Goal: Information Seeking & Learning: Learn about a topic

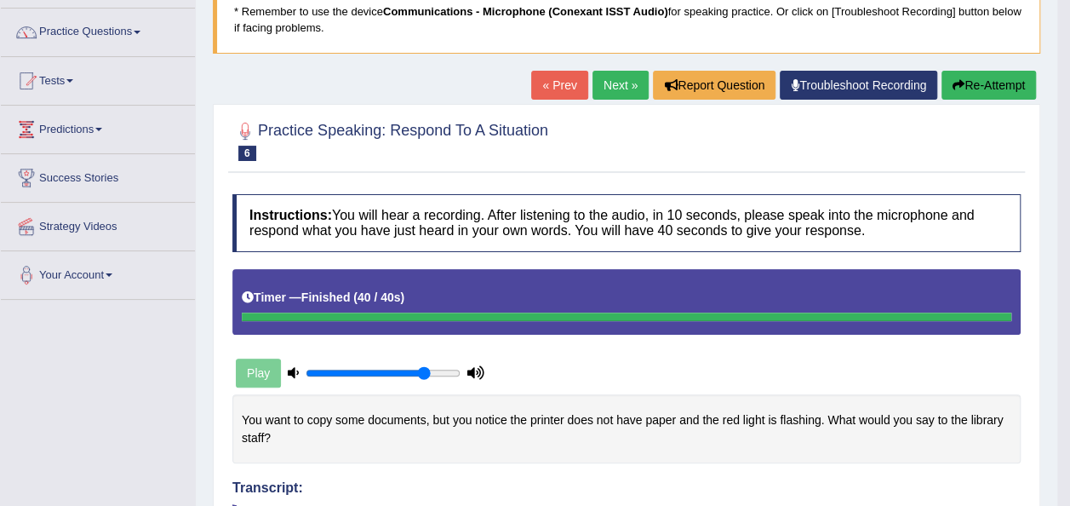
scroll to position [123, 0]
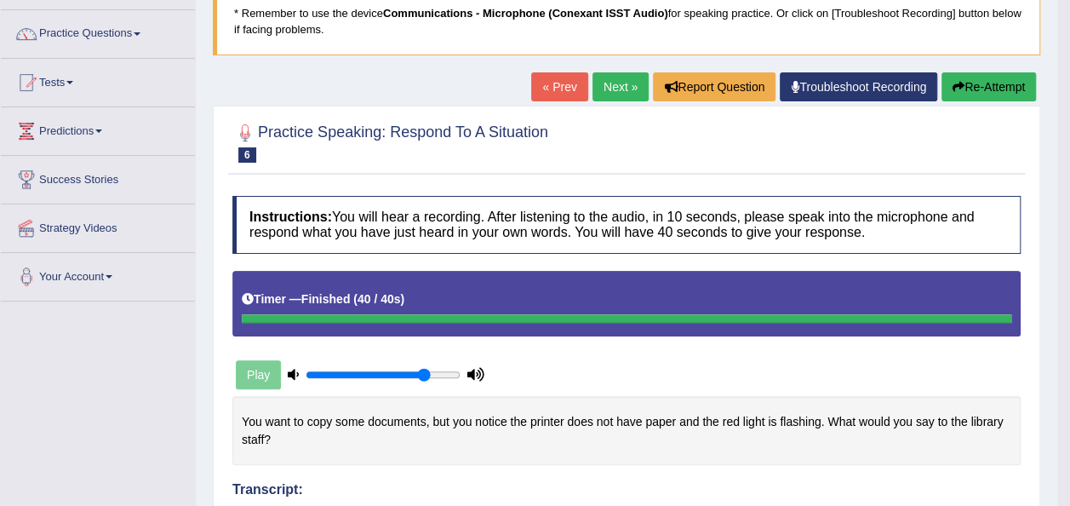
click at [562, 86] on link "« Prev" at bounding box center [559, 86] width 56 height 29
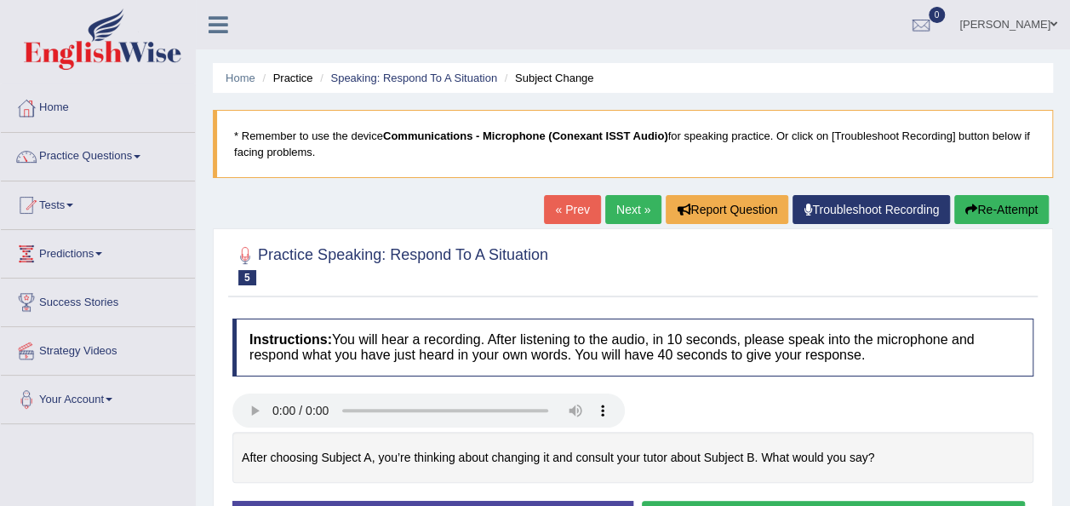
click at [548, 211] on link "« Prev" at bounding box center [572, 209] width 56 height 29
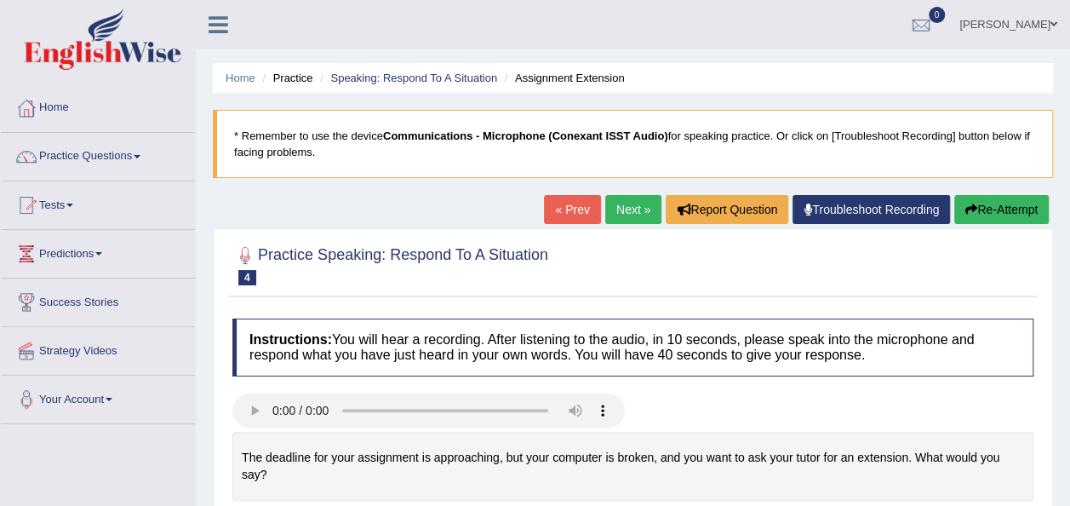
click at [137, 150] on link "Practice Questions" at bounding box center [98, 154] width 194 height 43
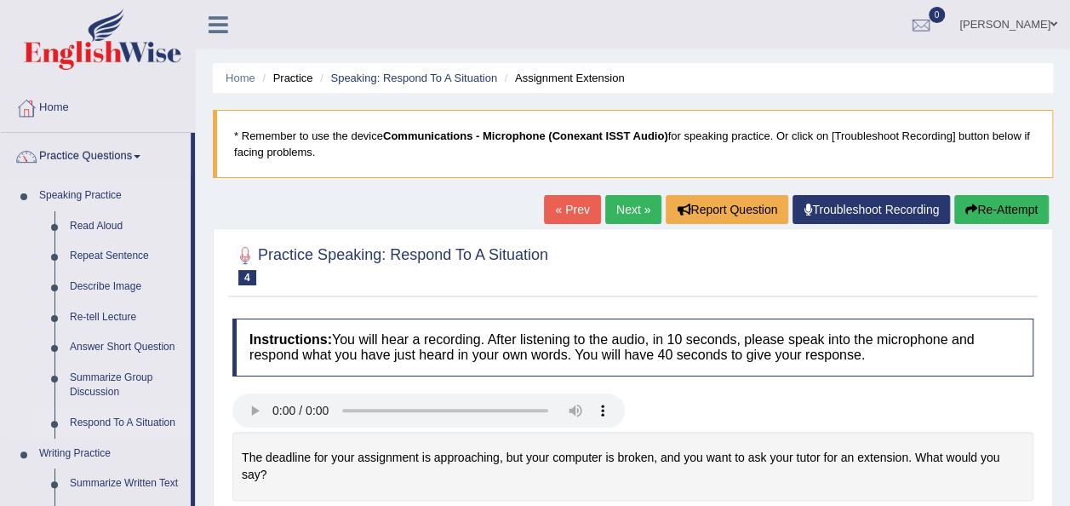
click at [95, 422] on link "Respond To A Situation" at bounding box center [126, 423] width 129 height 31
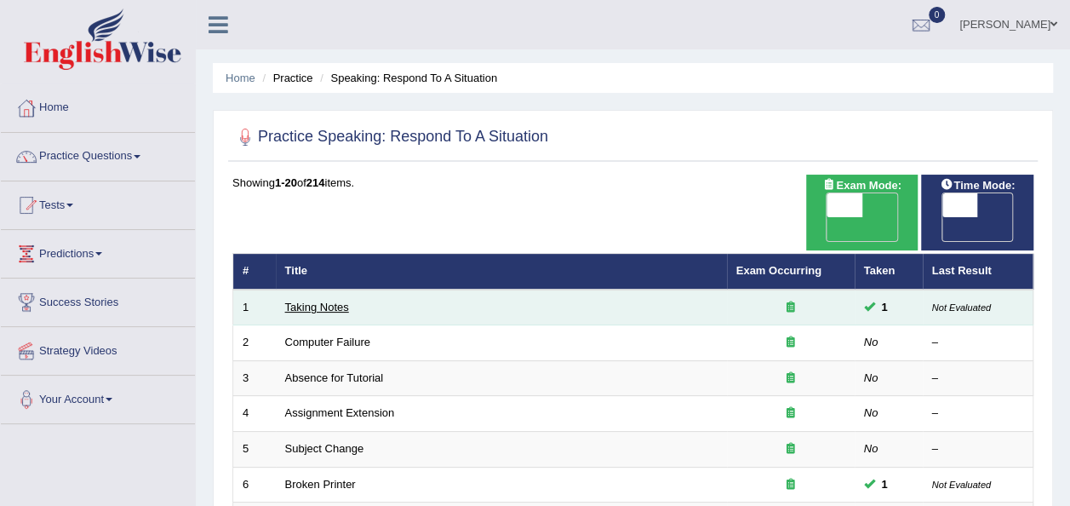
click at [310, 301] on link "Taking Notes" at bounding box center [317, 307] width 64 height 13
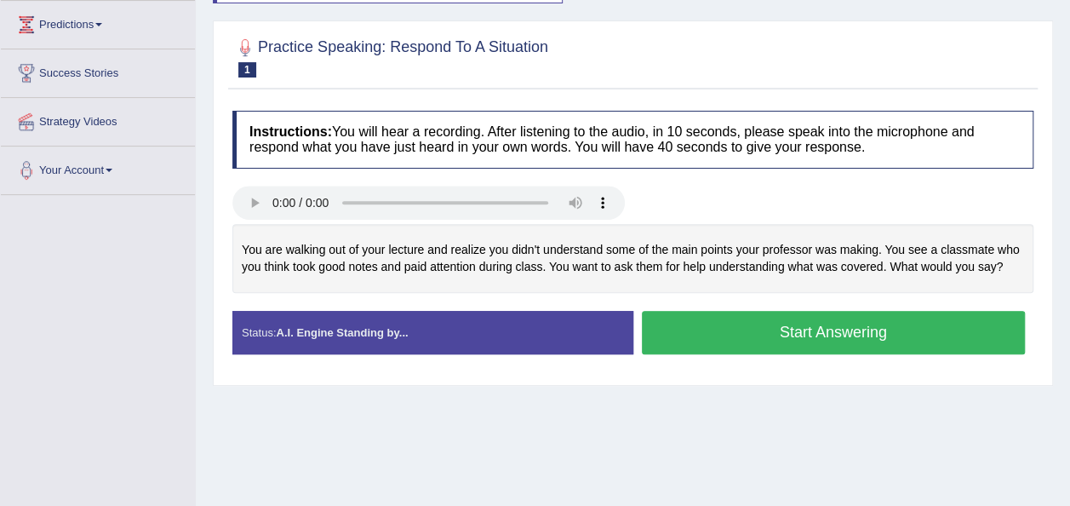
scroll to position [238, 0]
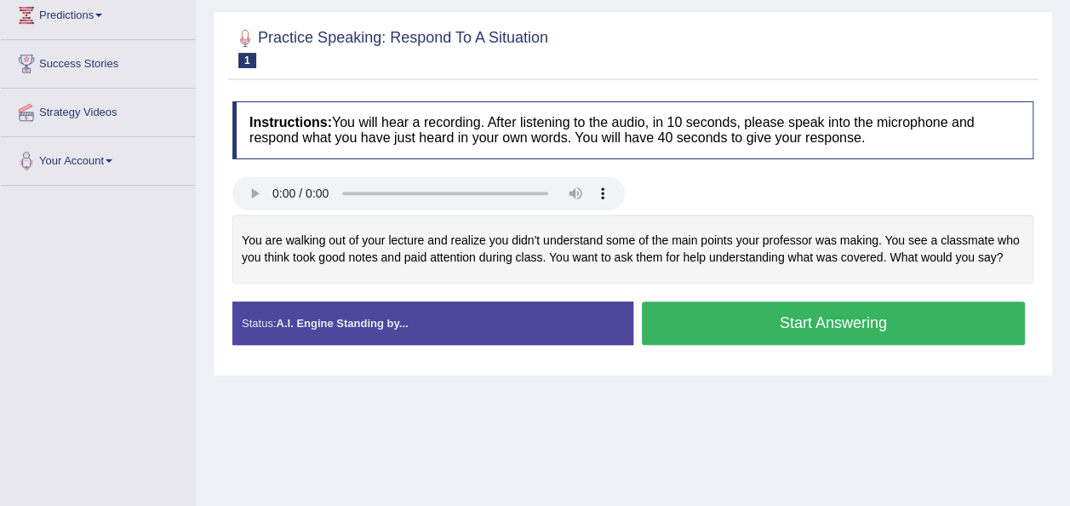
click at [670, 443] on div "Home Practice Speaking: Respond To A Situation Taking Notes * Remember to use t…" at bounding box center [633, 188] width 875 height 852
click at [714, 394] on div "Home Practice Speaking: Respond To A Situation Taking Notes * Remember to use t…" at bounding box center [633, 188] width 875 height 852
click at [691, 324] on button "Start Answering" at bounding box center [834, 322] width 384 height 43
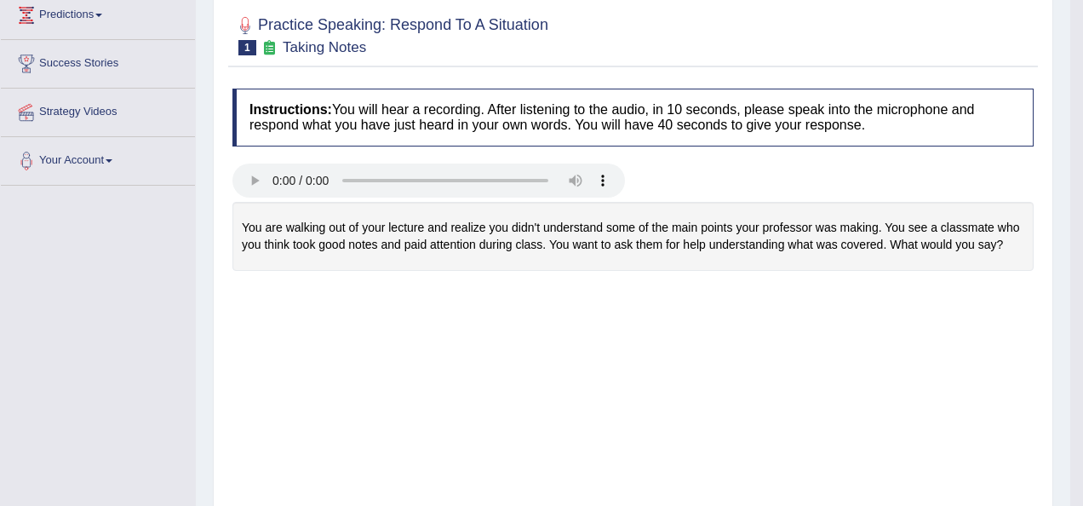
click at [688, 267] on body "Toggle navigation Home Practice Questions Speaking Practice Read Aloud Repeat S…" at bounding box center [541, 15] width 1083 height 506
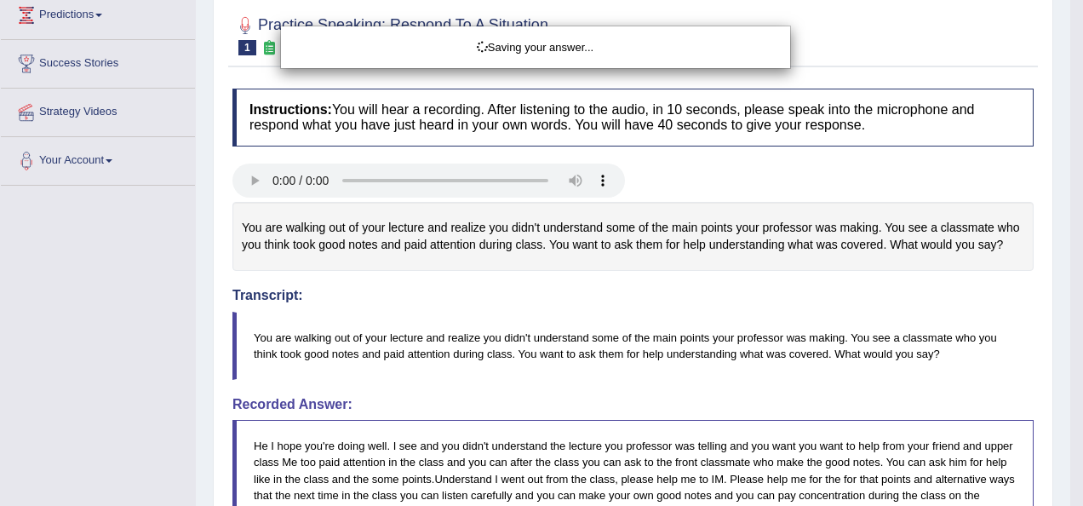
click at [1070, 258] on html "Toggle navigation Home Practice Questions Speaking Practice Read Aloud Repeat S…" at bounding box center [541, 15] width 1083 height 506
click at [1070, 312] on div "Saving your answer..." at bounding box center [541, 253] width 1083 height 506
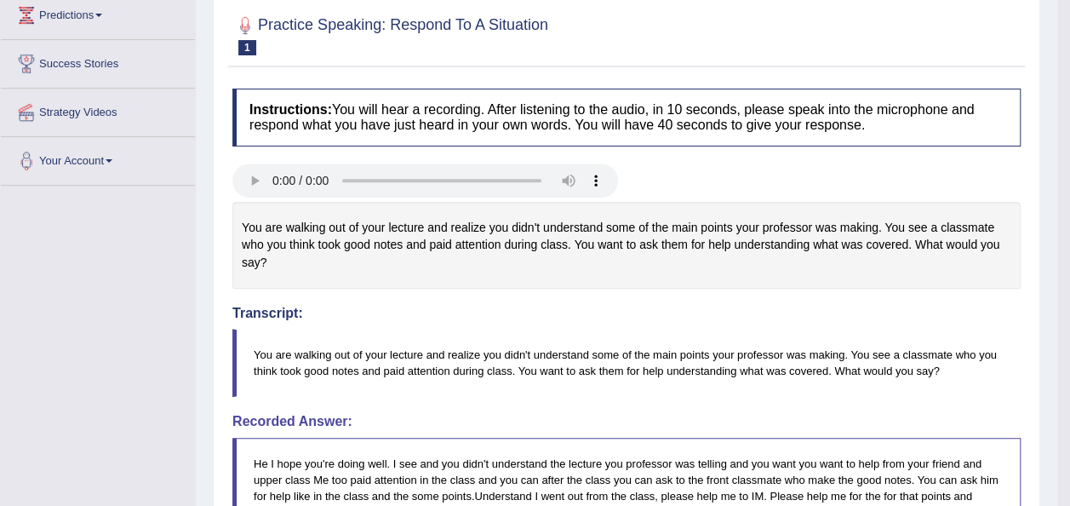
drag, startPoint x: 1075, startPoint y: 250, endPoint x: 1073, endPoint y: 349, distance: 98.8
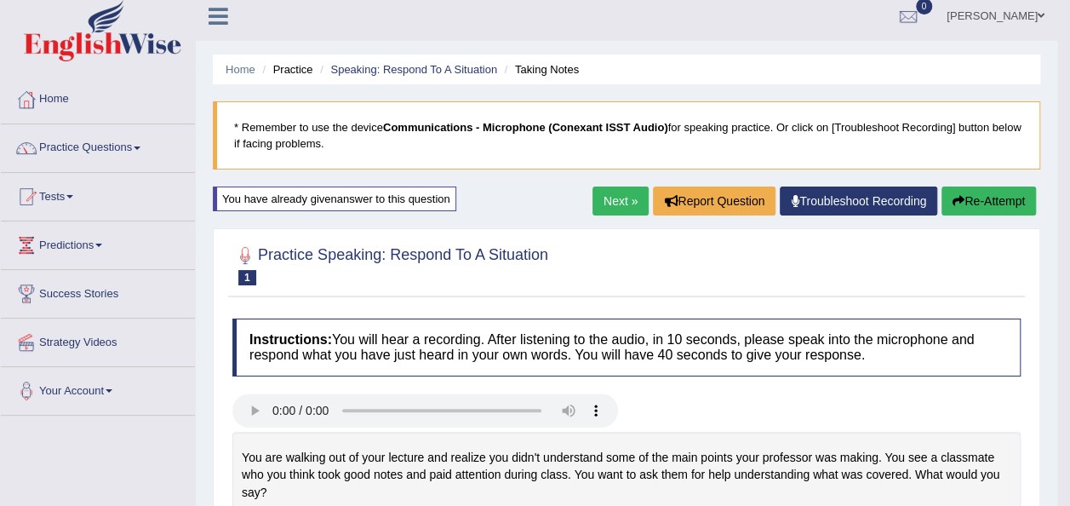
scroll to position [0, 0]
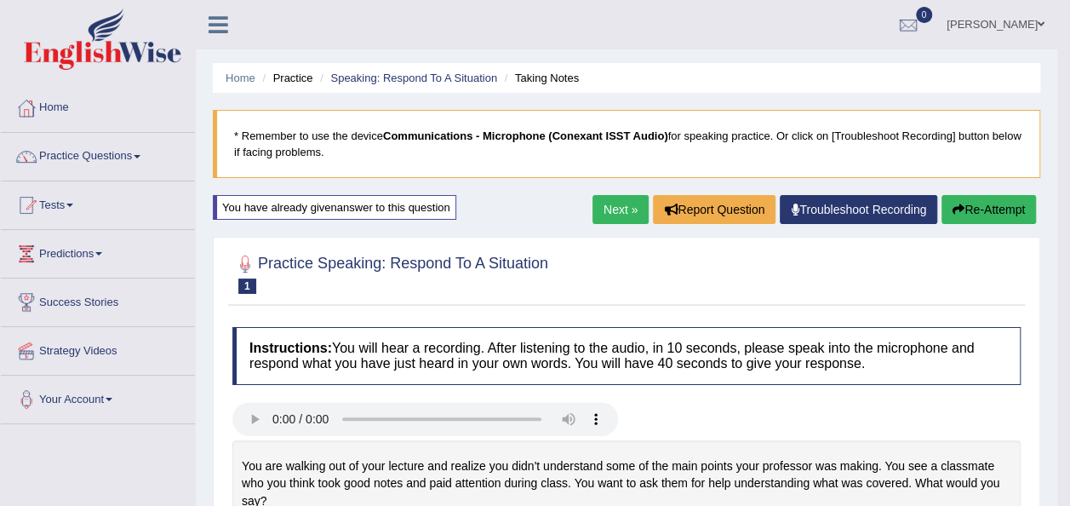
click at [617, 204] on link "Next »" at bounding box center [621, 209] width 56 height 29
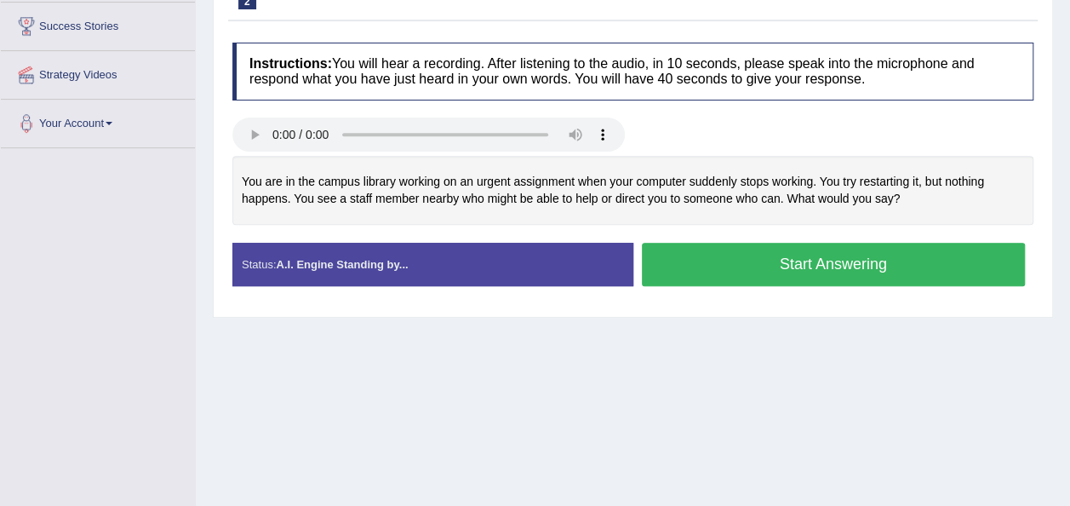
scroll to position [284, 0]
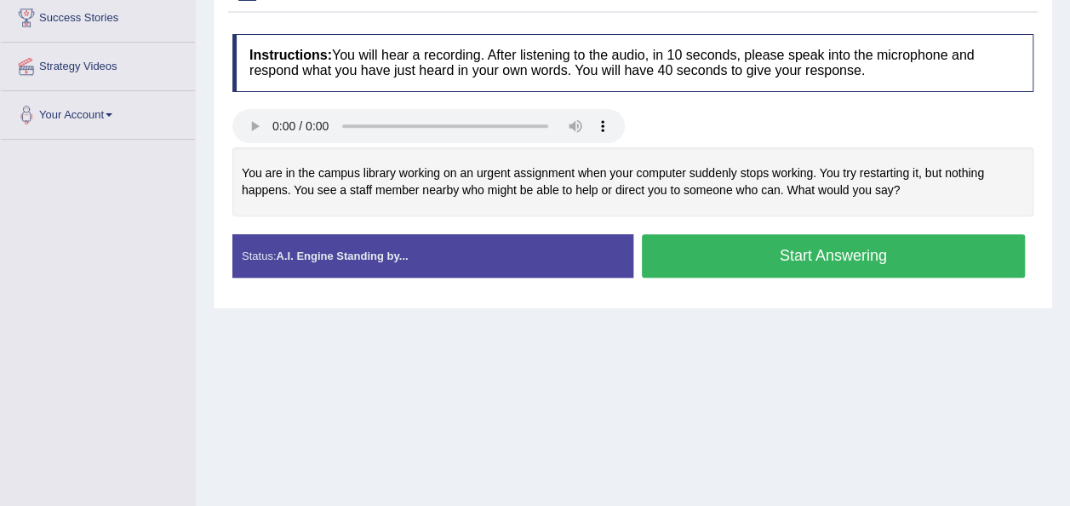
click at [681, 269] on button "Start Answering" at bounding box center [834, 255] width 384 height 43
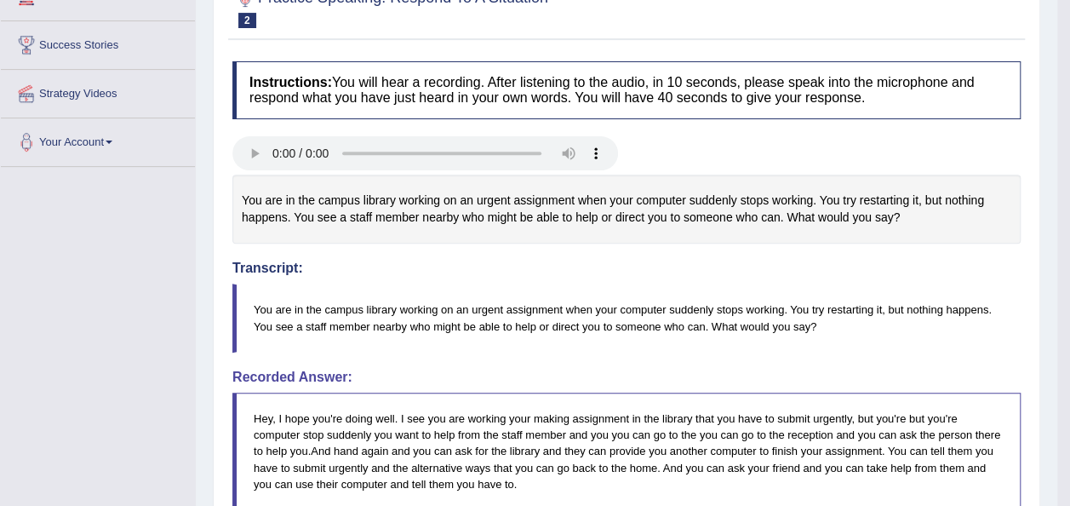
scroll to position [148, 0]
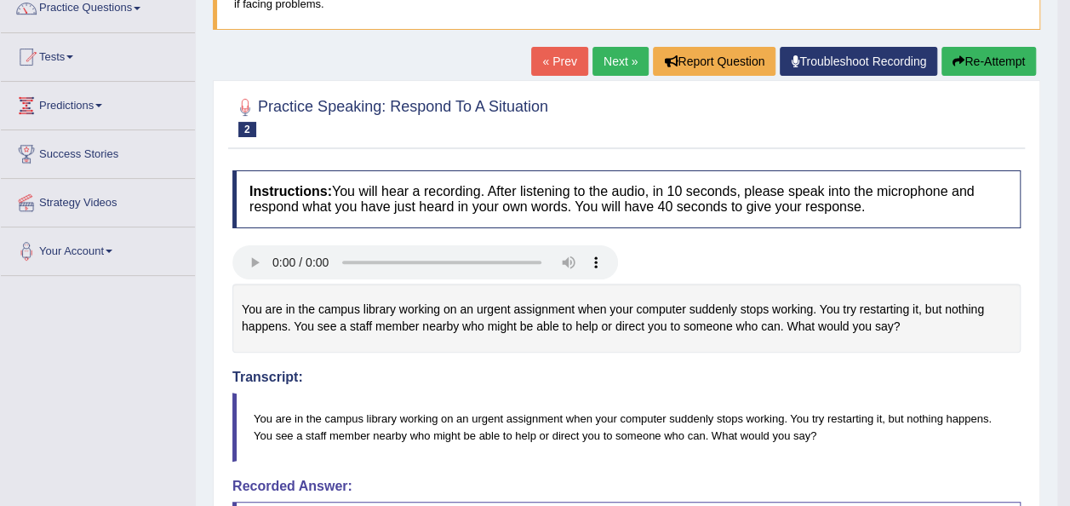
click at [620, 60] on link "Next »" at bounding box center [621, 61] width 56 height 29
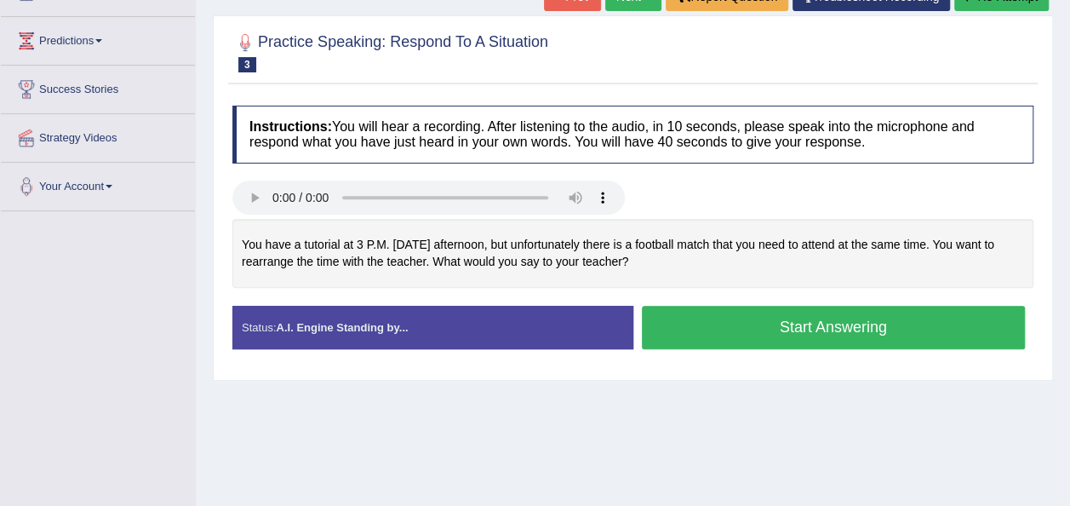
scroll to position [228, 0]
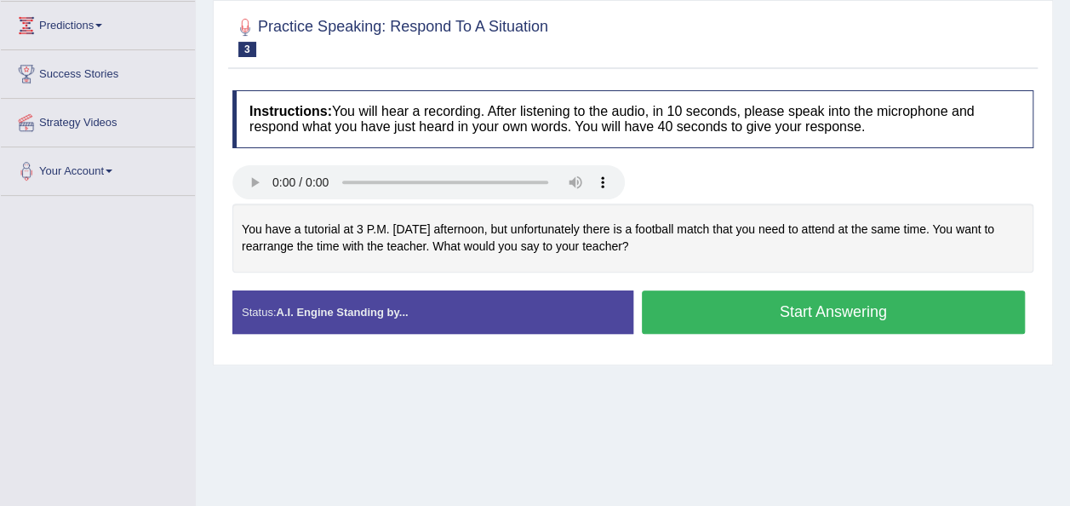
click at [717, 317] on button "Start Answering" at bounding box center [834, 311] width 384 height 43
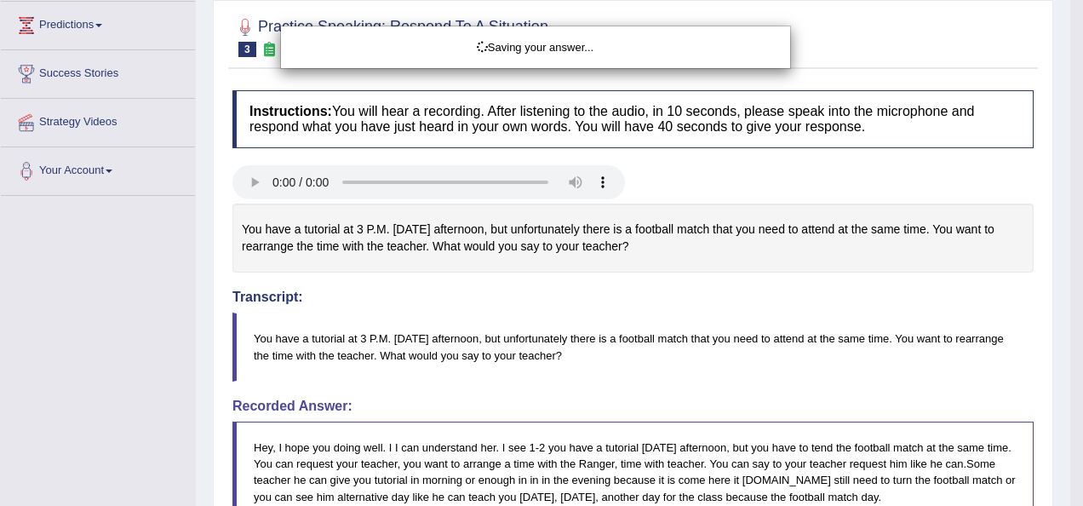
click at [1082, 278] on html "Toggle navigation Home Practice Questions Speaking Practice Read Aloud Repeat S…" at bounding box center [541, 25] width 1083 height 506
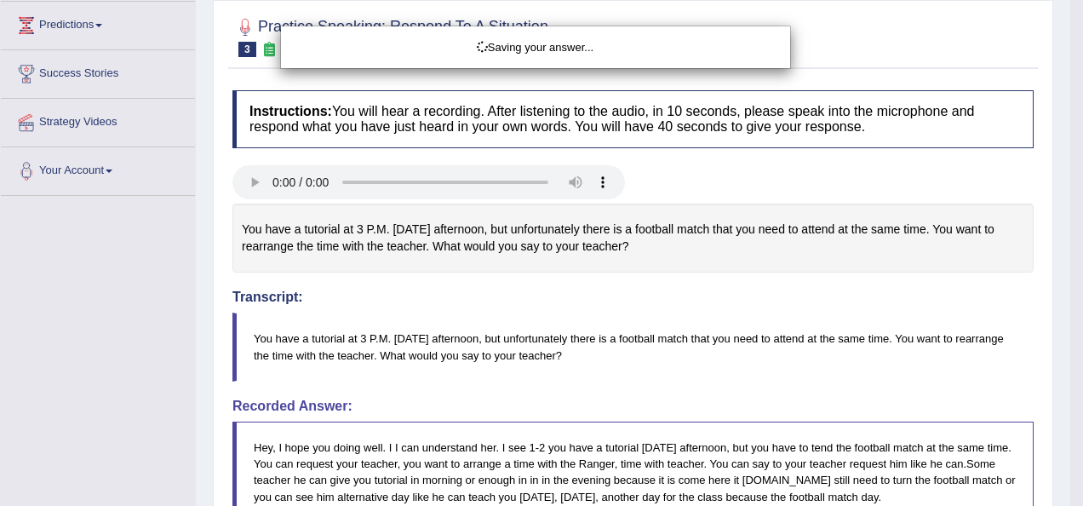
click at [1082, 278] on html "Toggle navigation Home Practice Questions Speaking Practice Read Aloud Repeat S…" at bounding box center [541, 25] width 1083 height 506
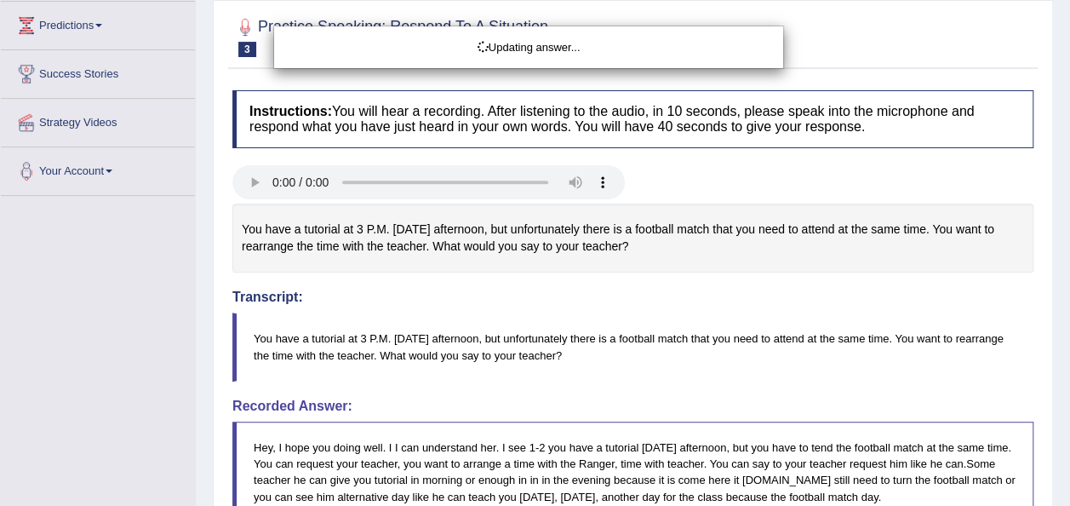
click at [1070, 278] on html "Toggle navigation Home Practice Questions Speaking Practice Read Aloud Repeat S…" at bounding box center [535, 25] width 1070 height 506
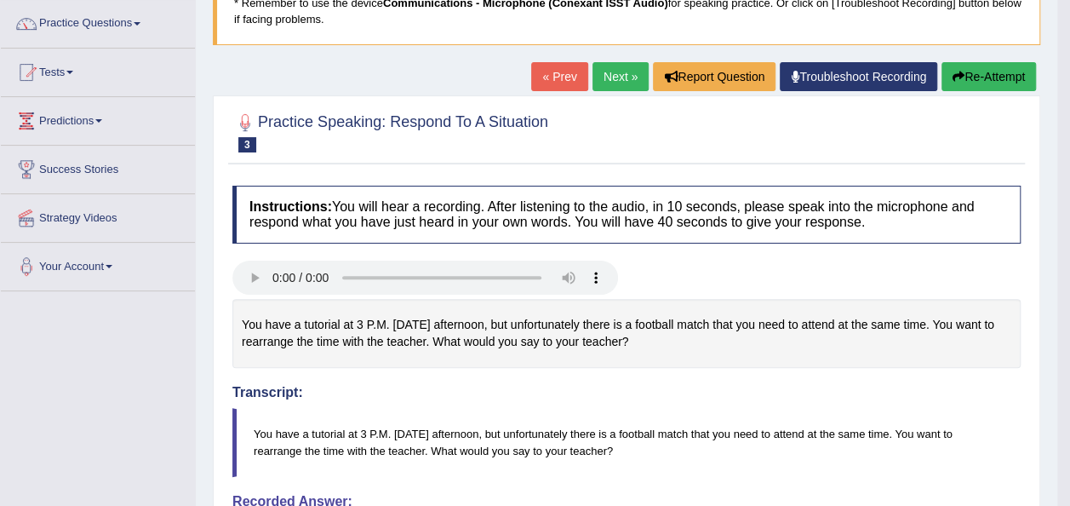
scroll to position [115, 0]
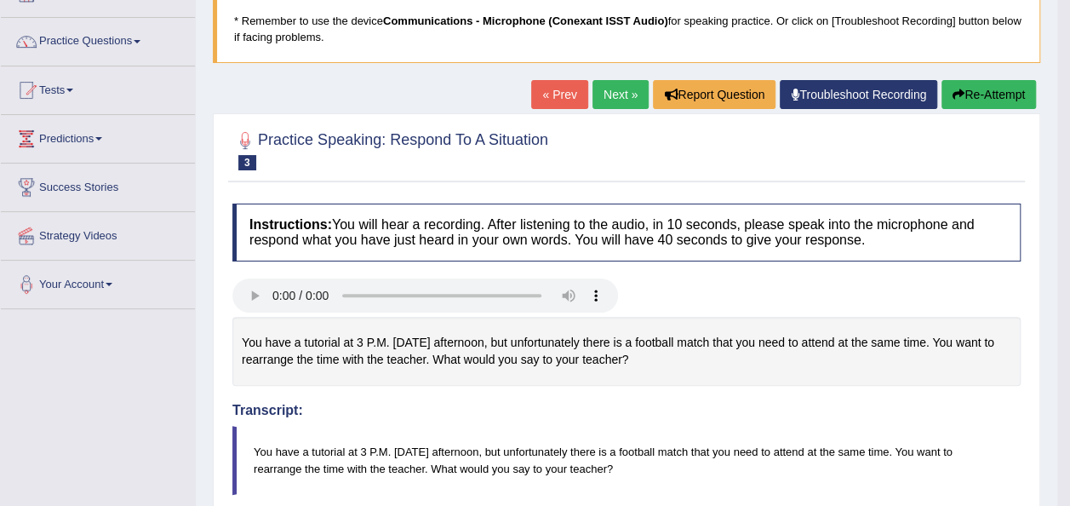
click at [623, 95] on link "Next »" at bounding box center [621, 94] width 56 height 29
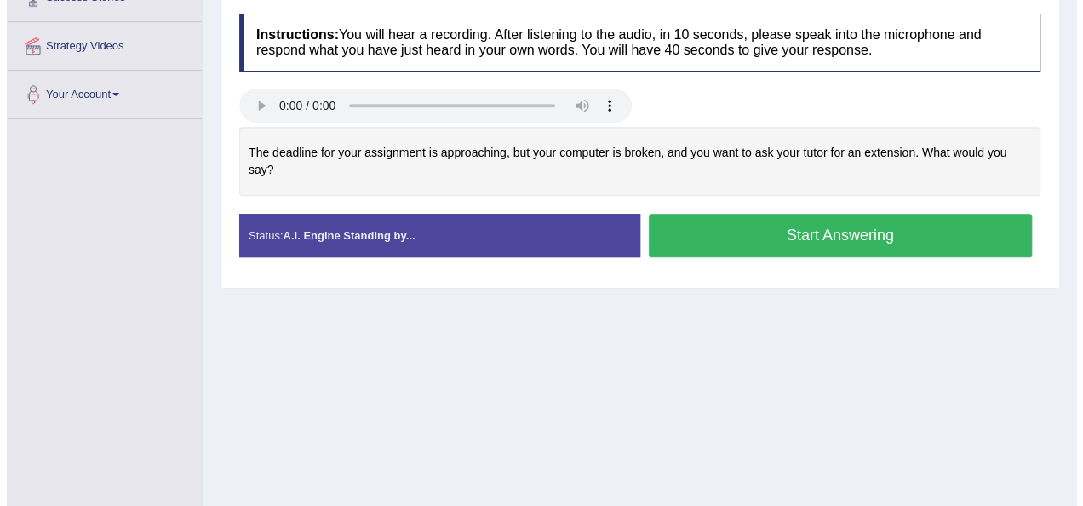
scroll to position [302, 0]
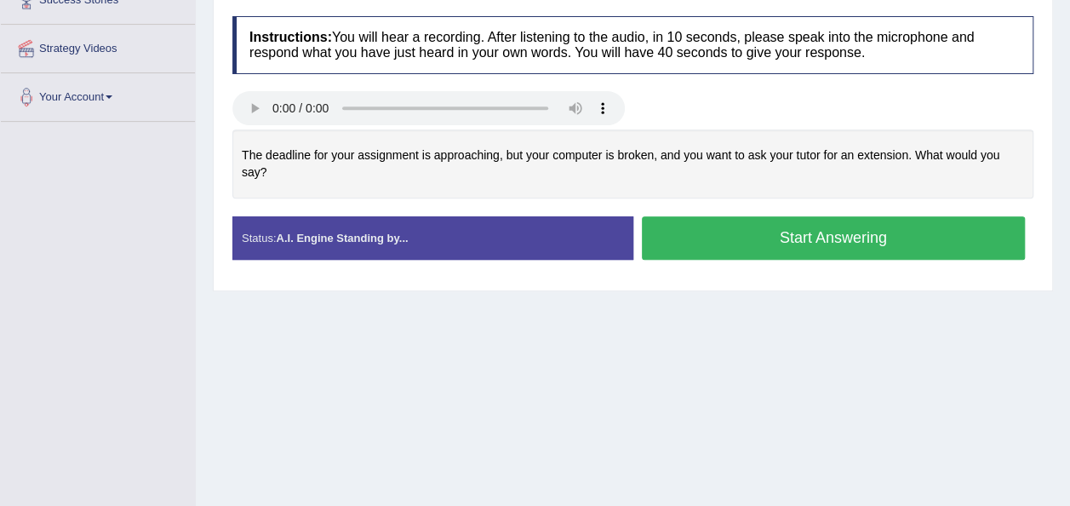
click at [697, 216] on button "Start Answering" at bounding box center [834, 237] width 384 height 43
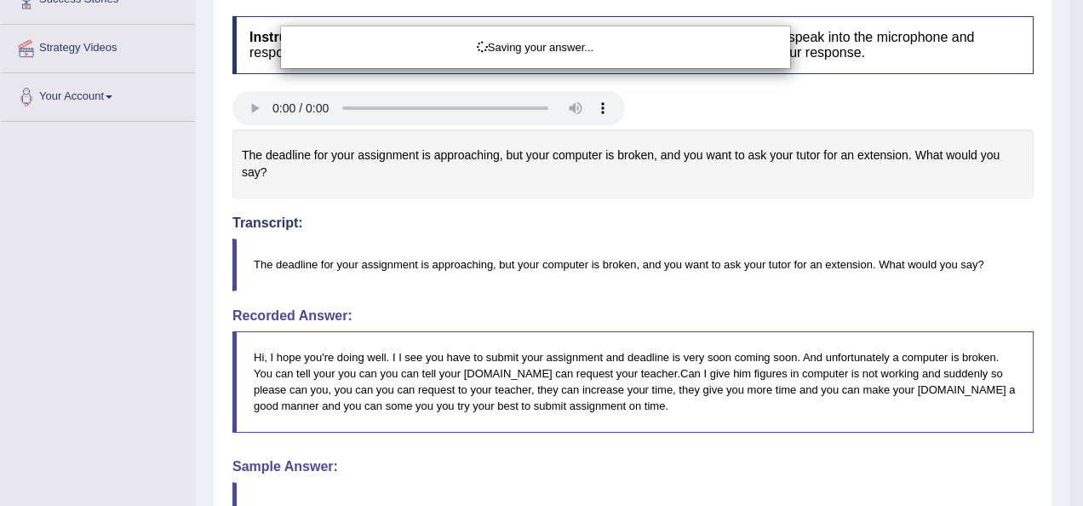
click at [1070, 395] on div "Saving your answer..." at bounding box center [541, 253] width 1083 height 506
click at [1070, 356] on div "Saving your answer..." at bounding box center [541, 253] width 1083 height 506
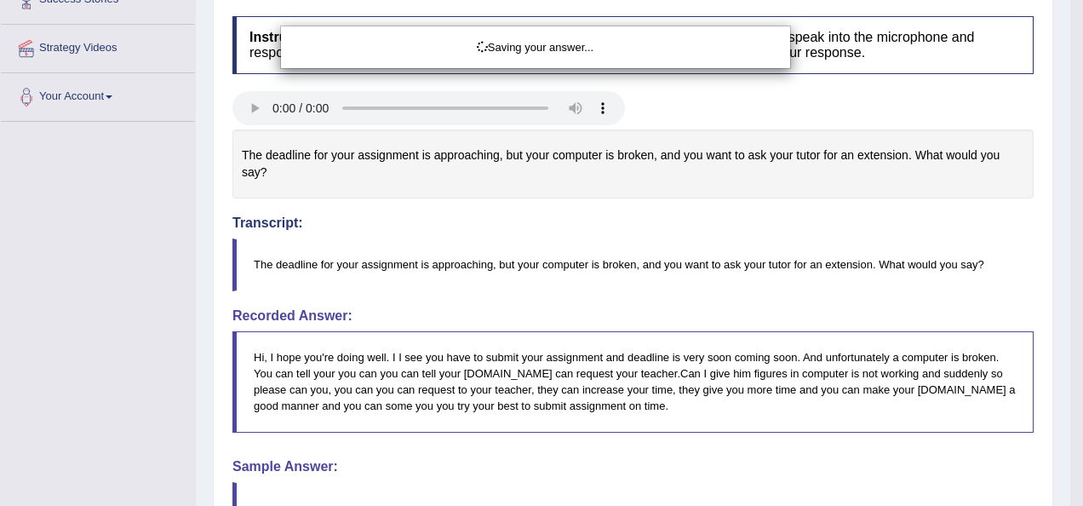
click at [1070, 356] on div "Saving your answer..." at bounding box center [541, 253] width 1083 height 506
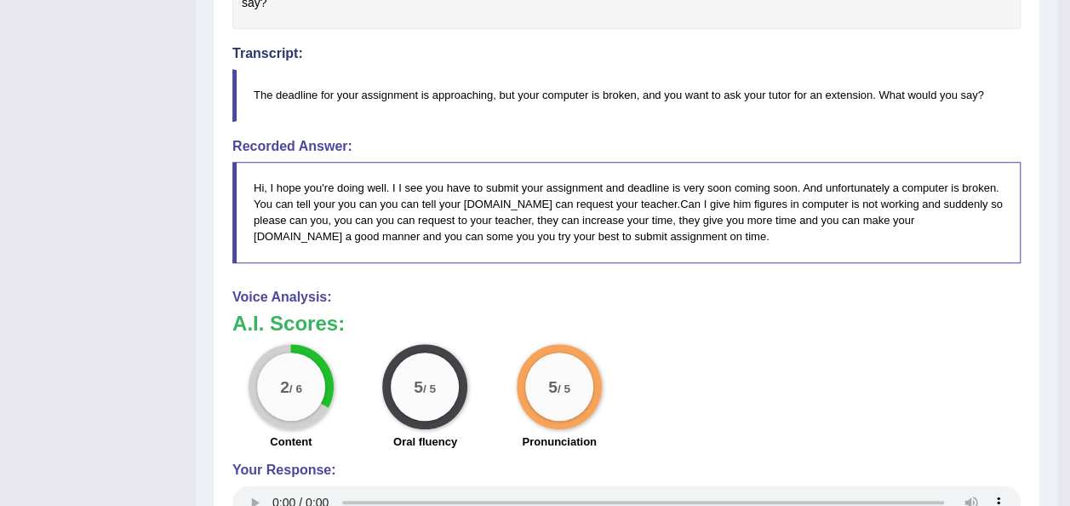
scroll to position [462, 0]
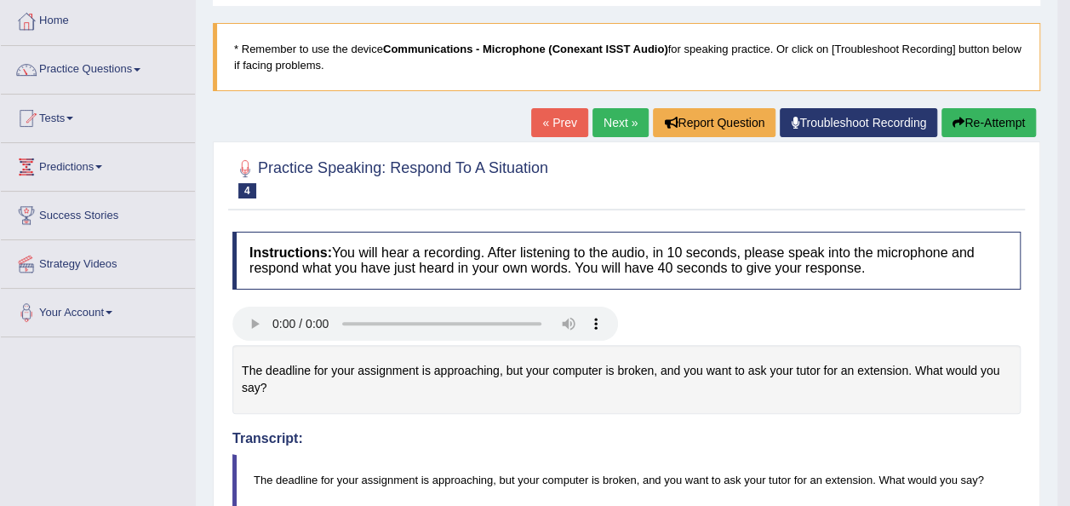
drag, startPoint x: 1079, startPoint y: 334, endPoint x: 1082, endPoint y: 365, distance: 31.7
click at [1070, 365] on html "Toggle navigation Home Practice Questions Speaking Practice Read Aloud Repeat S…" at bounding box center [535, 166] width 1070 height 506
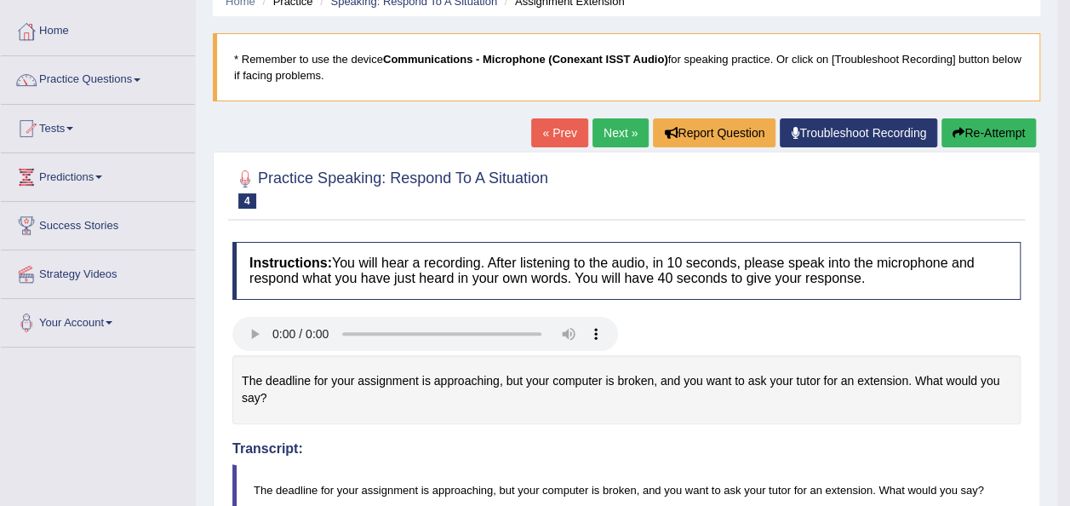
click at [979, 138] on button "Re-Attempt" at bounding box center [989, 132] width 95 height 29
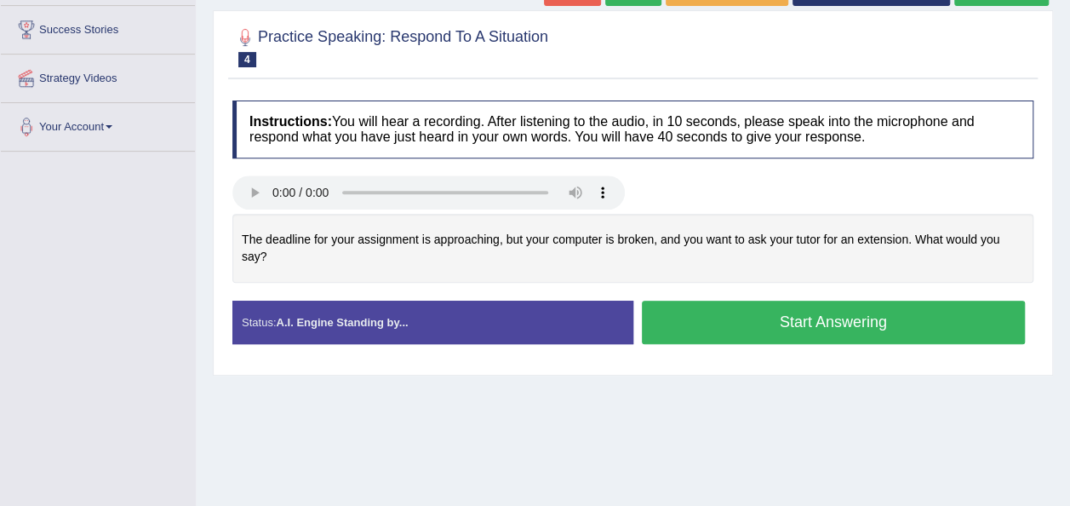
scroll to position [277, 0]
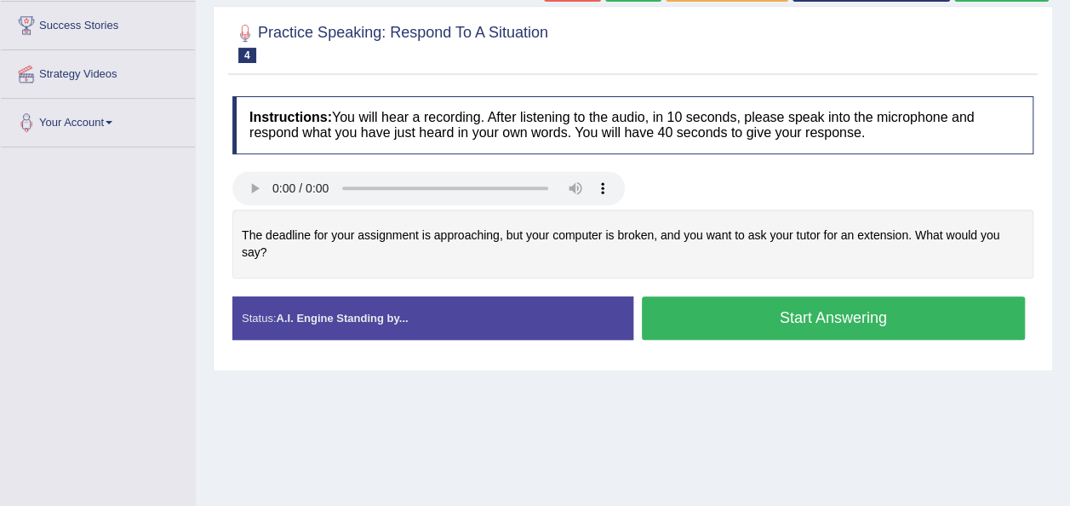
click at [724, 307] on button "Start Answering" at bounding box center [834, 317] width 384 height 43
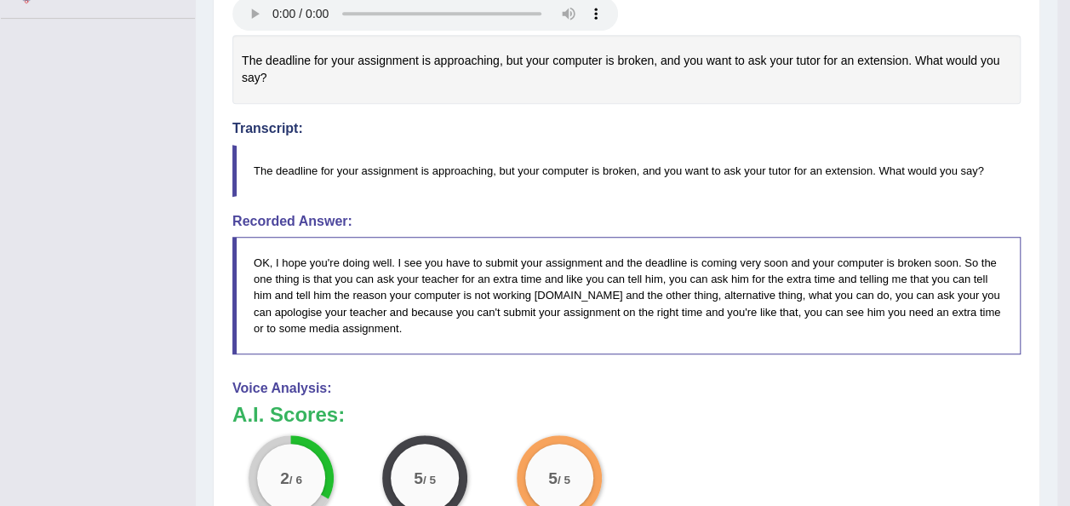
scroll to position [413, 0]
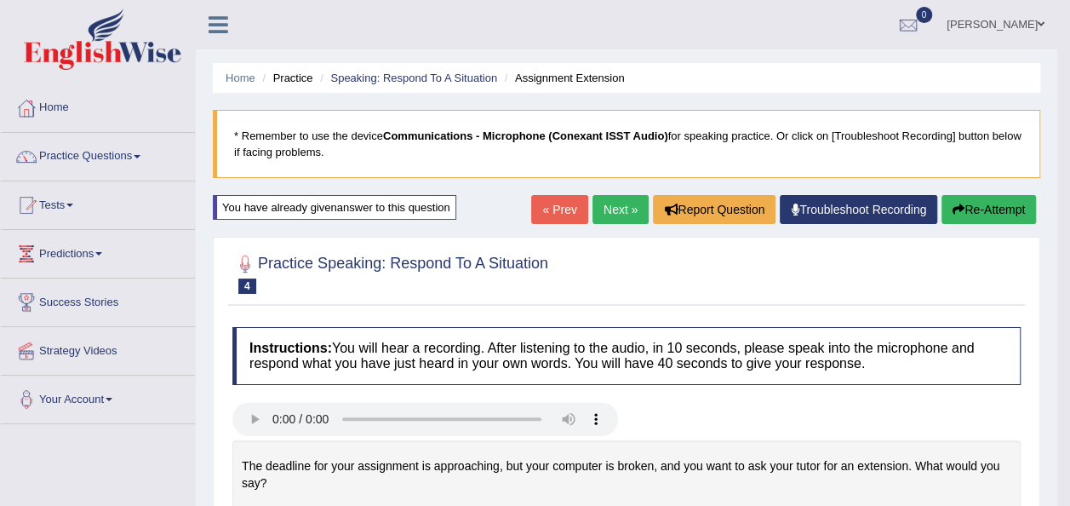
click at [978, 218] on button "Re-Attempt" at bounding box center [989, 209] width 95 height 29
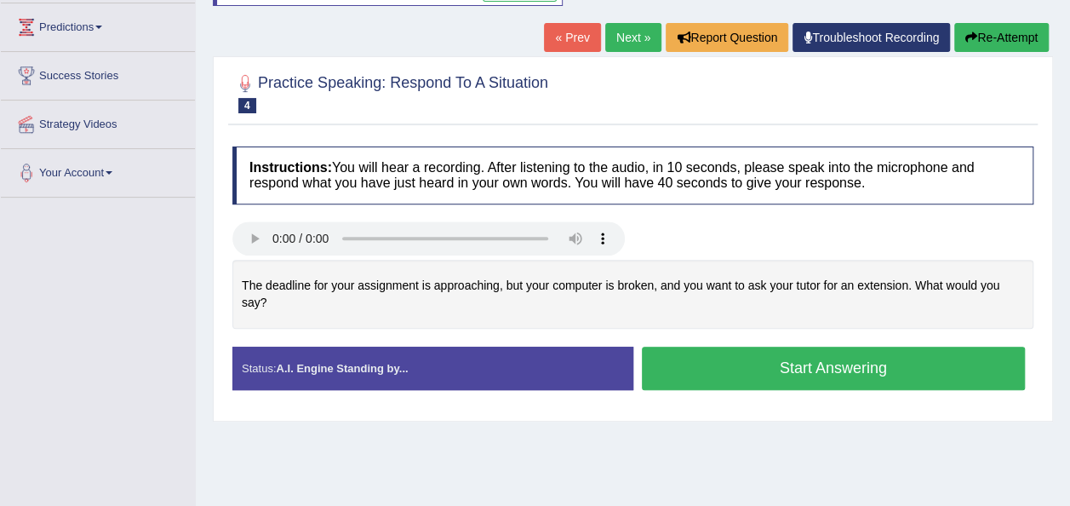
scroll to position [296, 0]
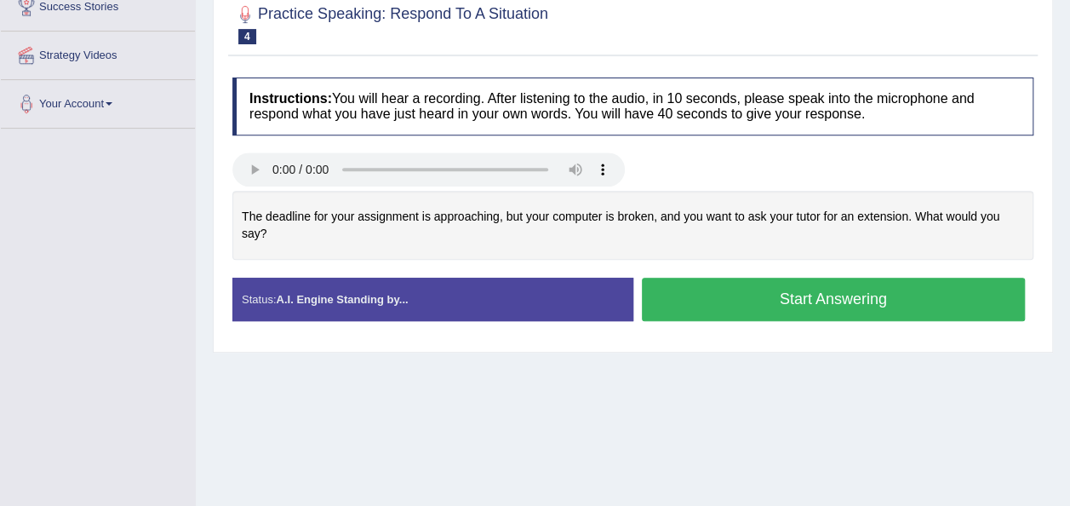
click at [749, 280] on button "Start Answering" at bounding box center [834, 299] width 384 height 43
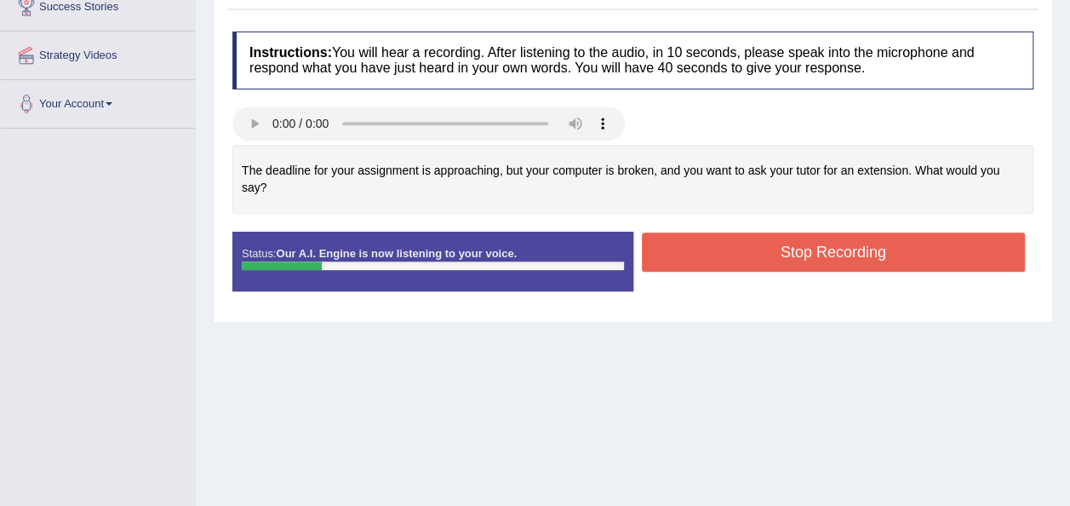
click at [712, 237] on button "Stop Recording" at bounding box center [834, 251] width 384 height 39
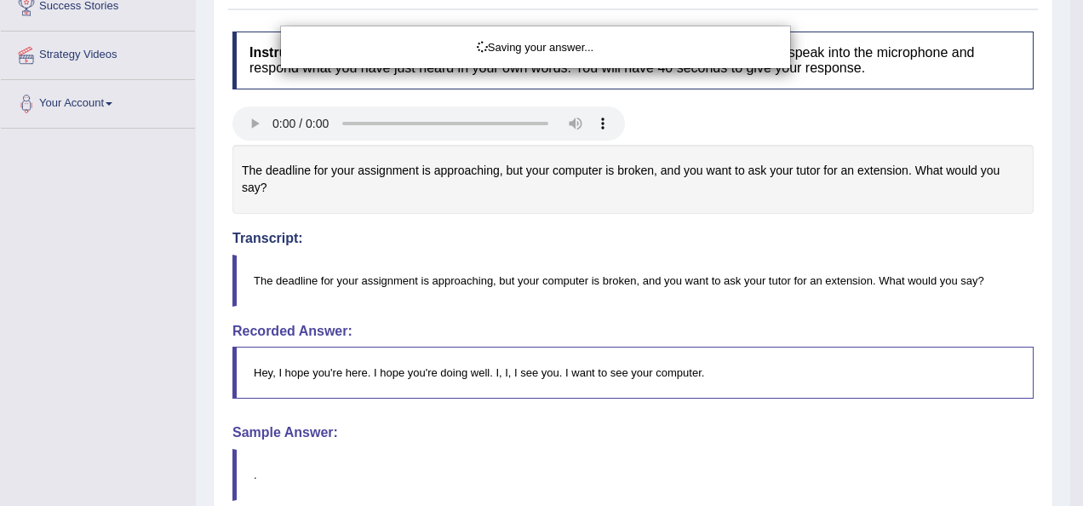
click at [1070, 133] on div "Saving your answer..." at bounding box center [541, 253] width 1083 height 506
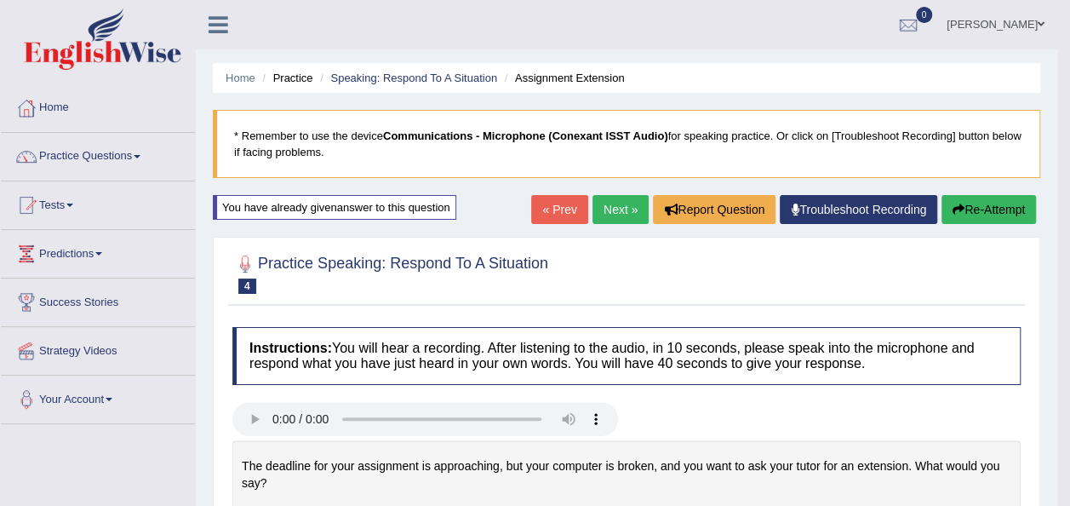
scroll to position [15, 0]
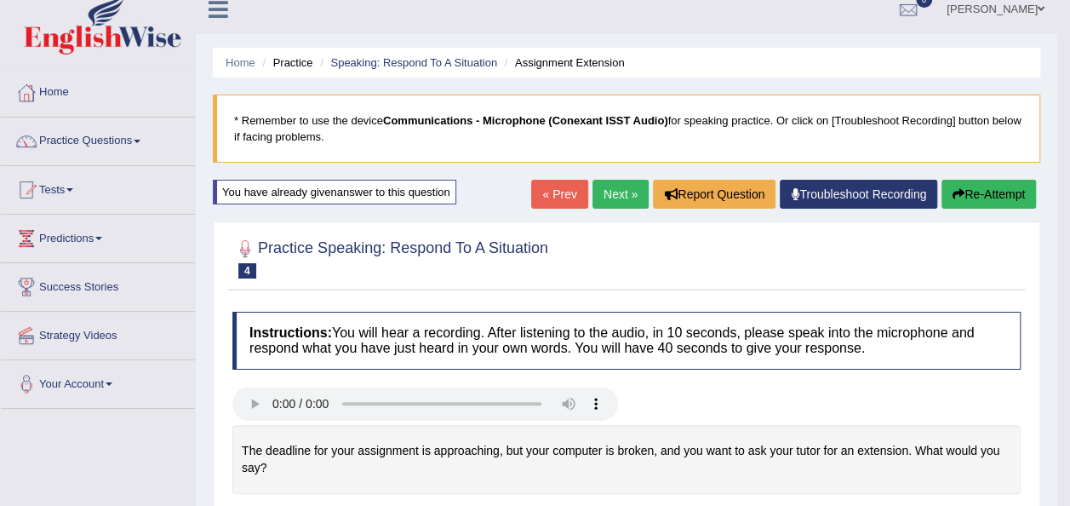
click at [978, 193] on button "Re-Attempt" at bounding box center [989, 194] width 95 height 29
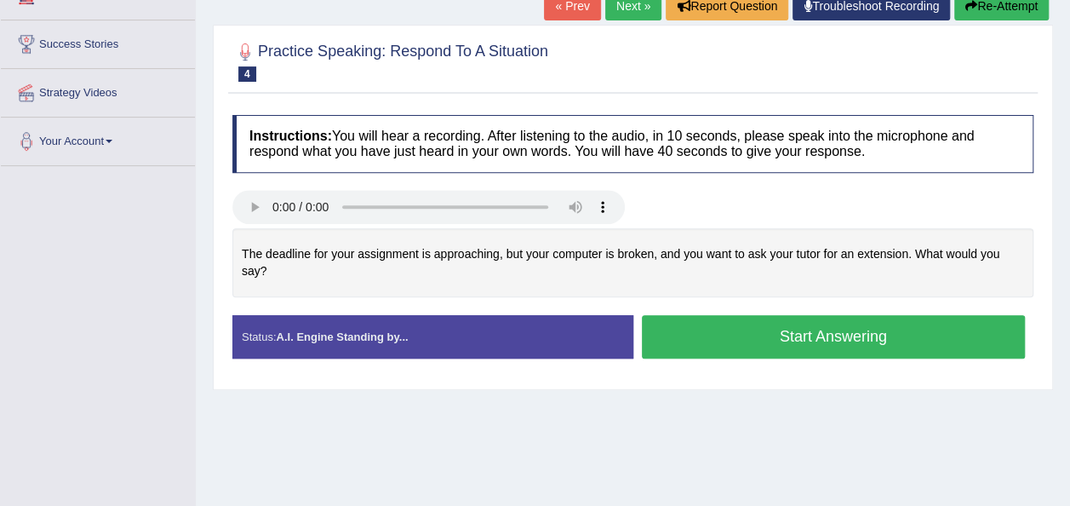
scroll to position [271, 0]
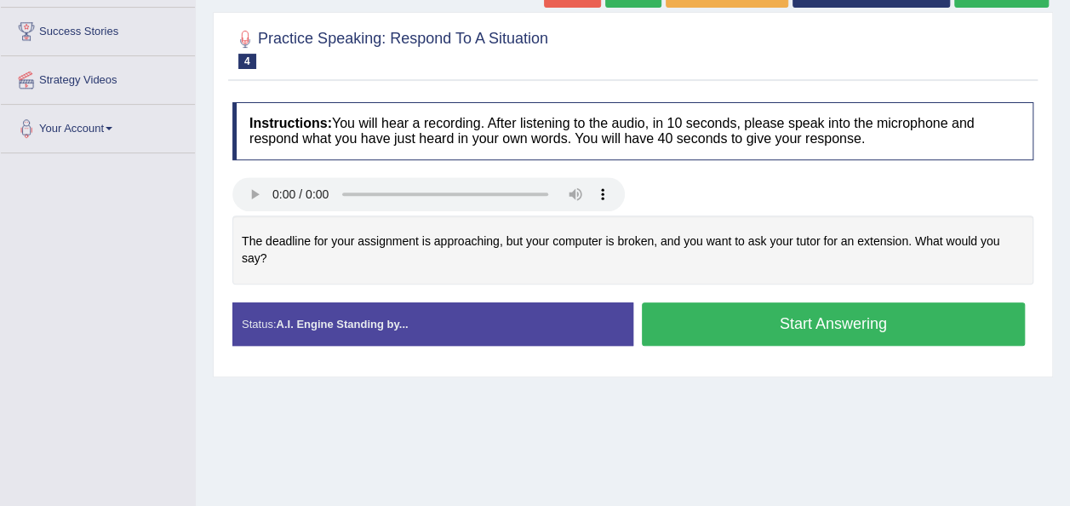
click at [829, 313] on button "Start Answering" at bounding box center [834, 323] width 384 height 43
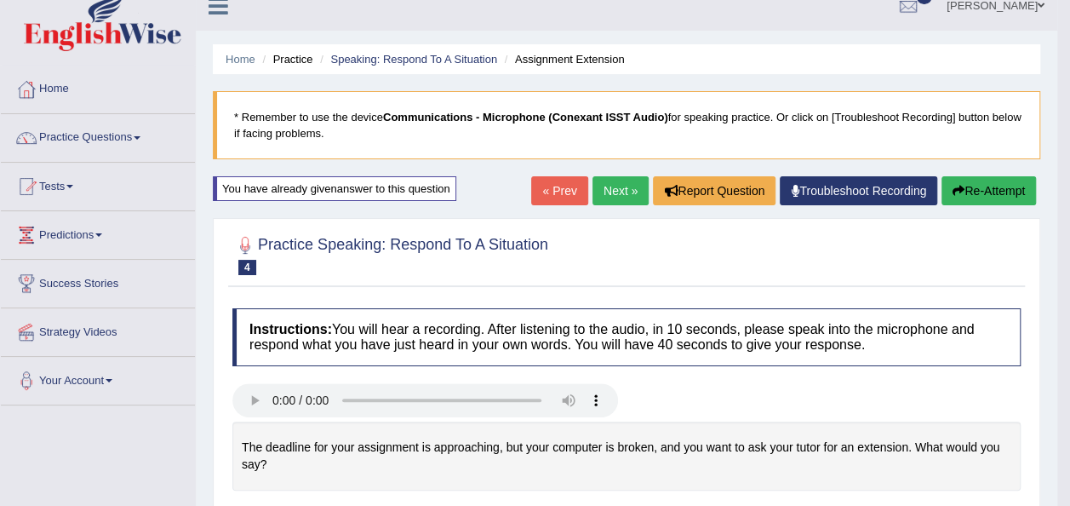
scroll to position [0, 0]
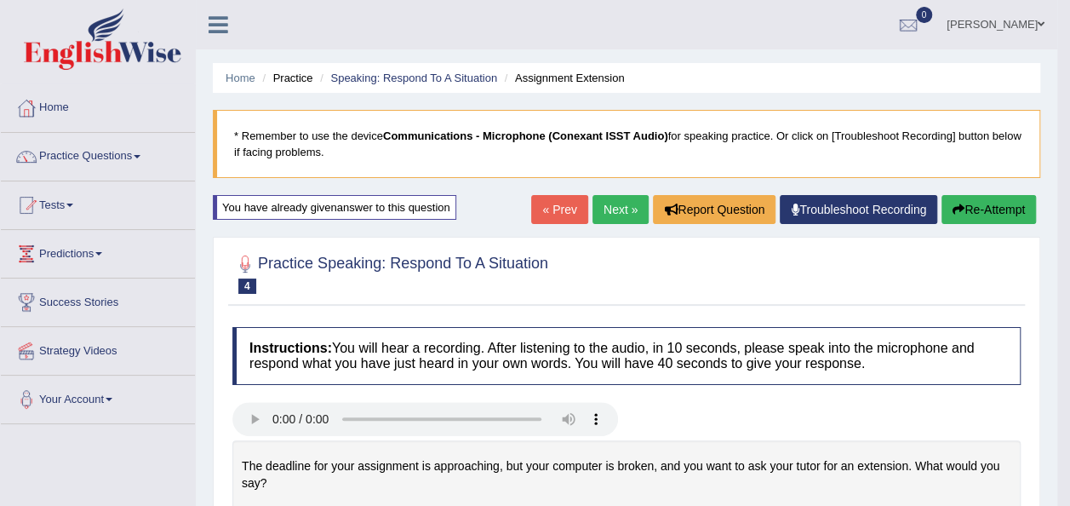
click at [984, 209] on button "Re-Attempt" at bounding box center [989, 209] width 95 height 29
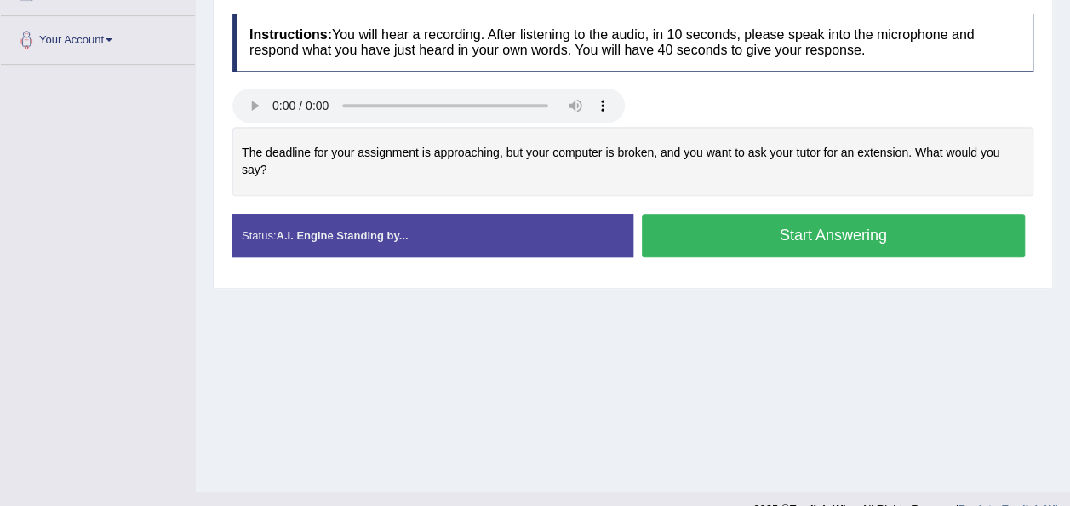
scroll to position [388, 0]
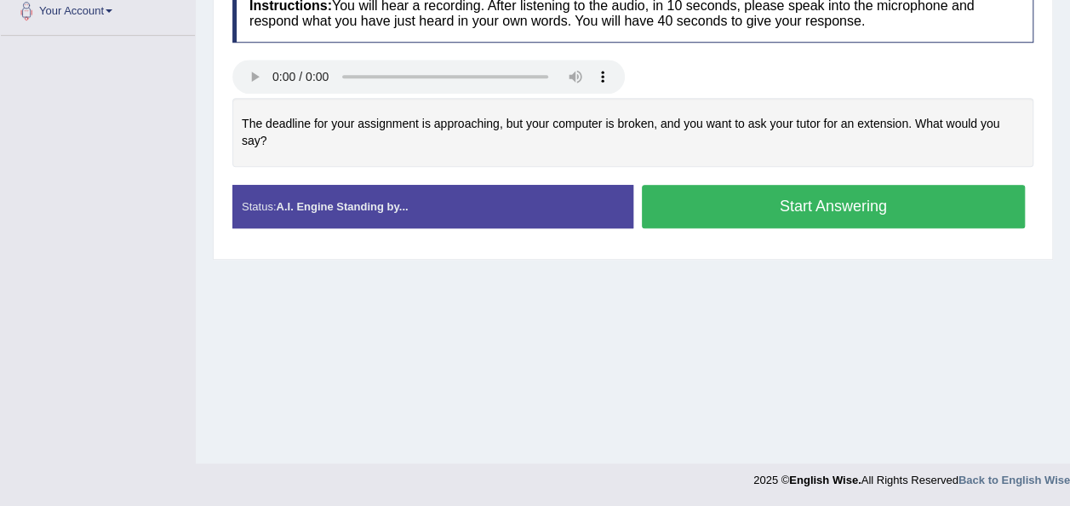
click at [764, 185] on button "Start Answering" at bounding box center [834, 206] width 384 height 43
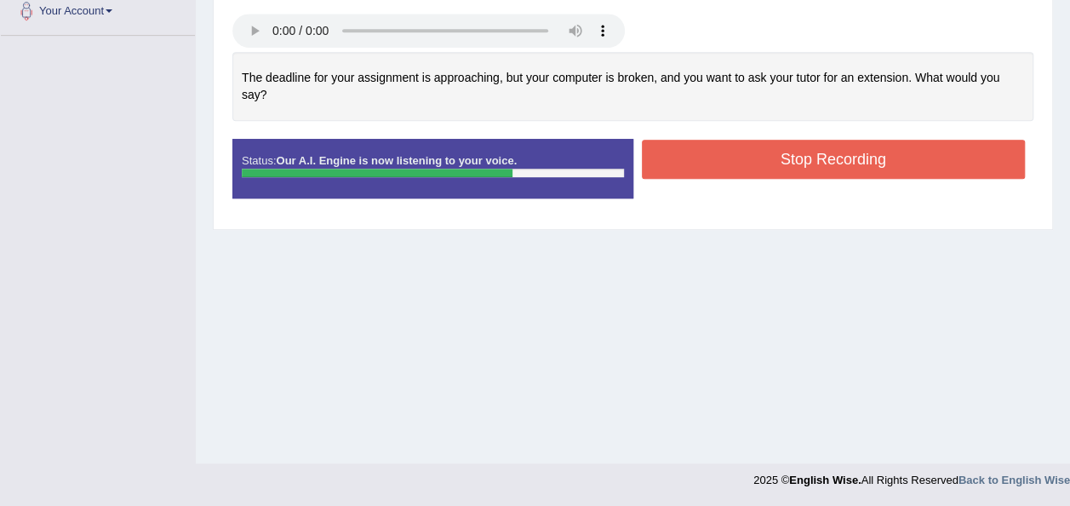
click at [770, 140] on button "Stop Recording" at bounding box center [834, 159] width 384 height 39
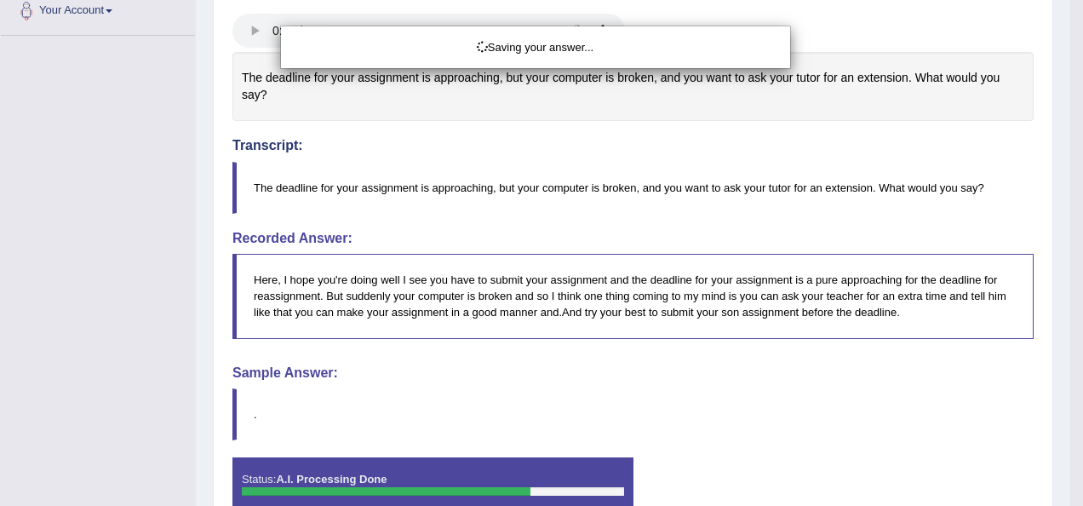
click at [1070, 83] on div "Saving your answer..." at bounding box center [541, 253] width 1083 height 506
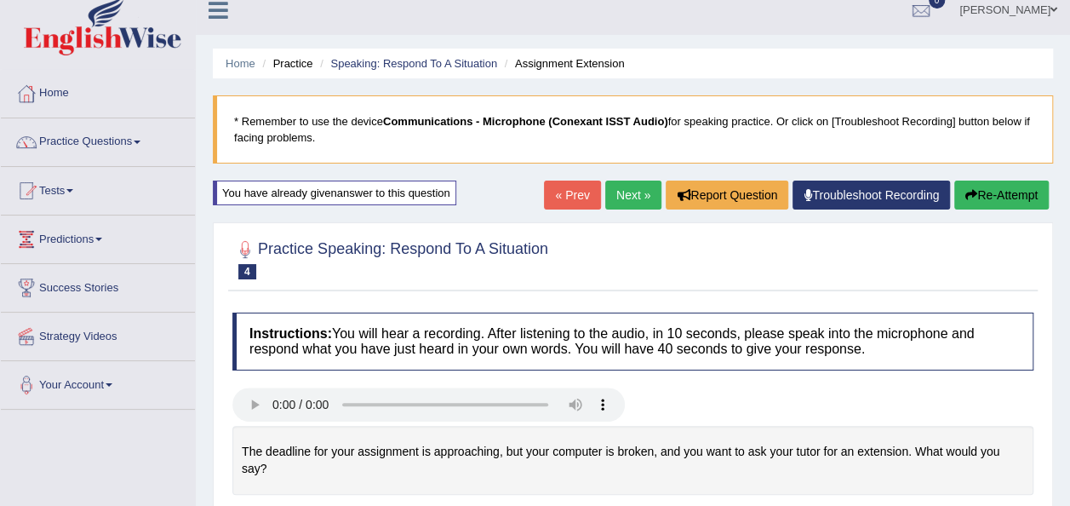
scroll to position [0, 0]
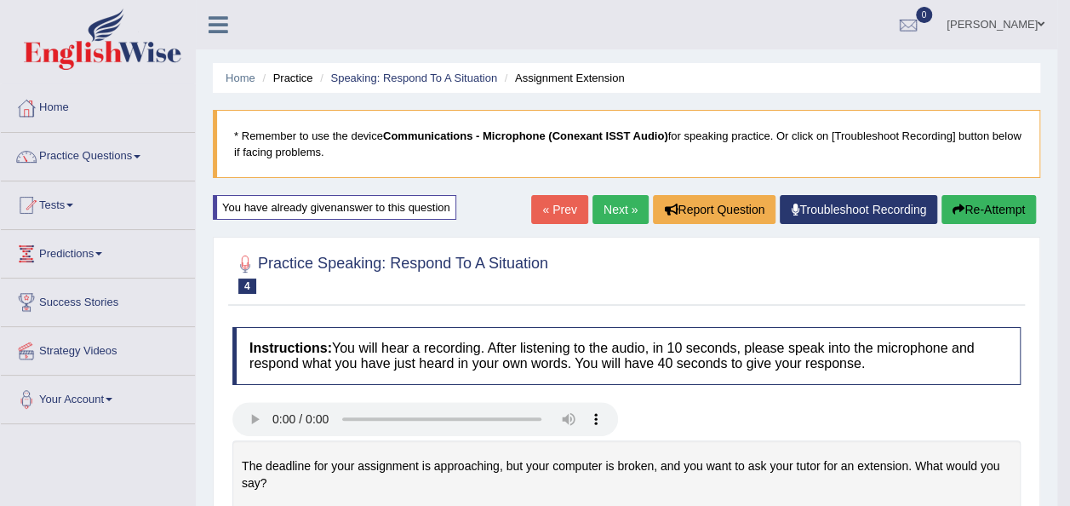
drag, startPoint x: 1078, startPoint y: 83, endPoint x: 980, endPoint y: 203, distance: 154.9
click at [980, 203] on html "Toggle navigation Home Practice Questions Speaking Practice Read Aloud Repeat S…" at bounding box center [535, 253] width 1070 height 506
click at [980, 203] on button "Re-Attempt" at bounding box center [989, 209] width 95 height 29
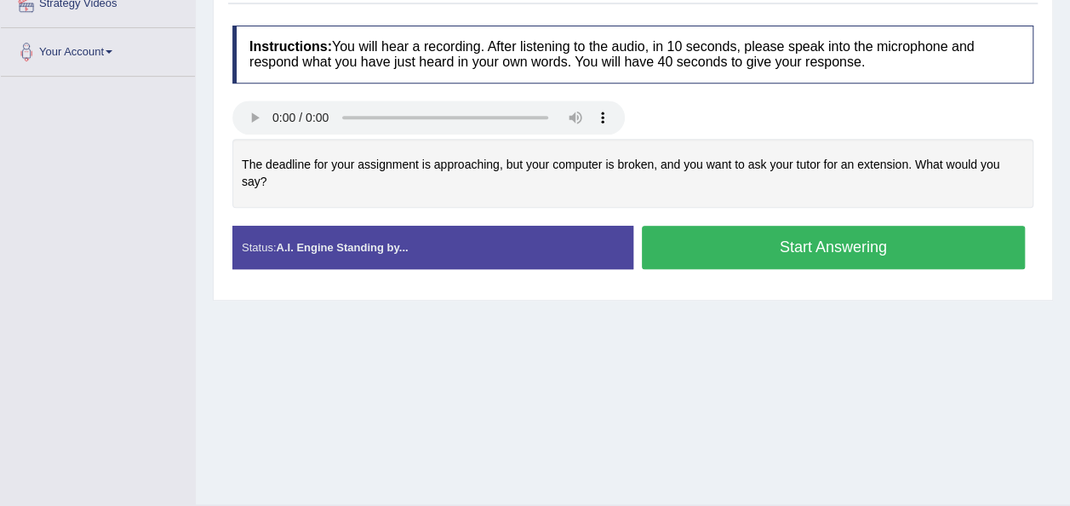
scroll to position [388, 0]
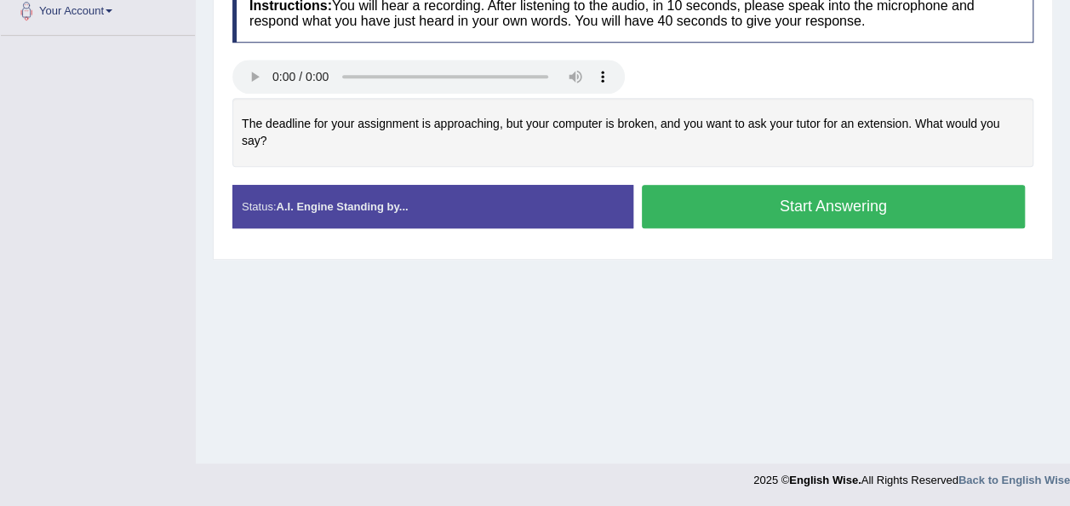
click at [778, 201] on button "Start Answering" at bounding box center [834, 206] width 384 height 43
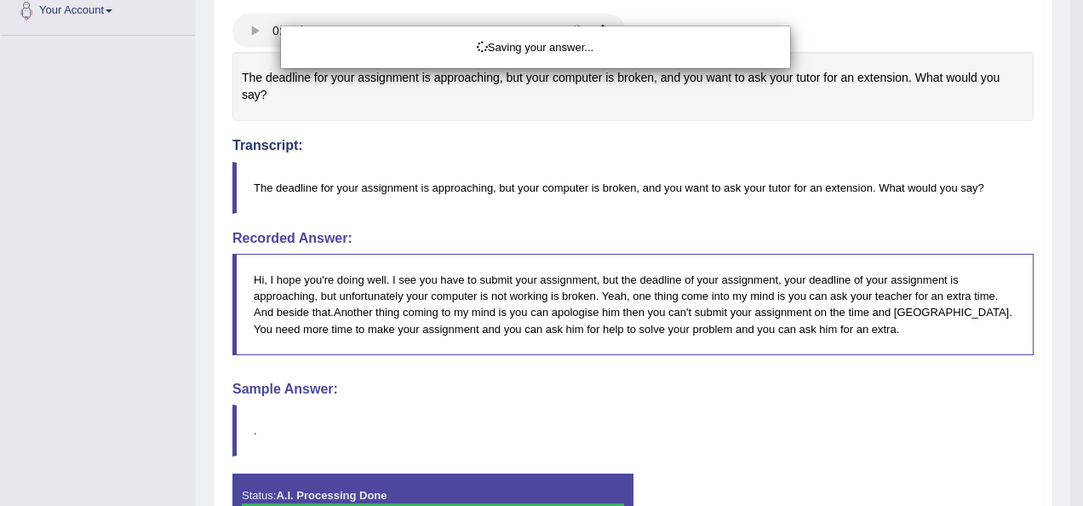
click at [1070, 235] on div "Saving your answer..." at bounding box center [541, 253] width 1083 height 506
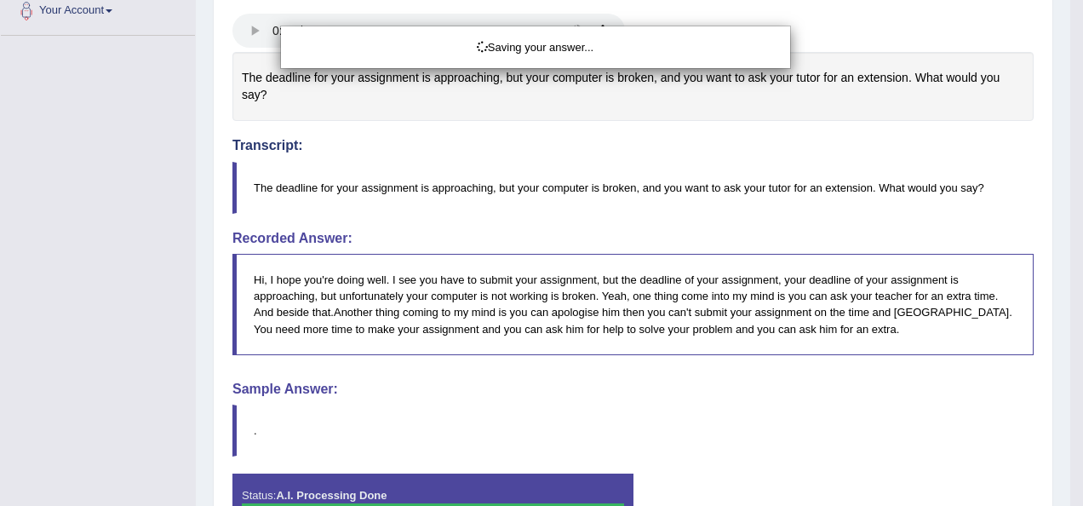
click at [1070, 235] on div "Saving your answer..." at bounding box center [541, 253] width 1083 height 506
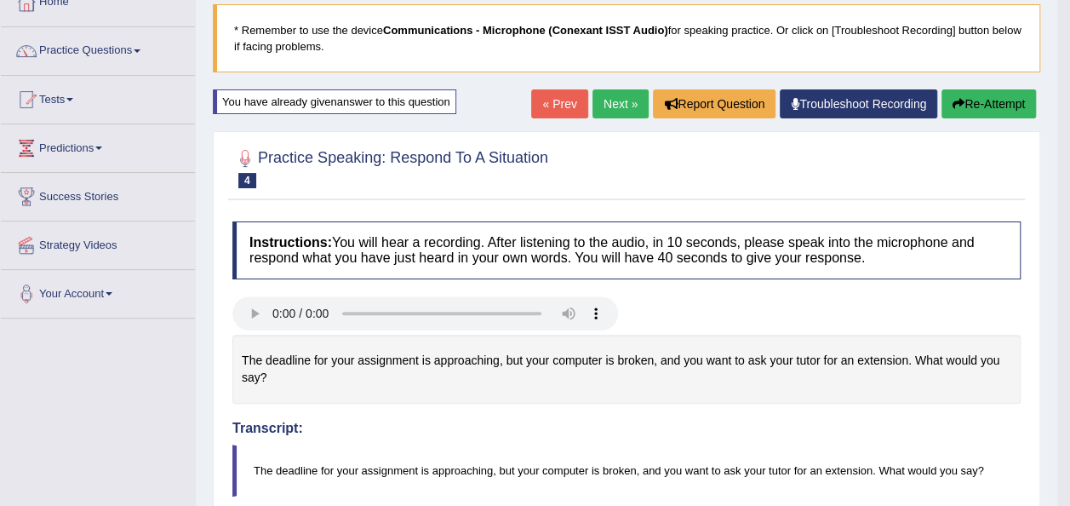
scroll to position [0, 0]
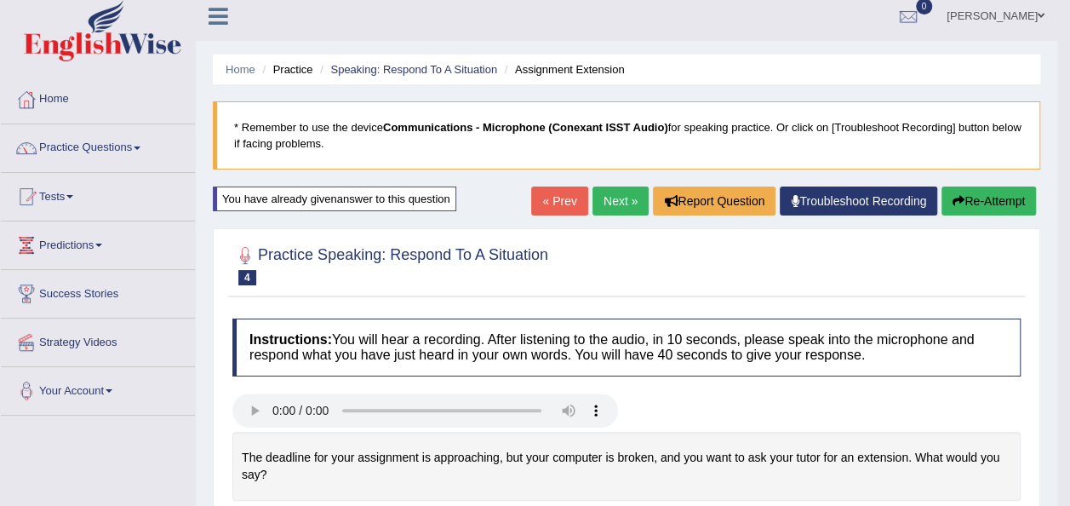
drag, startPoint x: 1082, startPoint y: 288, endPoint x: 1082, endPoint y: 230, distance: 57.9
click at [1070, 230] on html "Toggle navigation Home Practice Questions Speaking Practice Read Aloud Repeat S…" at bounding box center [535, 244] width 1070 height 506
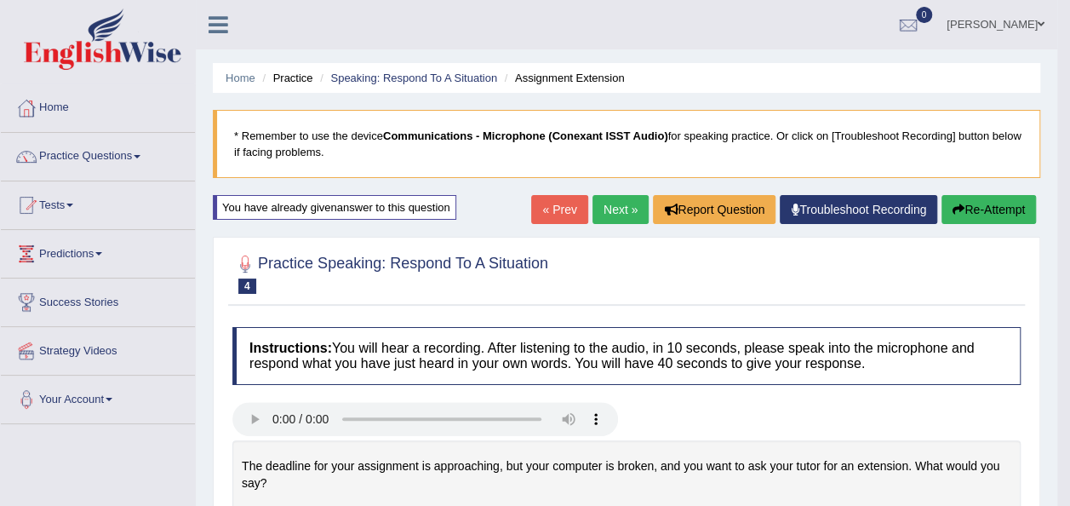
click at [618, 213] on link "Next »" at bounding box center [621, 209] width 56 height 29
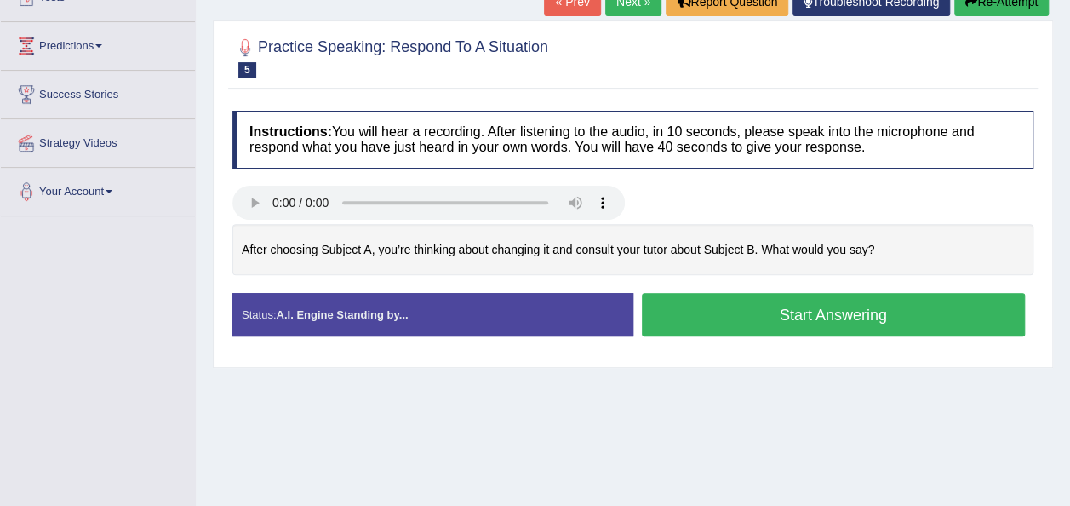
scroll to position [212, 0]
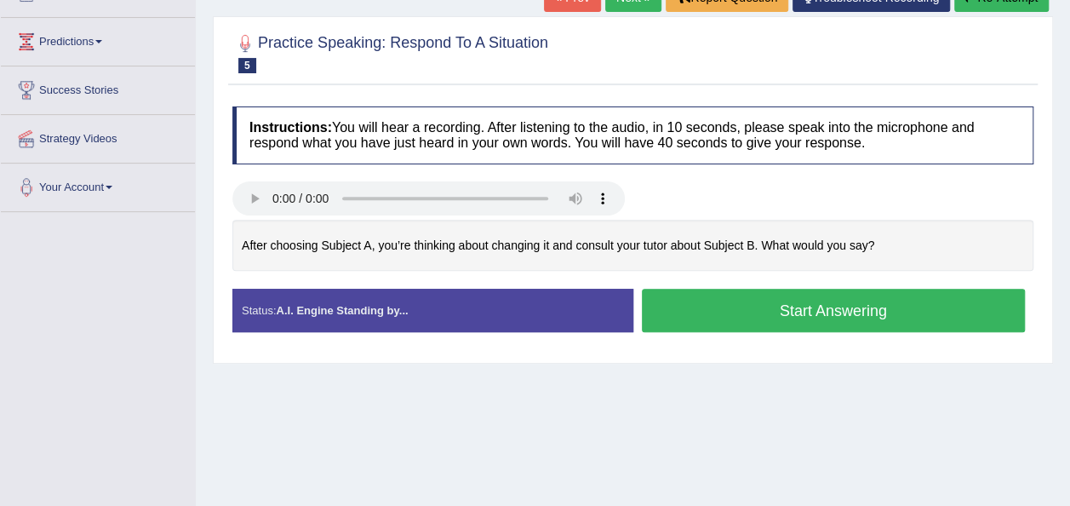
click at [691, 307] on button "Start Answering" at bounding box center [834, 310] width 384 height 43
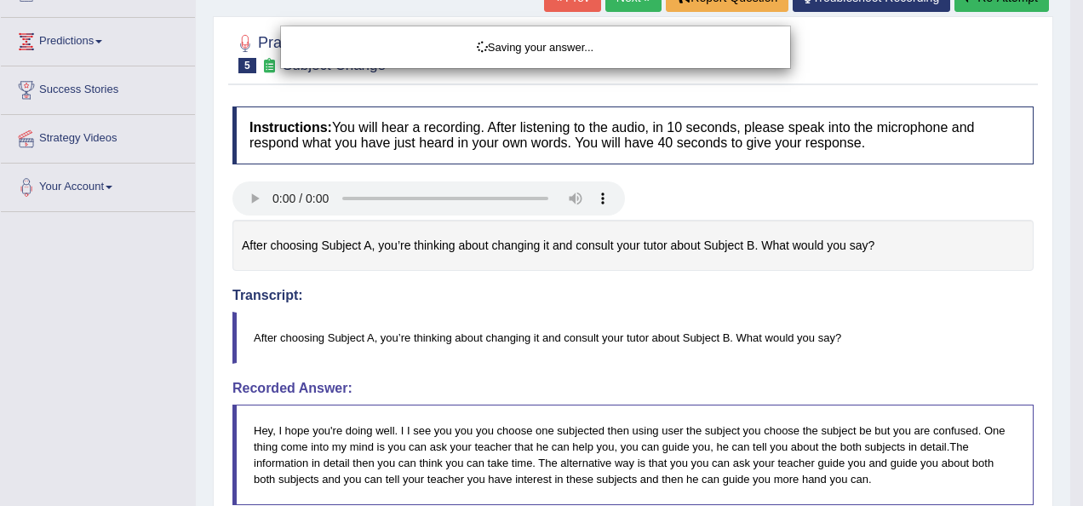
click at [1070, 250] on div "Saving your answer..." at bounding box center [541, 253] width 1083 height 506
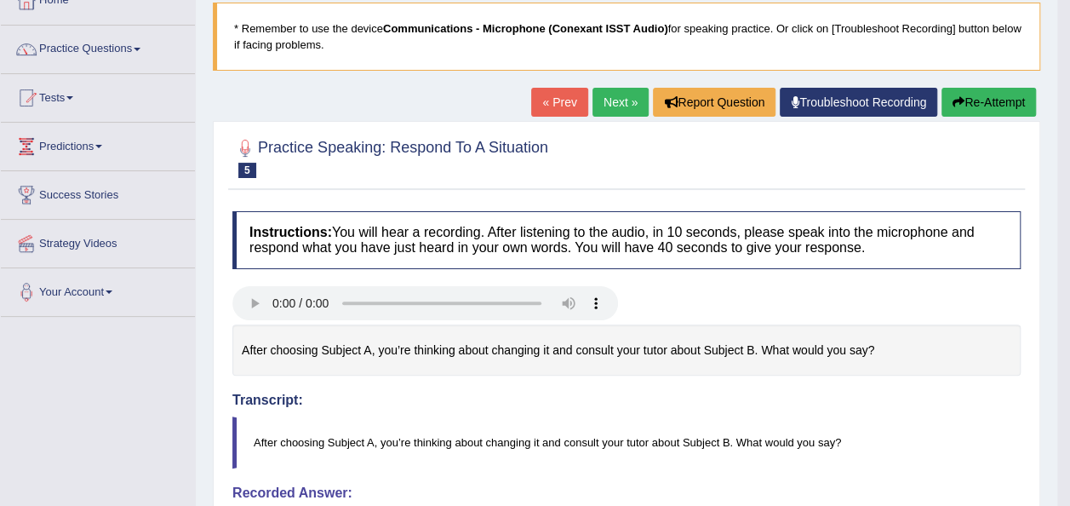
scroll to position [66, 0]
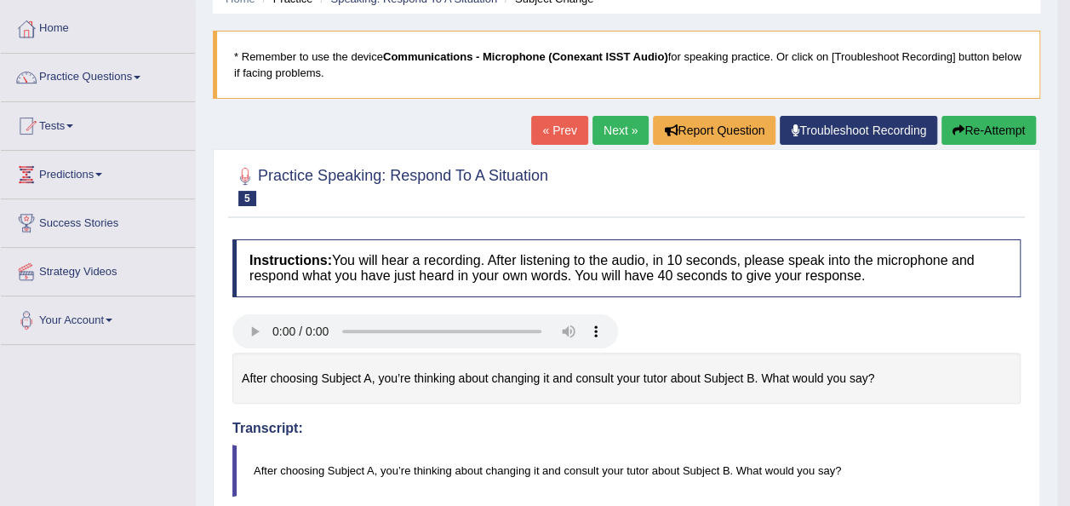
drag, startPoint x: 1082, startPoint y: 250, endPoint x: 1075, endPoint y: 312, distance: 61.8
click at [1070, 312] on html "Toggle navigation Home Practice Questions Speaking Practice Read Aloud Repeat S…" at bounding box center [535, 174] width 1070 height 506
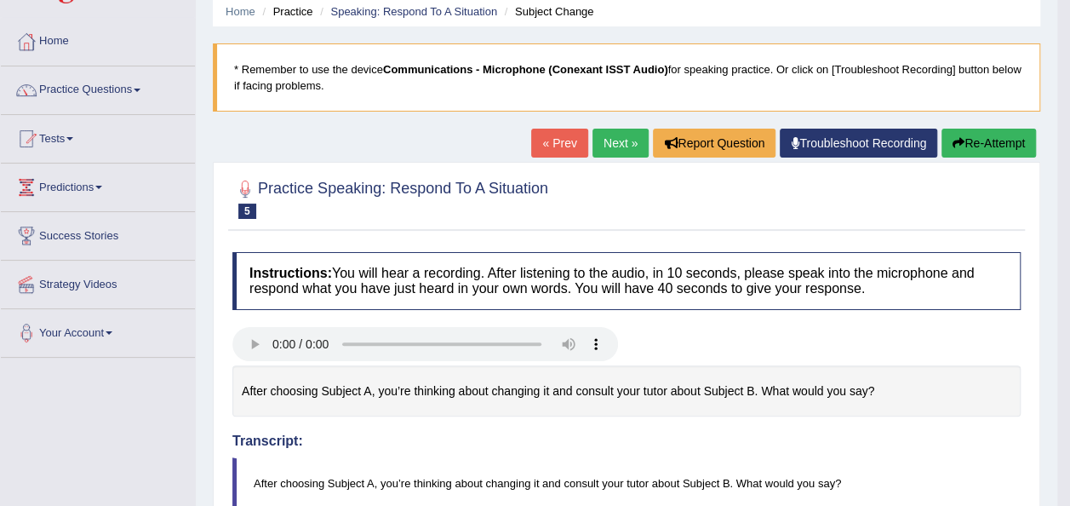
click at [989, 139] on button "Re-Attempt" at bounding box center [989, 143] width 95 height 29
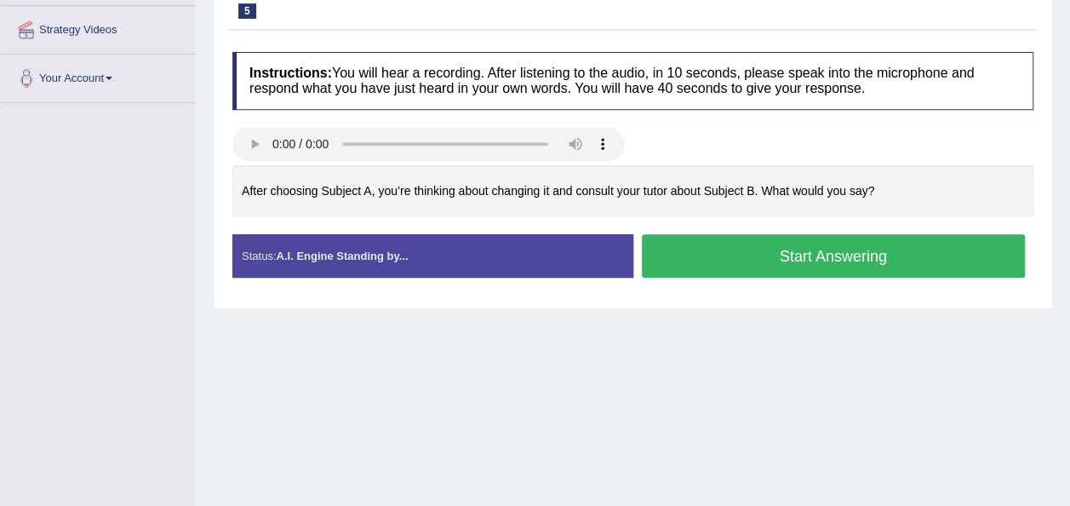
scroll to position [359, 0]
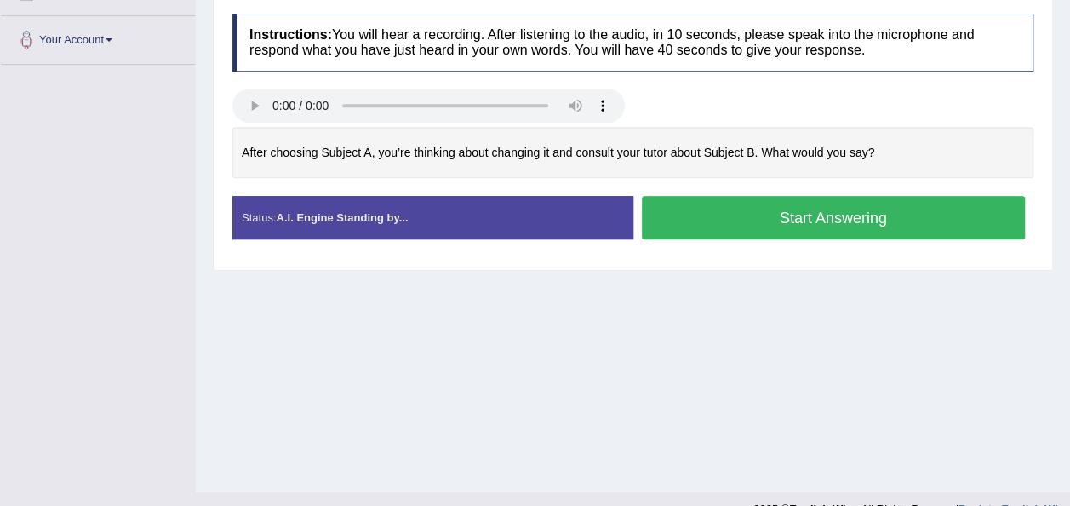
click at [923, 198] on button "Start Answering" at bounding box center [834, 217] width 384 height 43
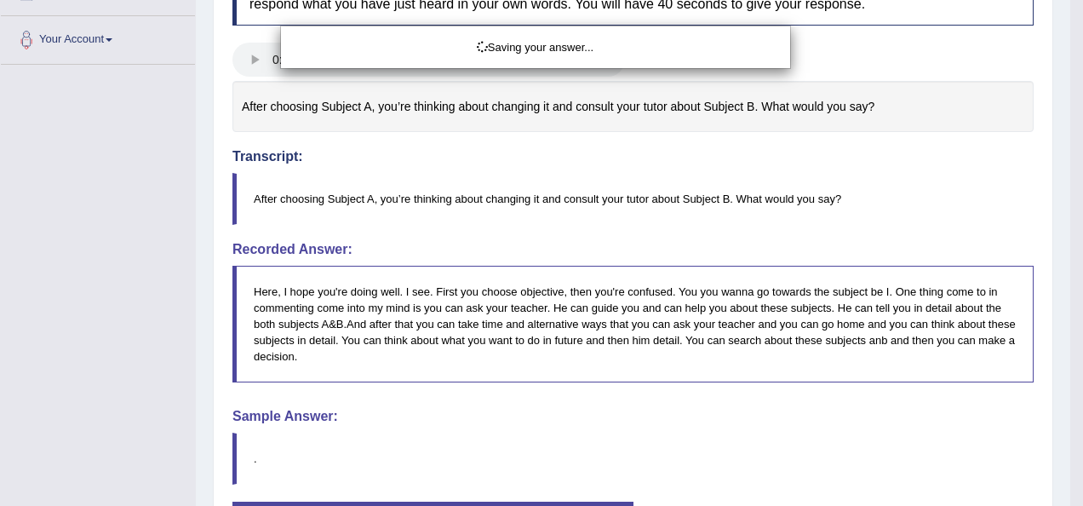
drag, startPoint x: 1086, startPoint y: 350, endPoint x: 1067, endPoint y: 364, distance: 23.2
click at [1067, 364] on div "Saving your answer..." at bounding box center [541, 253] width 1083 height 506
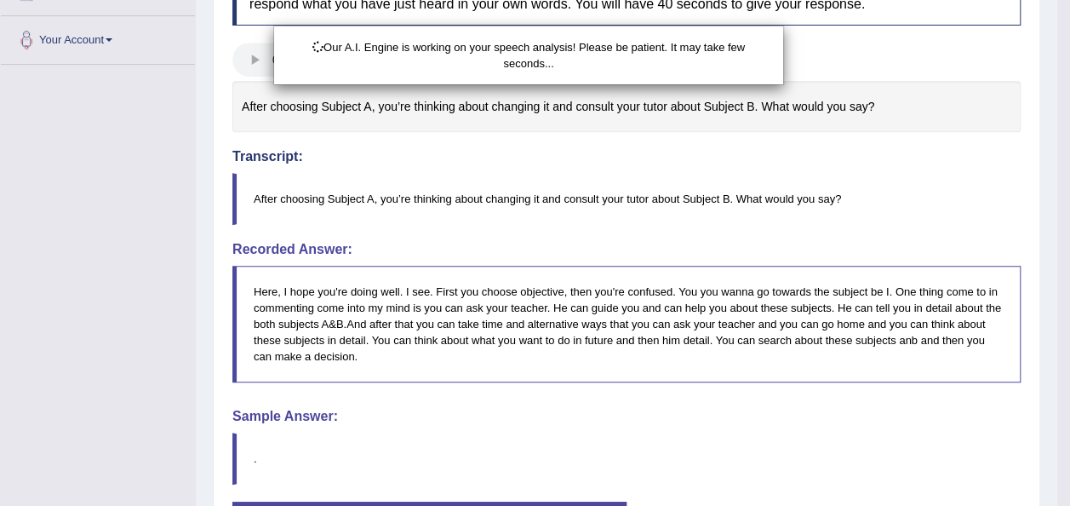
click at [1067, 364] on div "Our A.I. Engine is working on your speech analysis! Please be patient. It may t…" at bounding box center [535, 253] width 1070 height 506
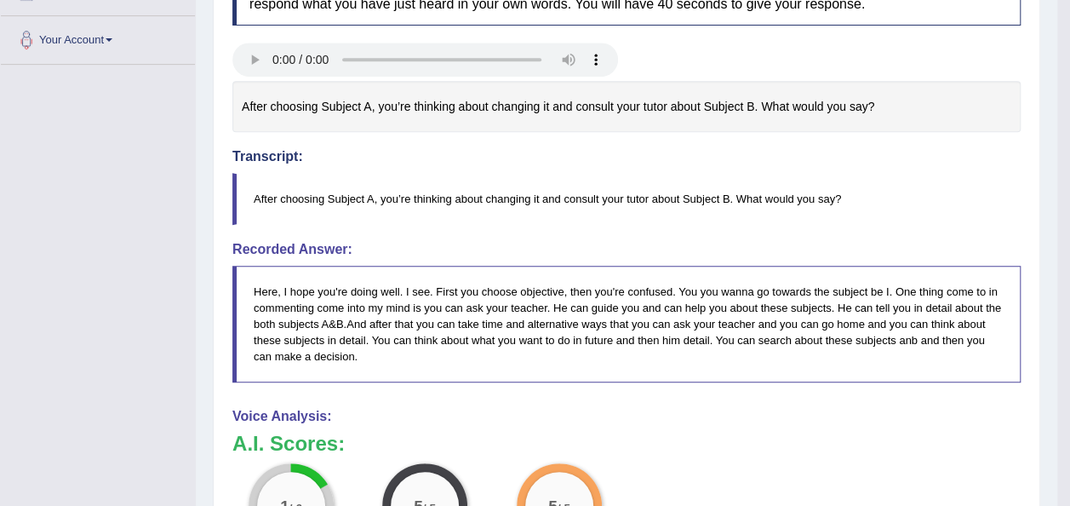
drag, startPoint x: 1067, startPoint y: 364, endPoint x: 1082, endPoint y: 463, distance: 100.8
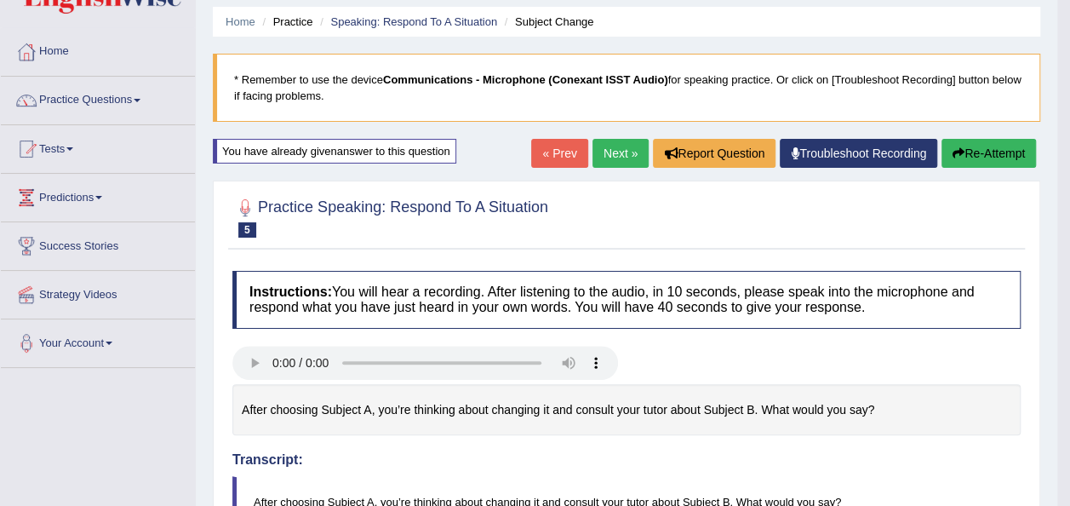
scroll to position [0, 0]
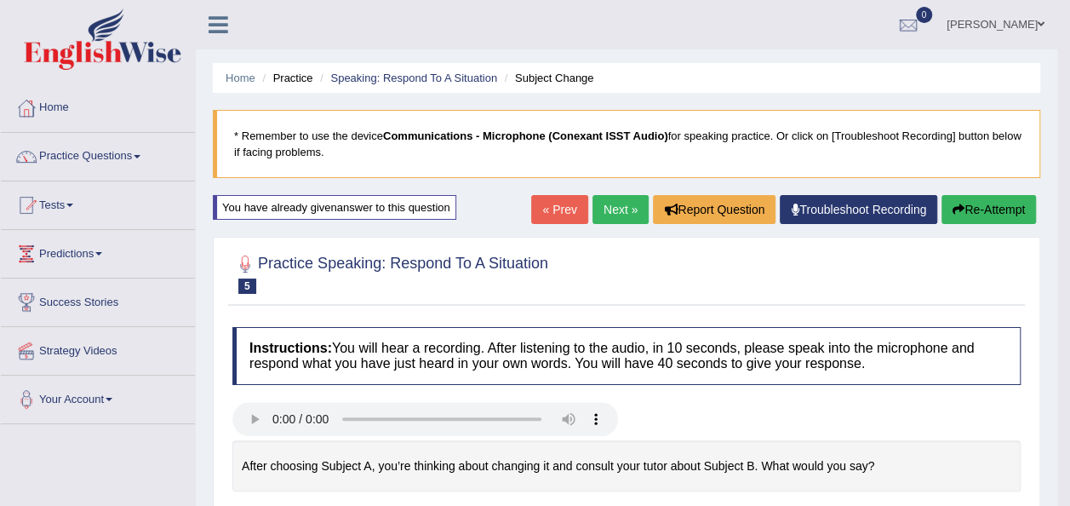
click at [1003, 209] on button "Re-Attempt" at bounding box center [989, 209] width 95 height 29
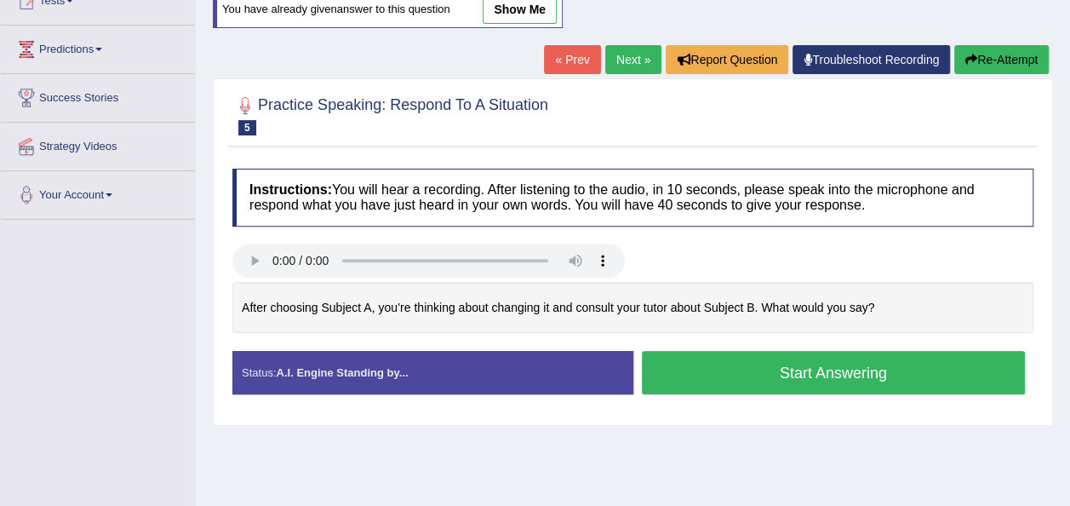
scroll to position [252, 0]
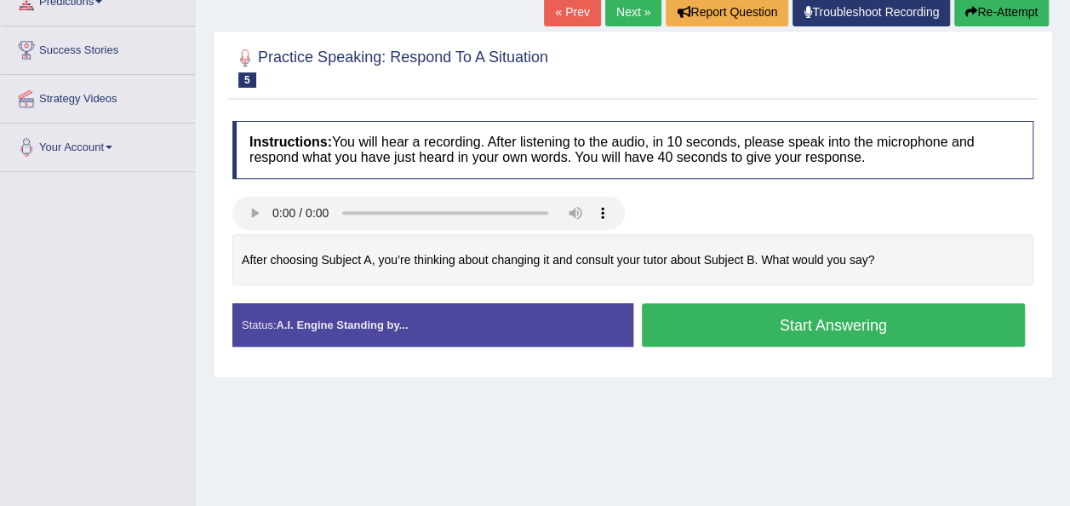
click at [814, 324] on button "Start Answering" at bounding box center [834, 324] width 384 height 43
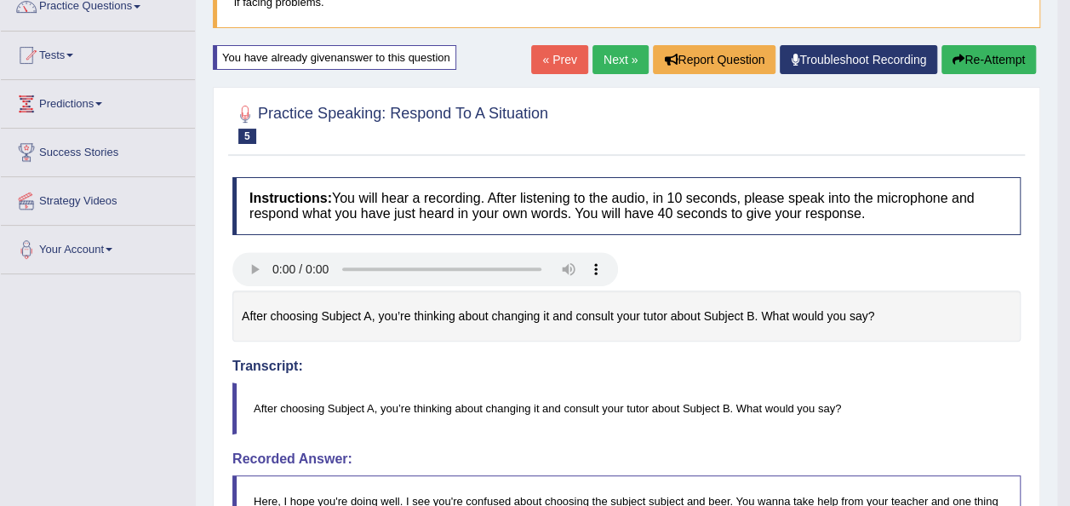
scroll to position [184, 0]
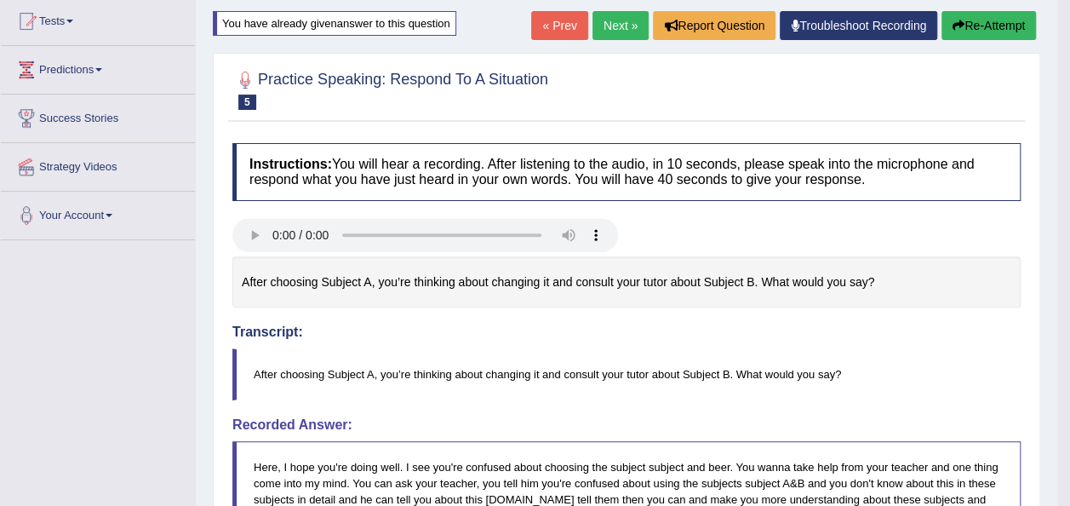
click at [997, 26] on button "Re-Attempt" at bounding box center [989, 25] width 95 height 29
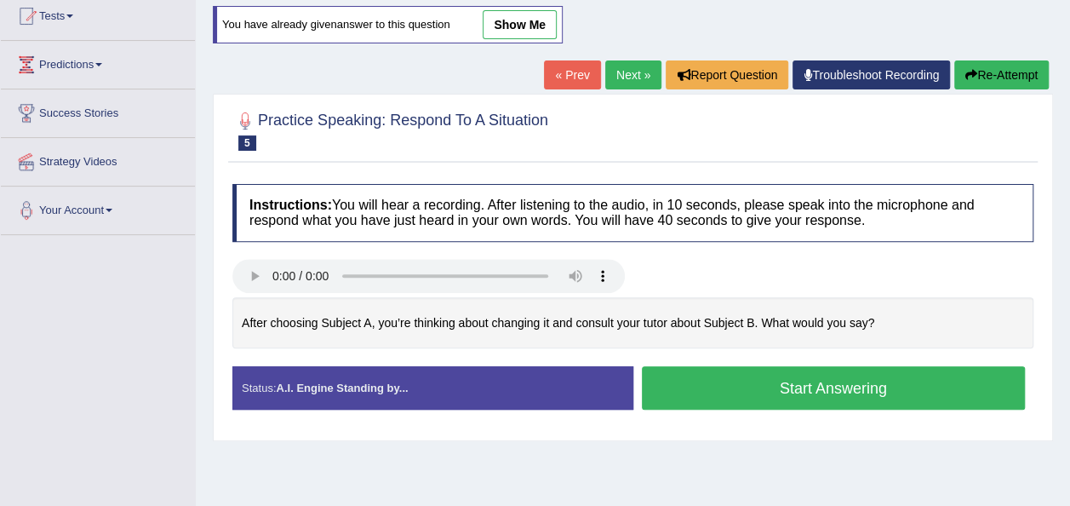
scroll to position [388, 0]
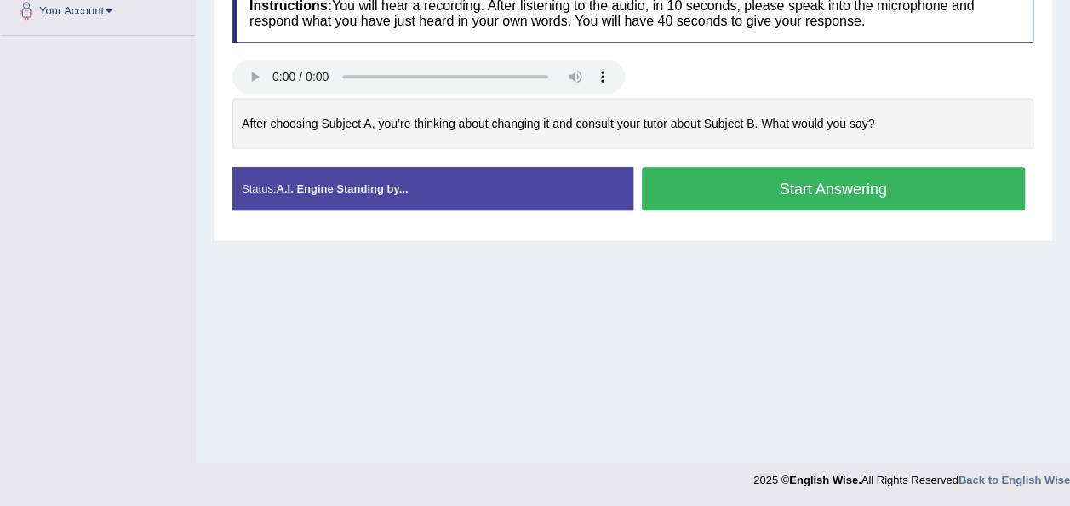
click at [792, 198] on button "Start Answering" at bounding box center [834, 188] width 384 height 43
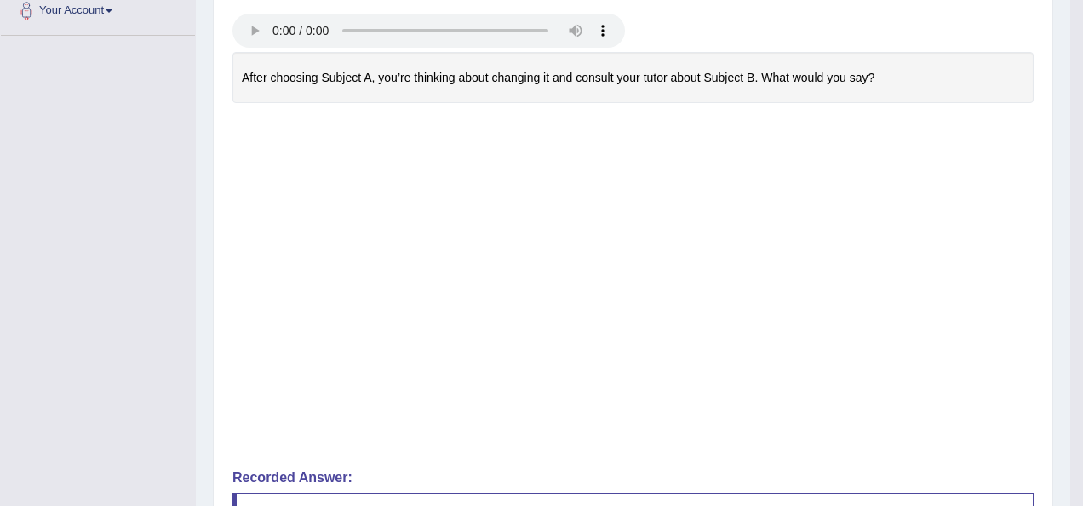
click at [705, 148] on div "Instructions: You will hear a recording. After listening to the audio, in 10 se…" at bounding box center [633, 354] width 810 height 848
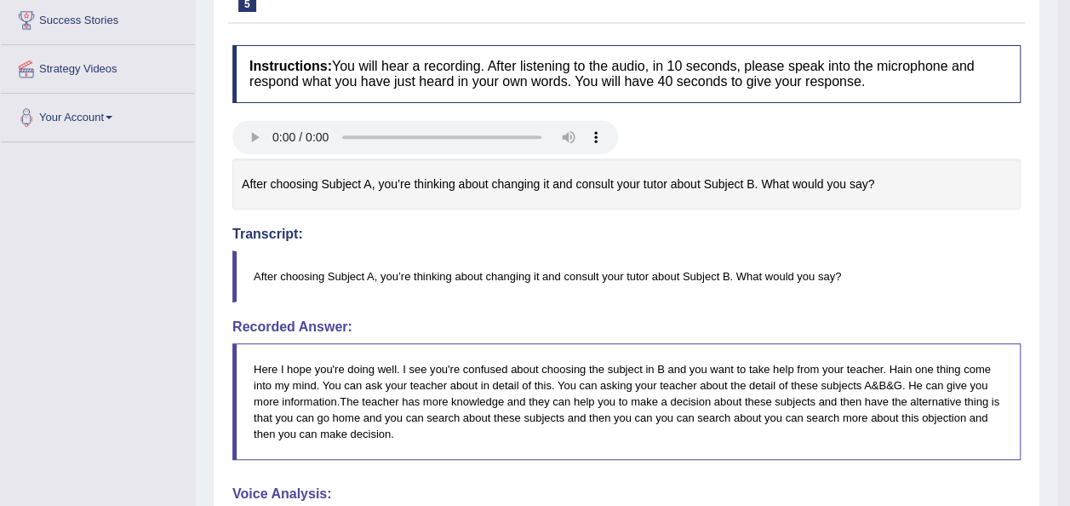
scroll to position [284, 0]
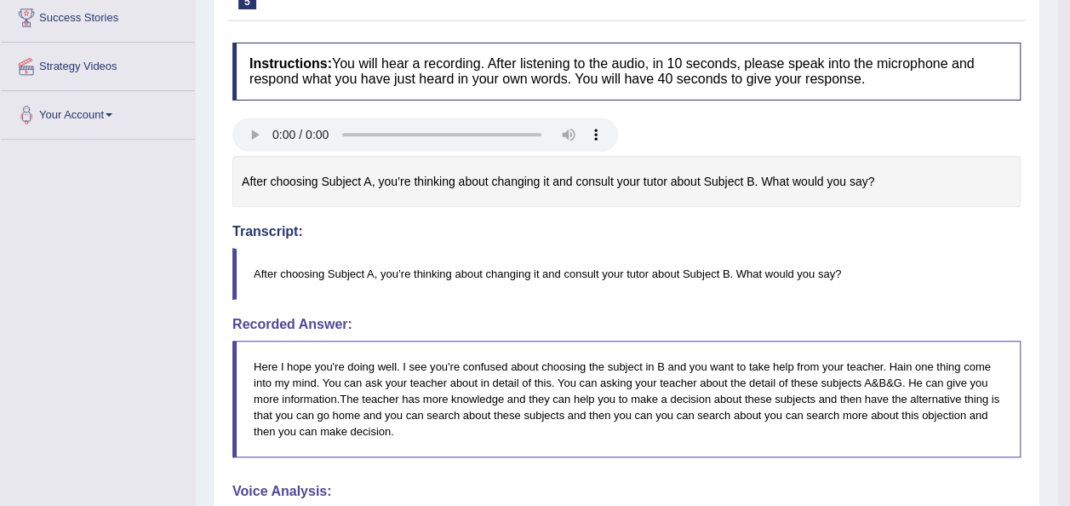
drag, startPoint x: 1077, startPoint y: 220, endPoint x: 1082, endPoint y: 187, distance: 32.8
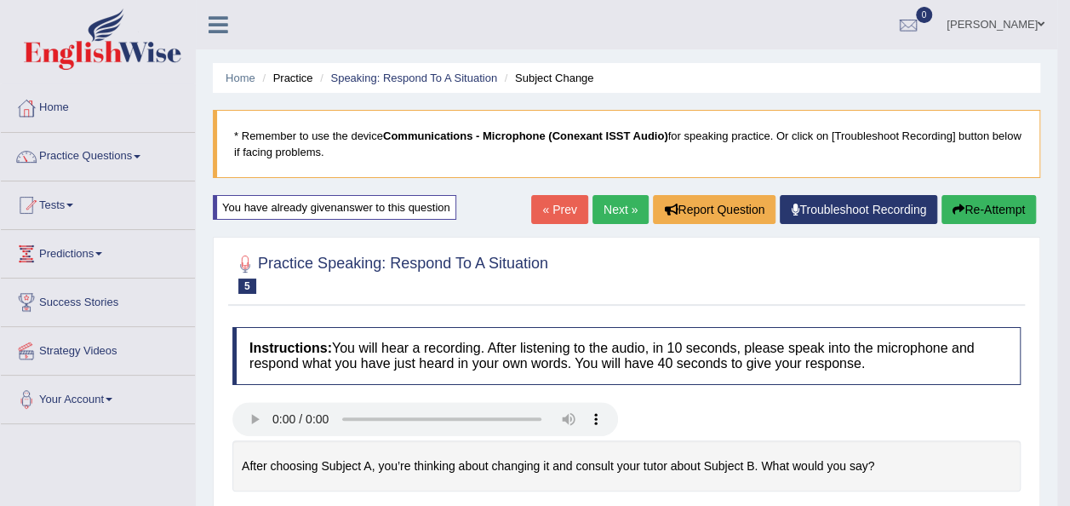
click at [631, 210] on link "Next »" at bounding box center [621, 209] width 56 height 29
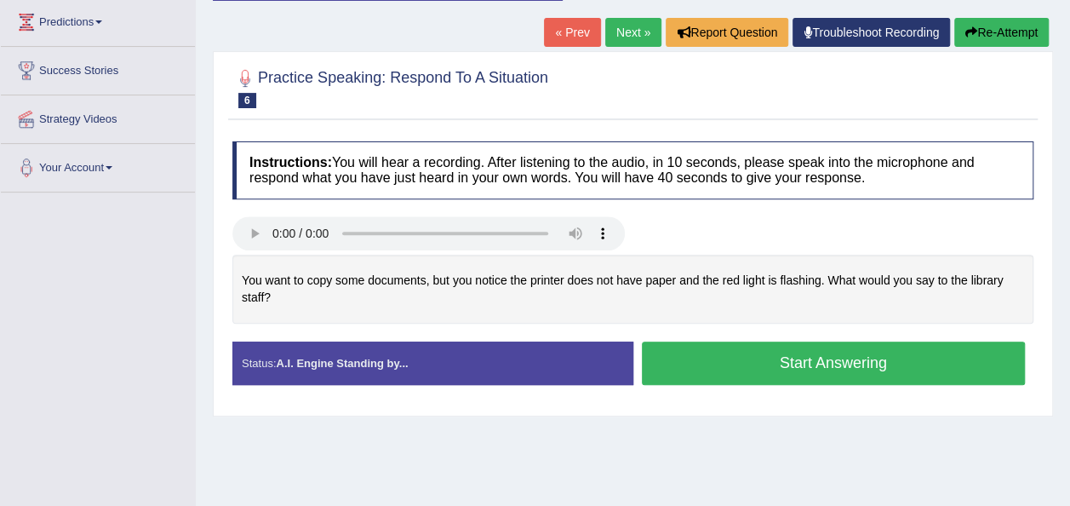
scroll to position [273, 0]
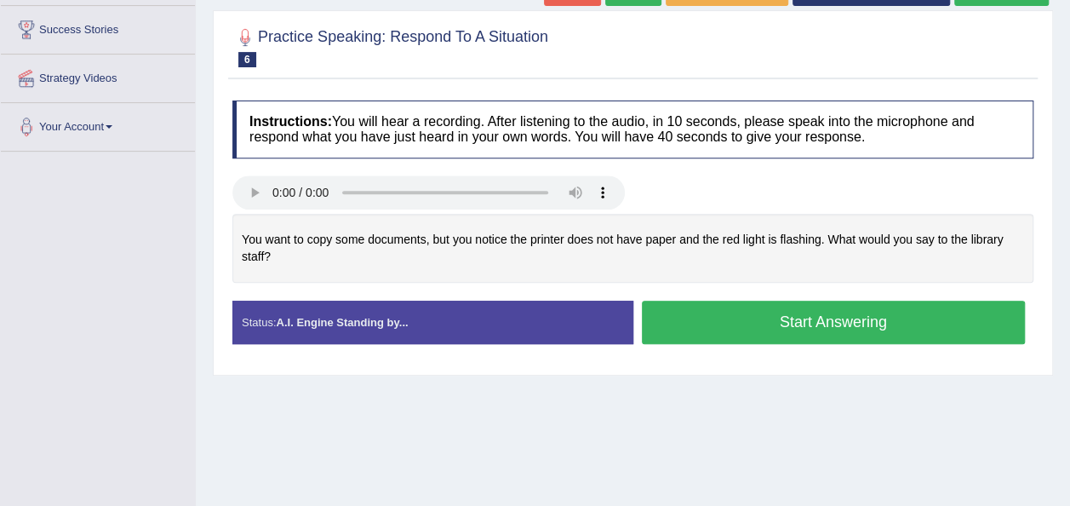
click at [800, 324] on button "Start Answering" at bounding box center [834, 322] width 384 height 43
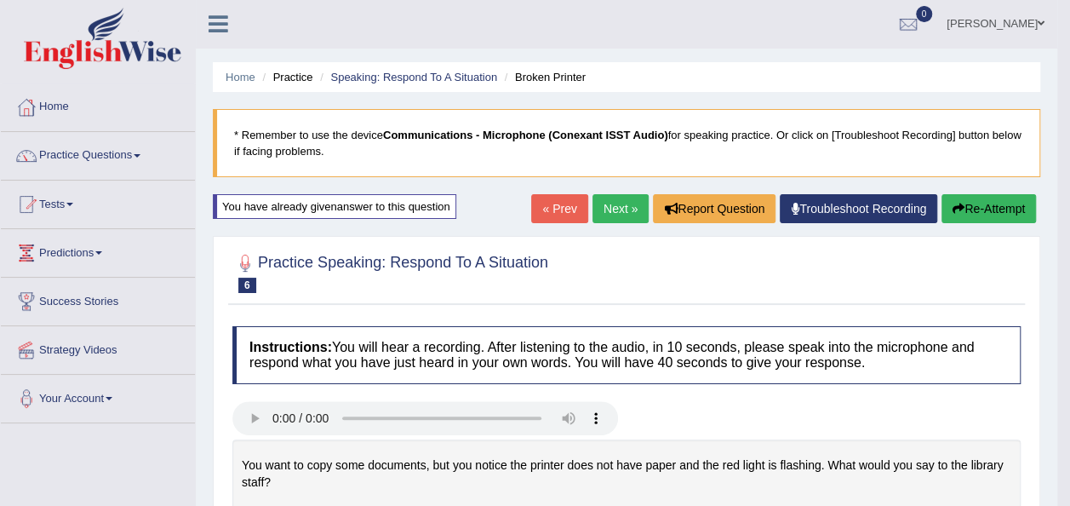
scroll to position [0, 0]
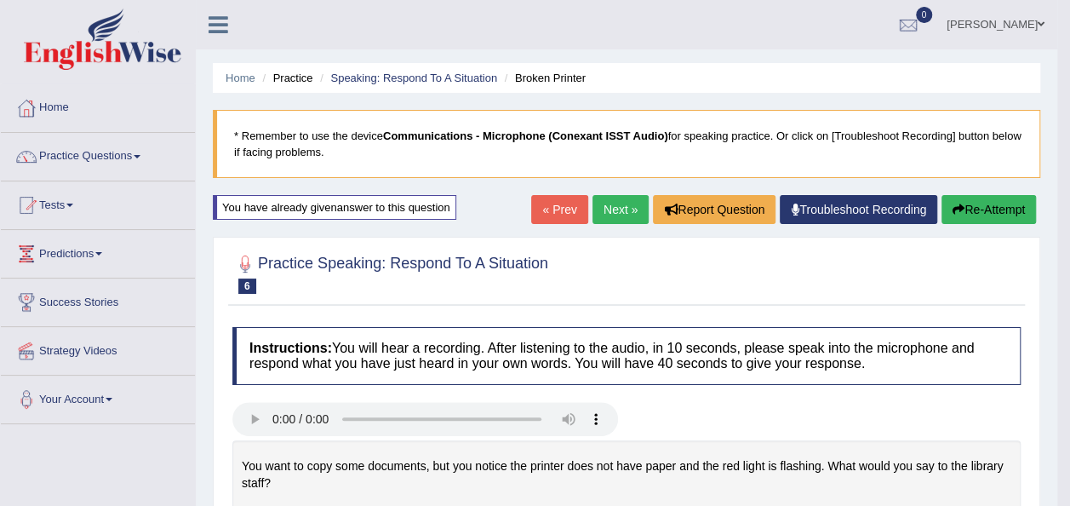
click at [596, 208] on link "Next »" at bounding box center [621, 209] width 56 height 29
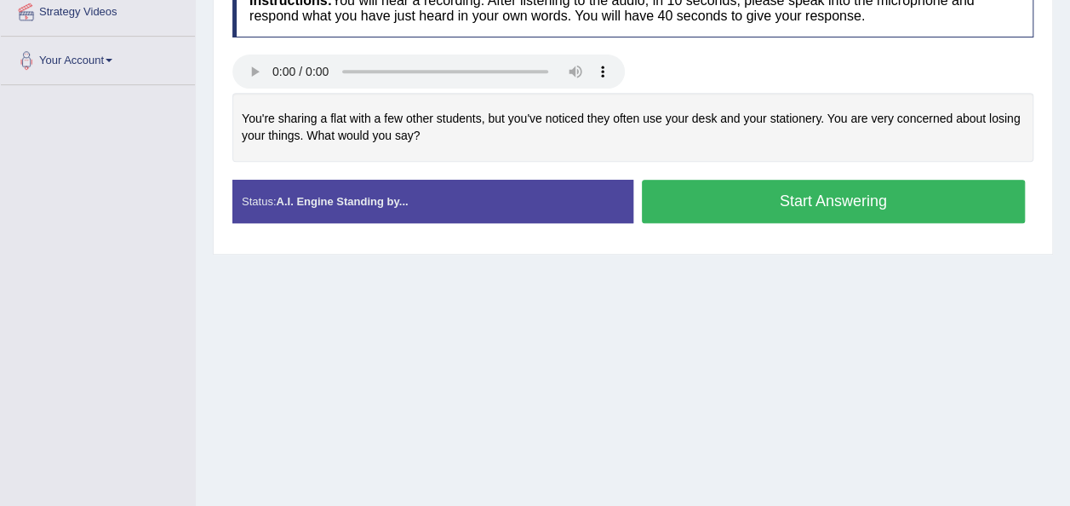
scroll to position [341, 0]
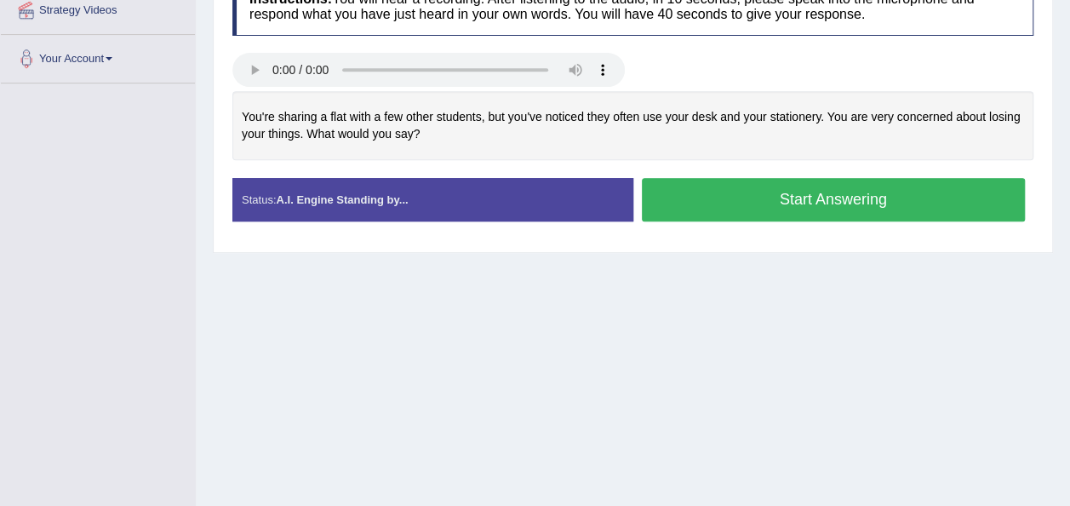
click at [724, 192] on button "Start Answering" at bounding box center [834, 199] width 384 height 43
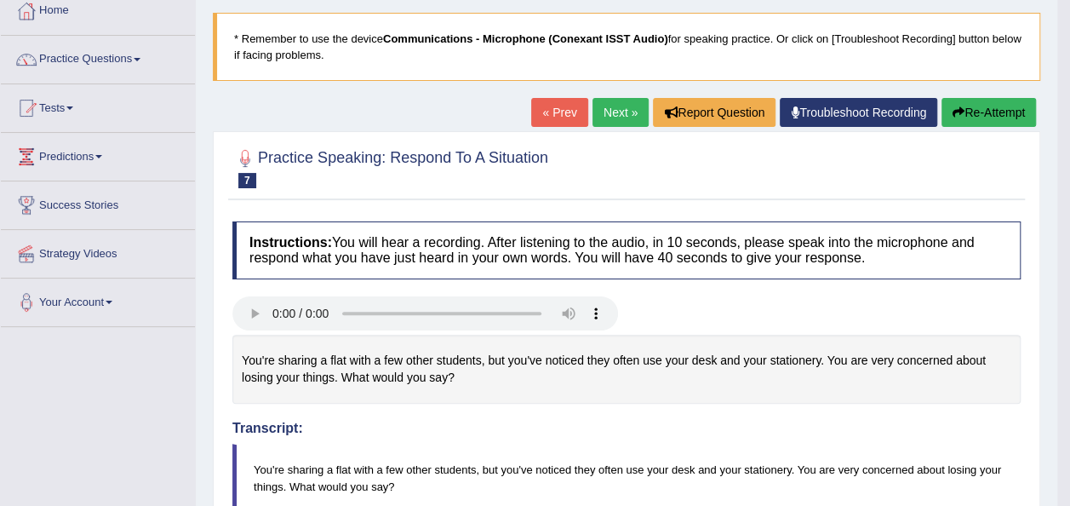
scroll to position [102, 0]
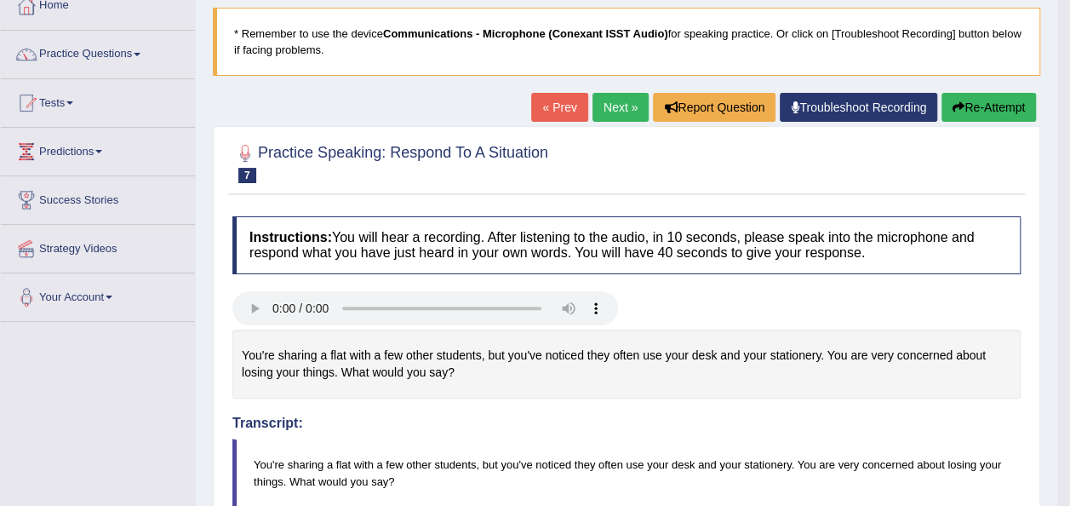
click at [598, 107] on link "Next »" at bounding box center [621, 107] width 56 height 29
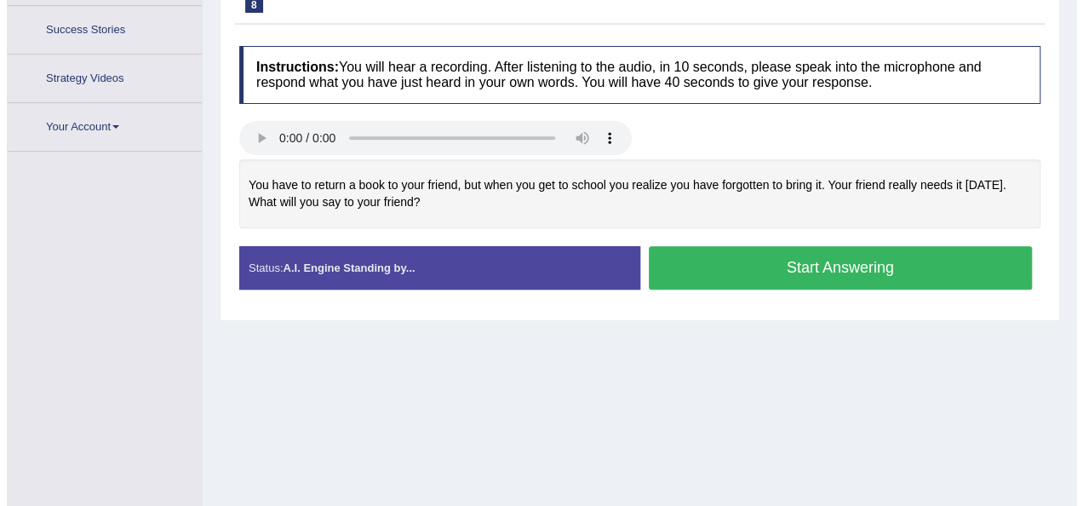
scroll to position [309, 0]
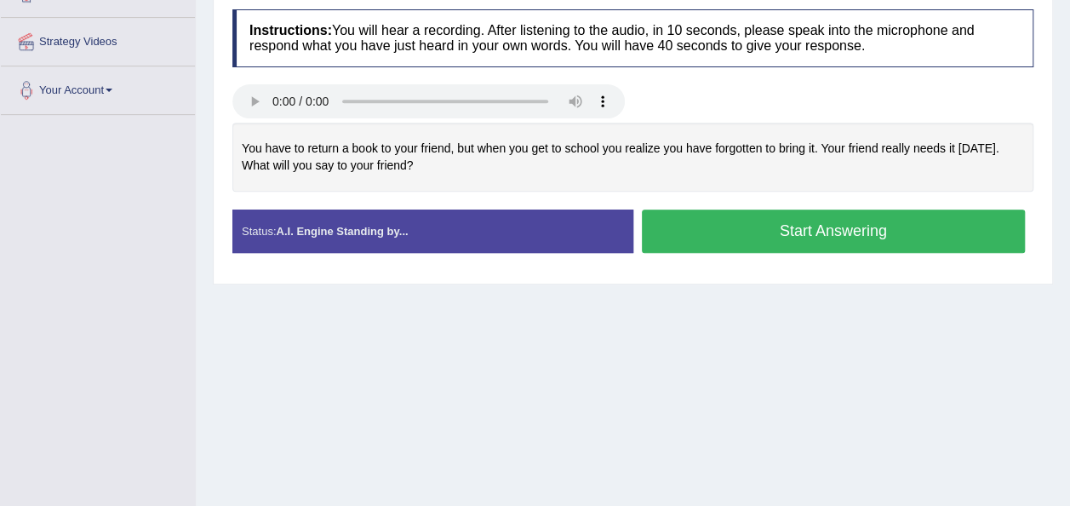
click at [724, 250] on button "Start Answering" at bounding box center [834, 230] width 384 height 43
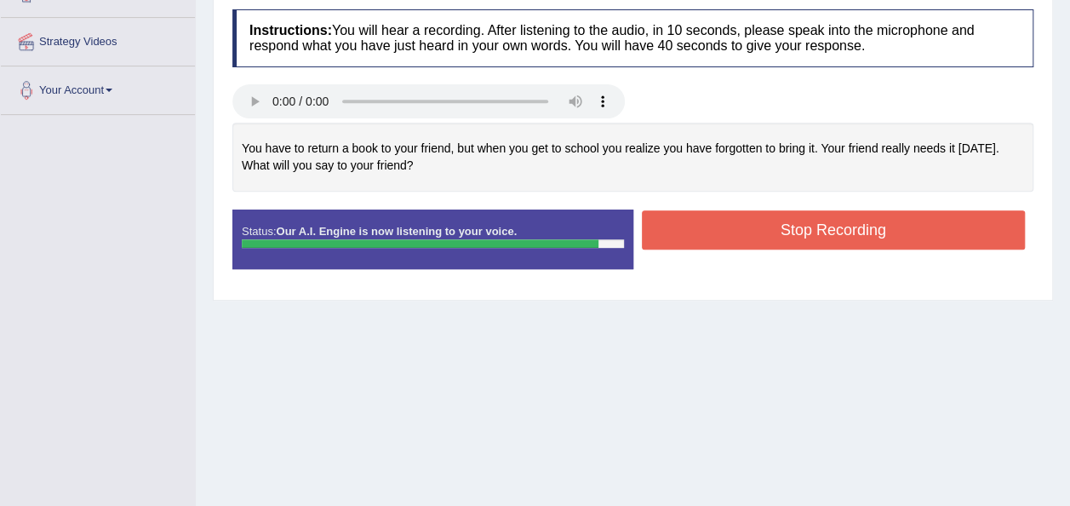
click at [803, 218] on button "Stop Recording" at bounding box center [834, 229] width 384 height 39
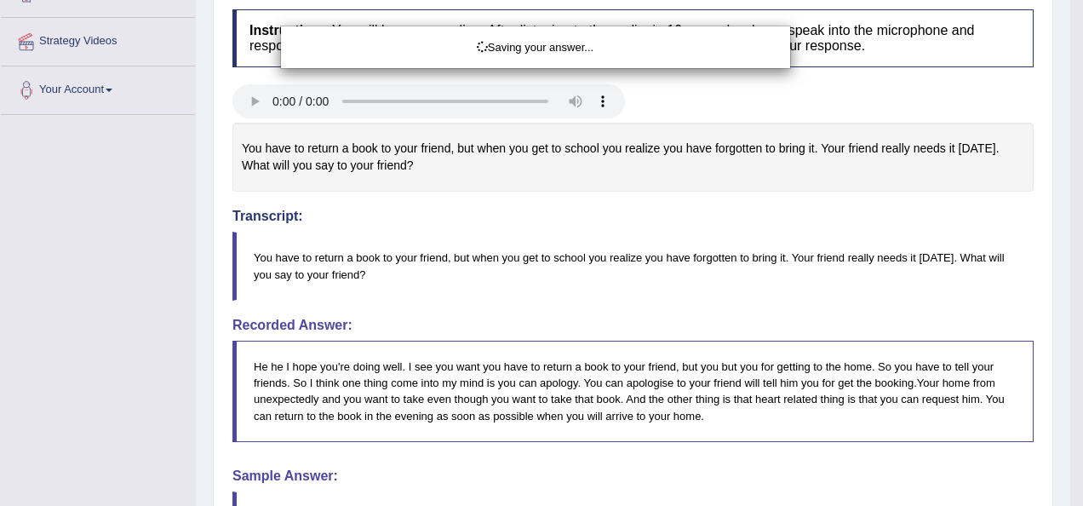
click at [1065, 269] on div "Saving your answer..." at bounding box center [541, 253] width 1083 height 506
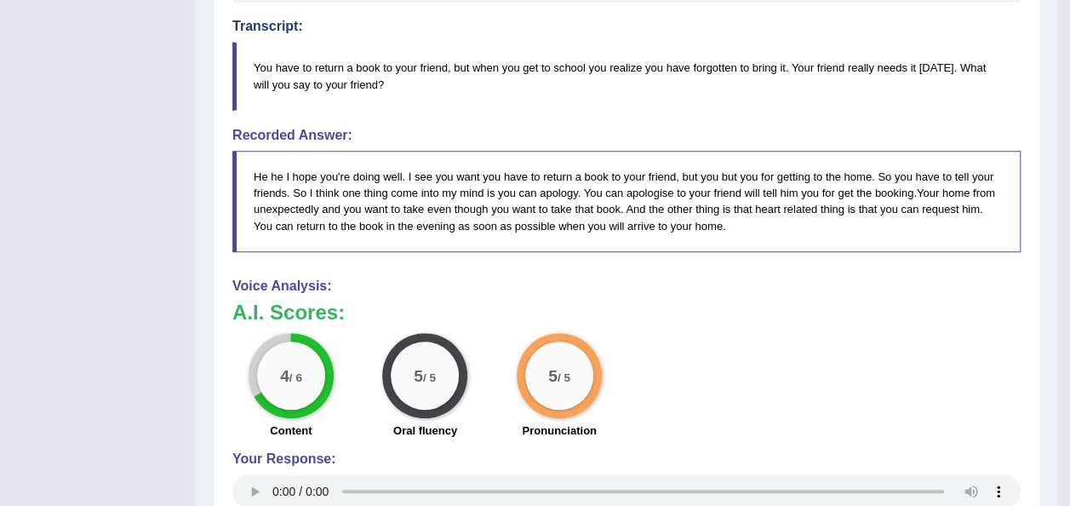
scroll to position [202, 0]
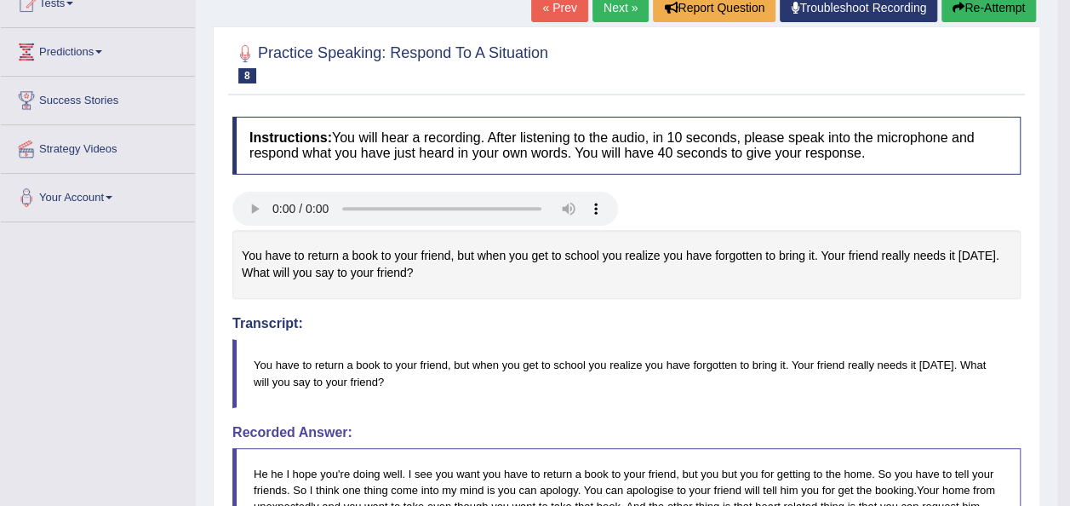
drag, startPoint x: 1076, startPoint y: 284, endPoint x: 1036, endPoint y: 170, distance: 121.2
click at [1036, 170] on html "Toggle navigation Home Practice Questions Speaking Practice Read Aloud Repeat S…" at bounding box center [535, 51] width 1070 height 506
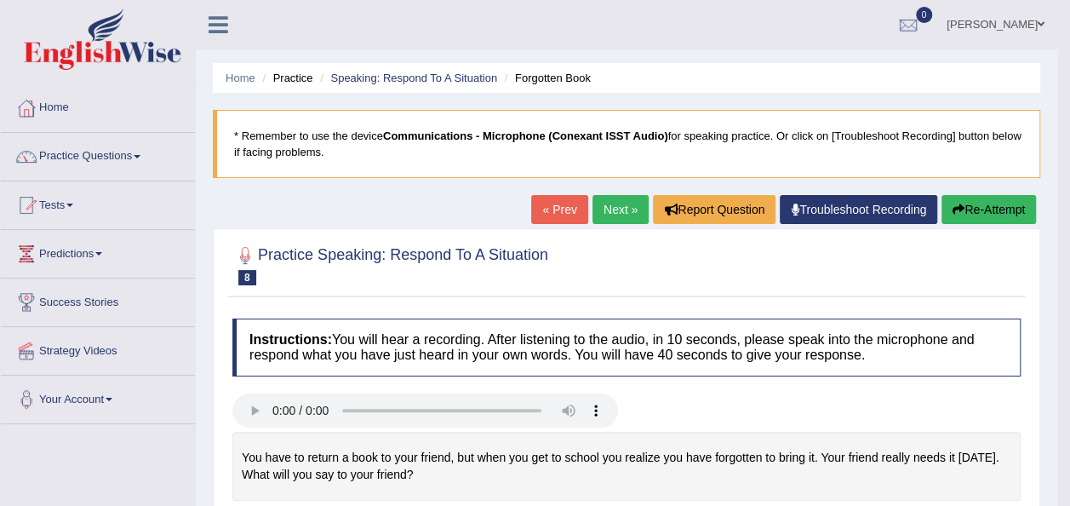
click at [610, 205] on link "Next »" at bounding box center [621, 209] width 56 height 29
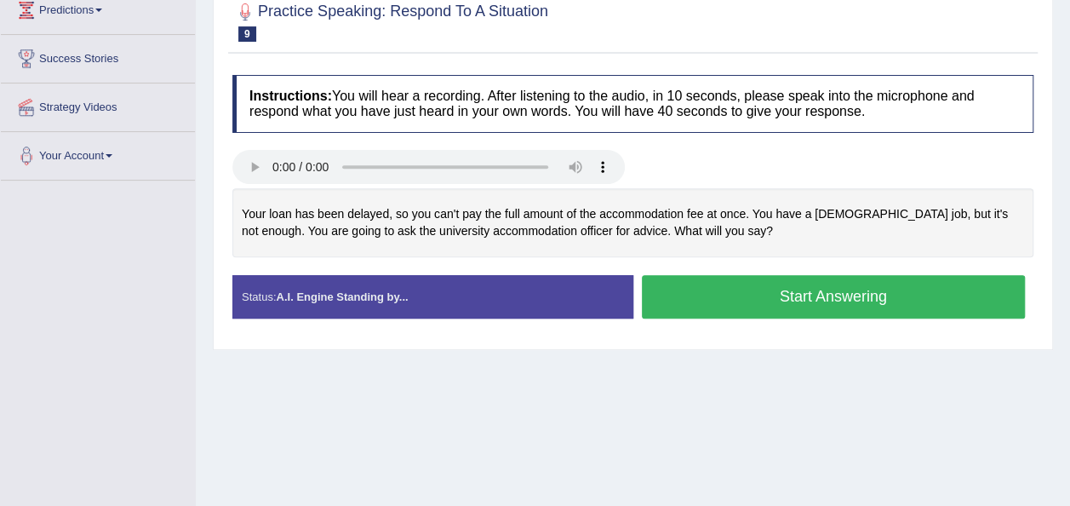
scroll to position [255, 0]
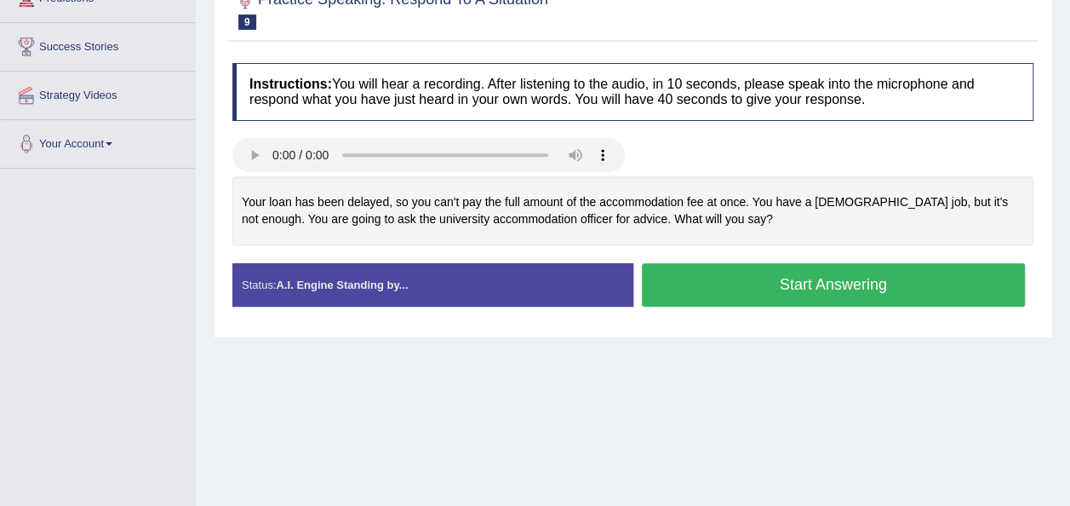
click at [727, 291] on button "Start Answering" at bounding box center [834, 284] width 384 height 43
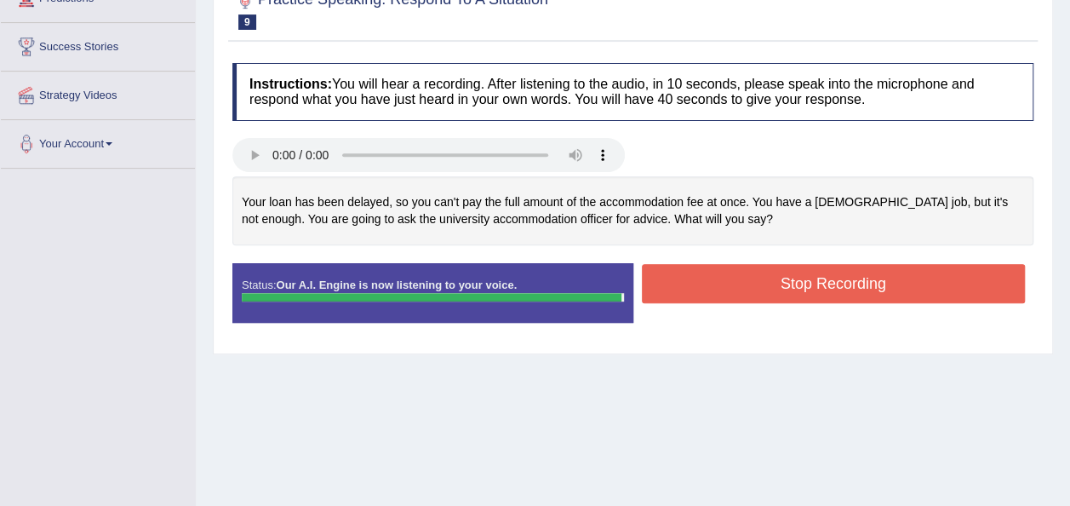
click at [772, 282] on button "Stop Recording" at bounding box center [834, 283] width 384 height 39
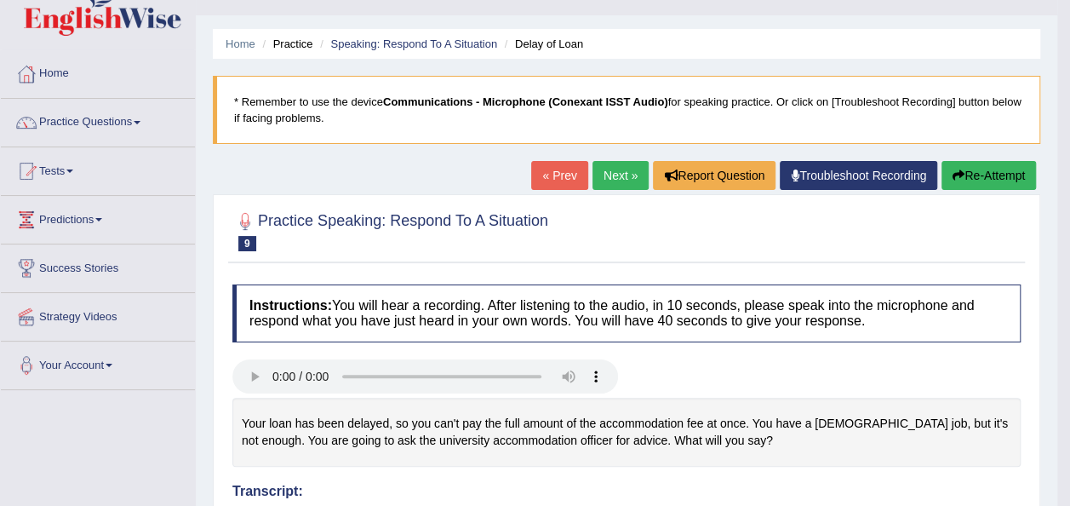
scroll to position [17, 0]
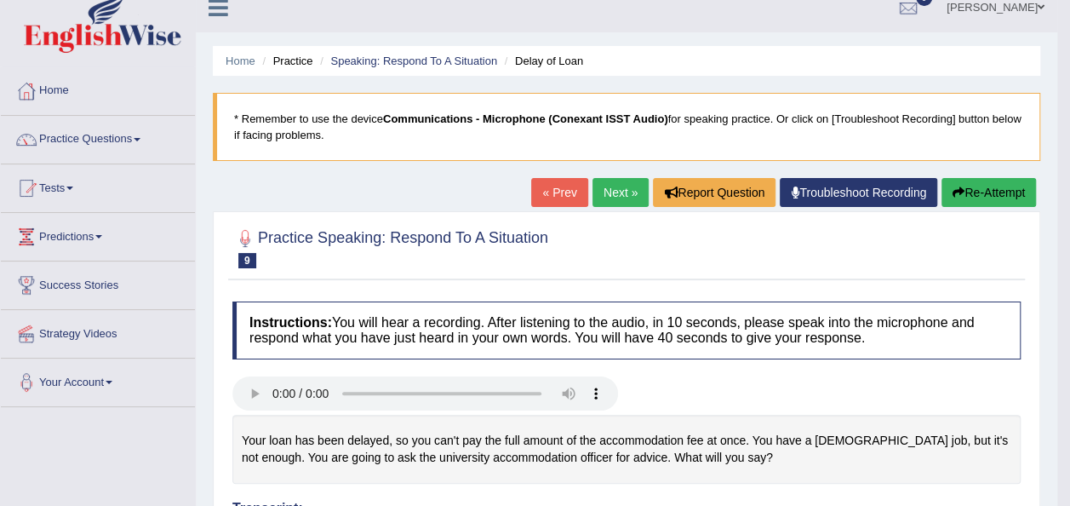
click at [611, 198] on link "Next »" at bounding box center [621, 192] width 56 height 29
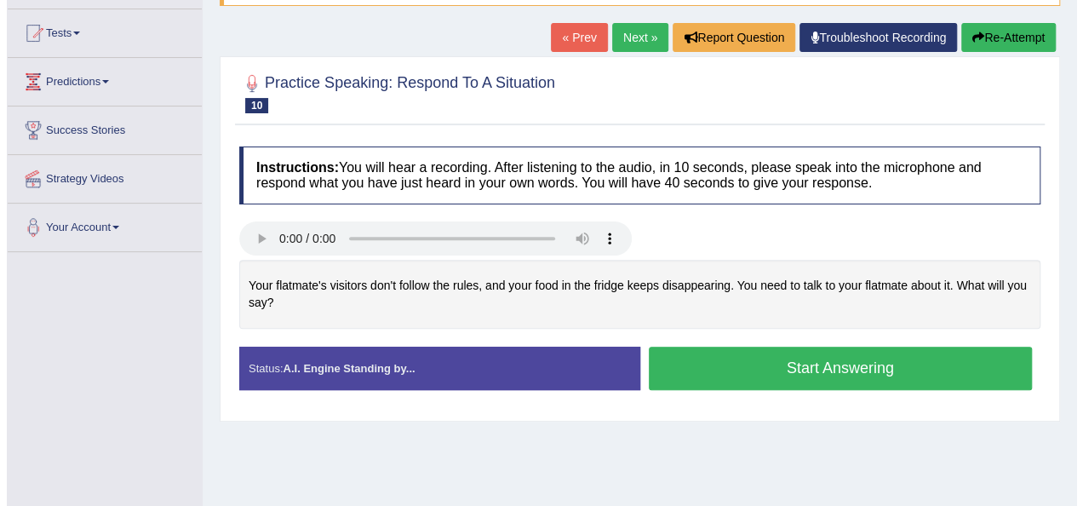
scroll to position [175, 0]
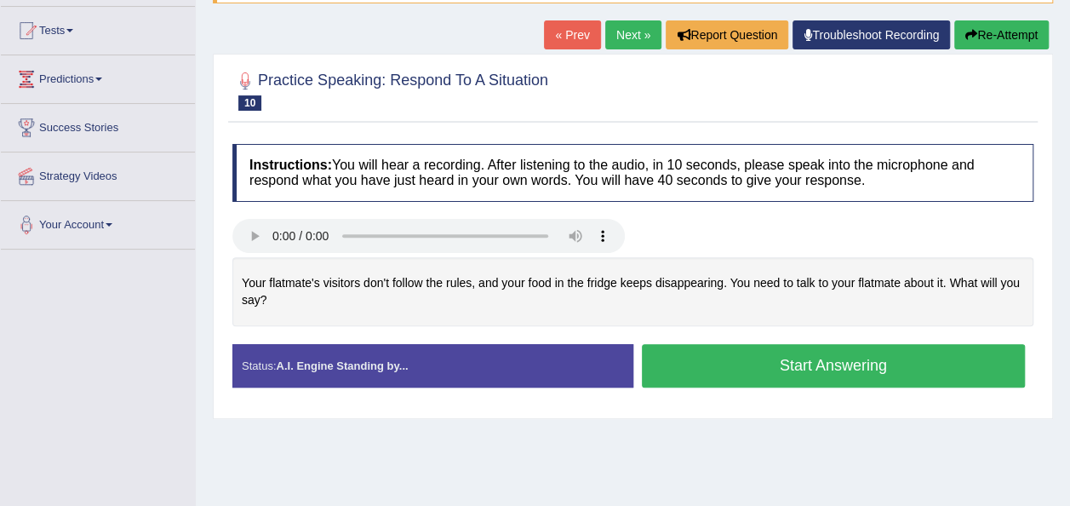
click at [678, 356] on button "Start Answering" at bounding box center [834, 365] width 384 height 43
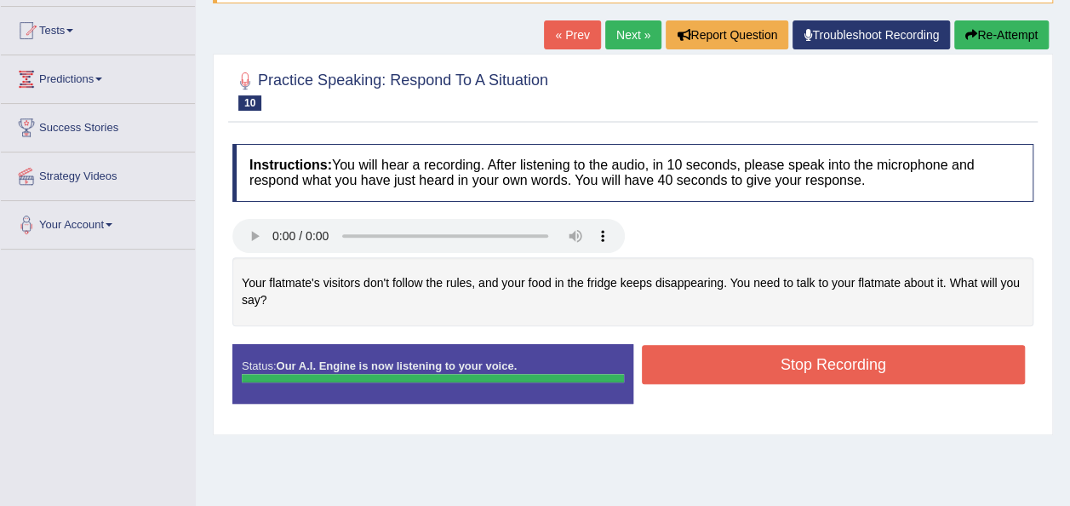
click at [678, 356] on button "Stop Recording" at bounding box center [834, 364] width 384 height 39
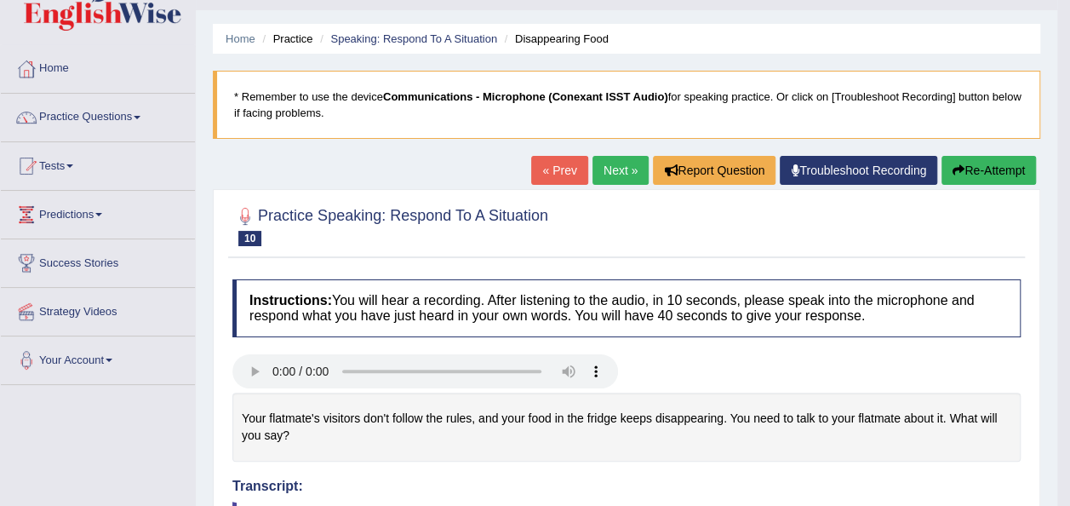
scroll to position [0, 0]
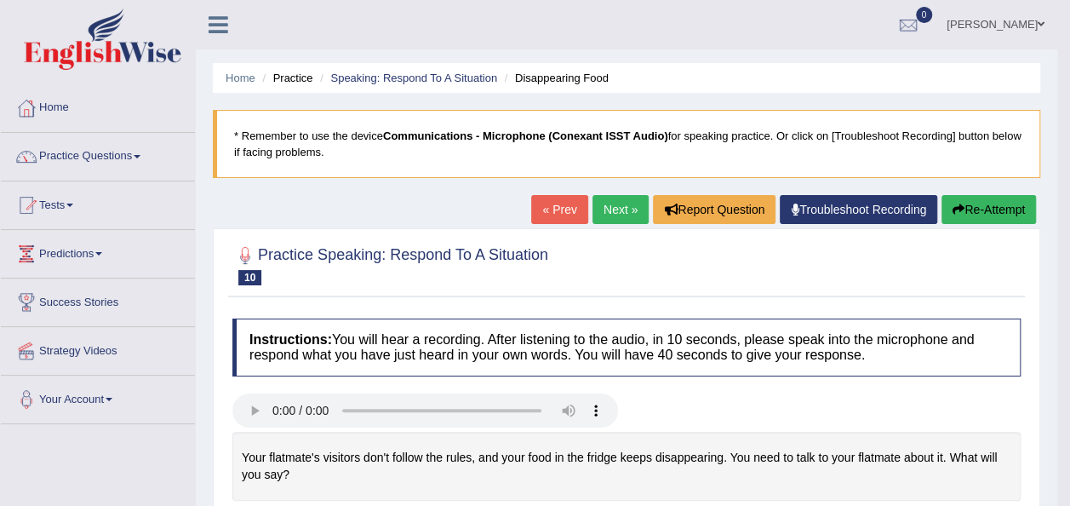
click at [986, 197] on button "Re-Attempt" at bounding box center [989, 209] width 95 height 29
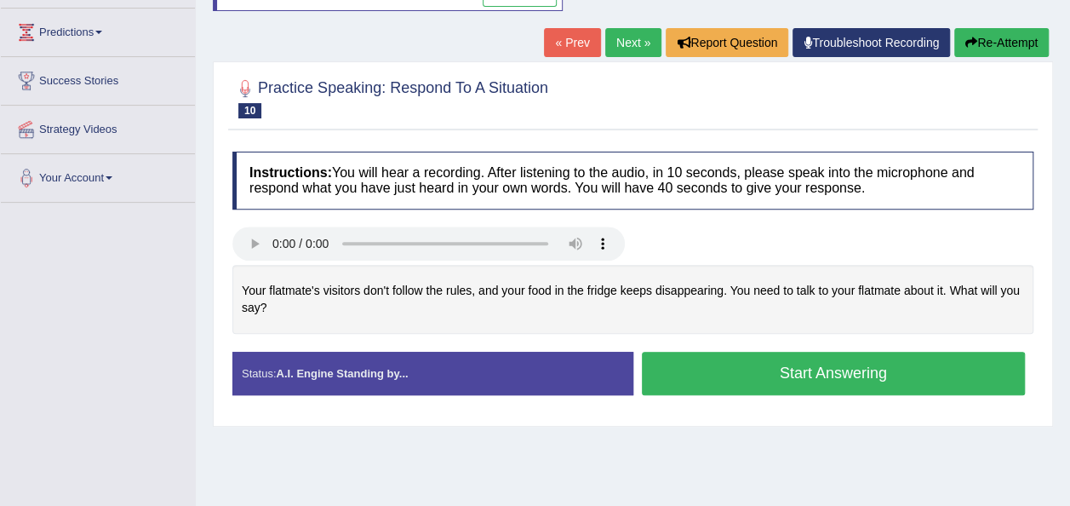
scroll to position [304, 0]
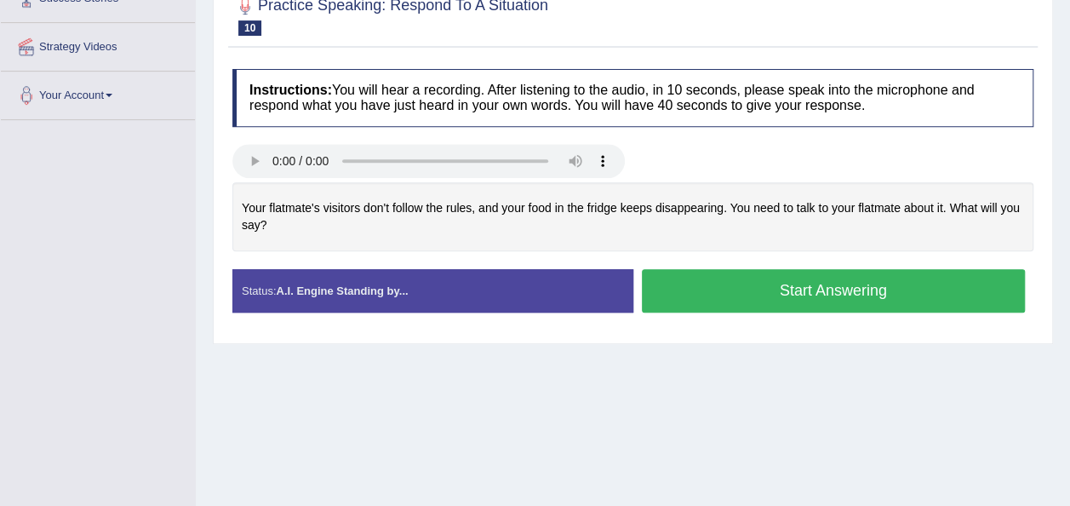
click at [816, 288] on button "Start Answering" at bounding box center [834, 290] width 384 height 43
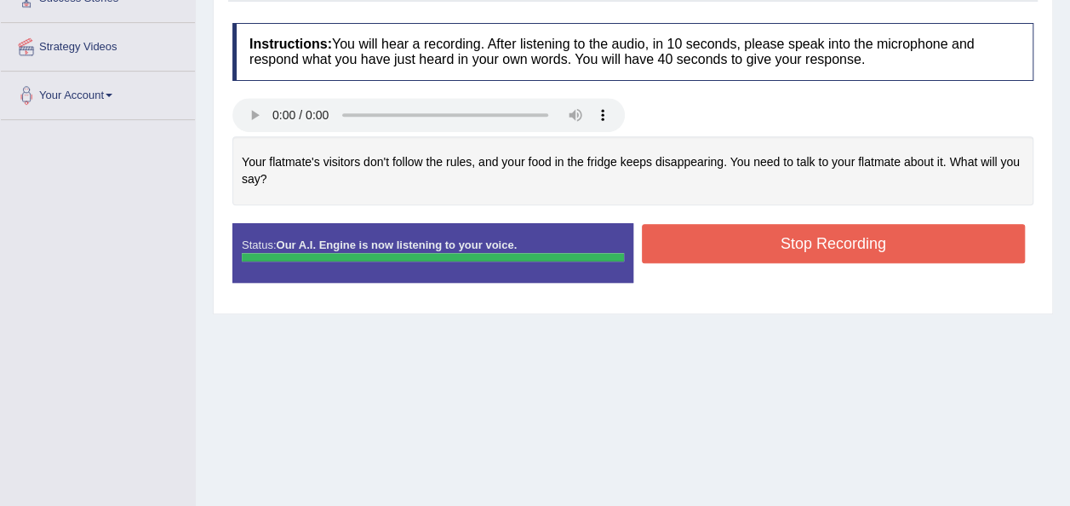
click at [754, 247] on button "Stop Recording" at bounding box center [834, 243] width 384 height 39
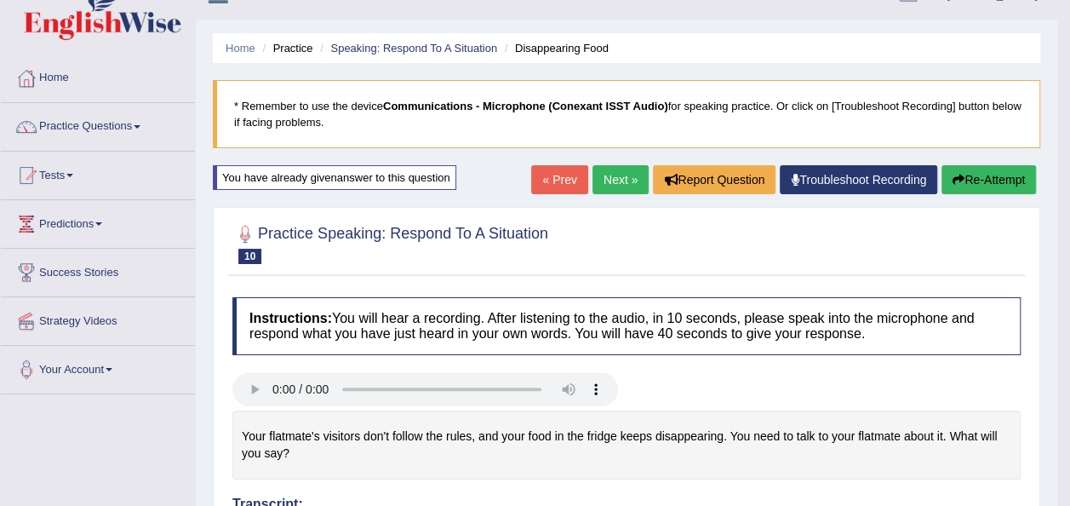
scroll to position [0, 0]
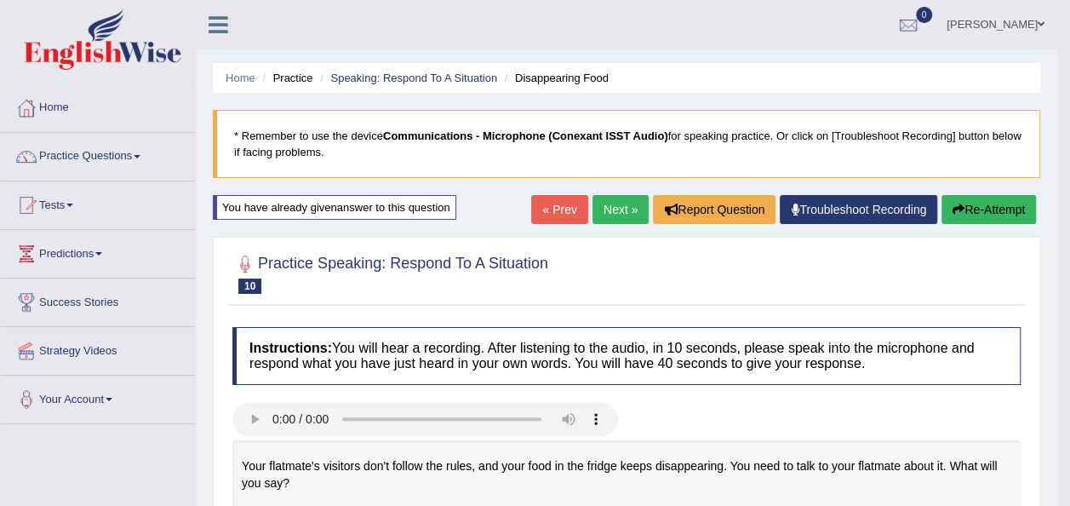
click at [140, 153] on link "Practice Questions" at bounding box center [98, 154] width 194 height 43
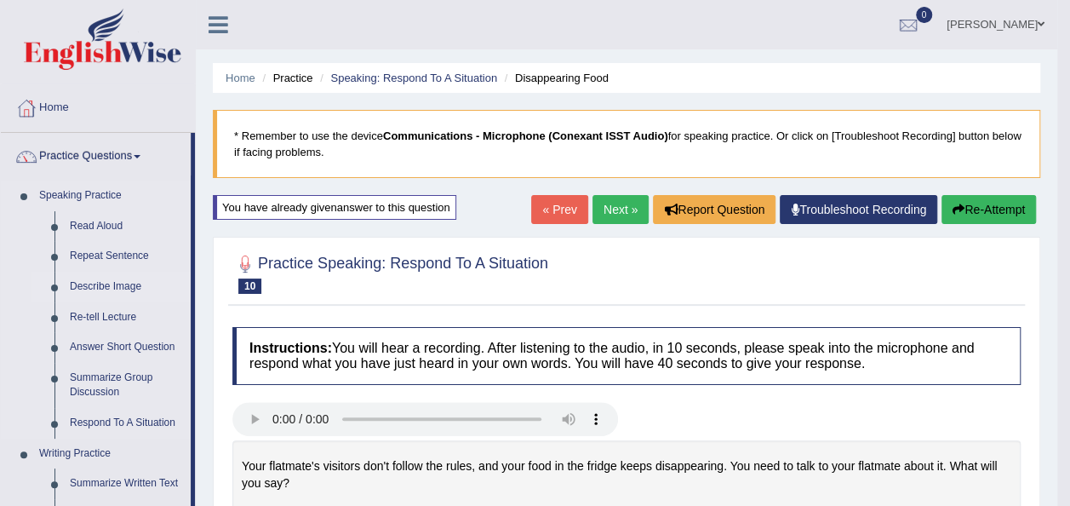
click at [116, 288] on link "Describe Image" at bounding box center [126, 287] width 129 height 31
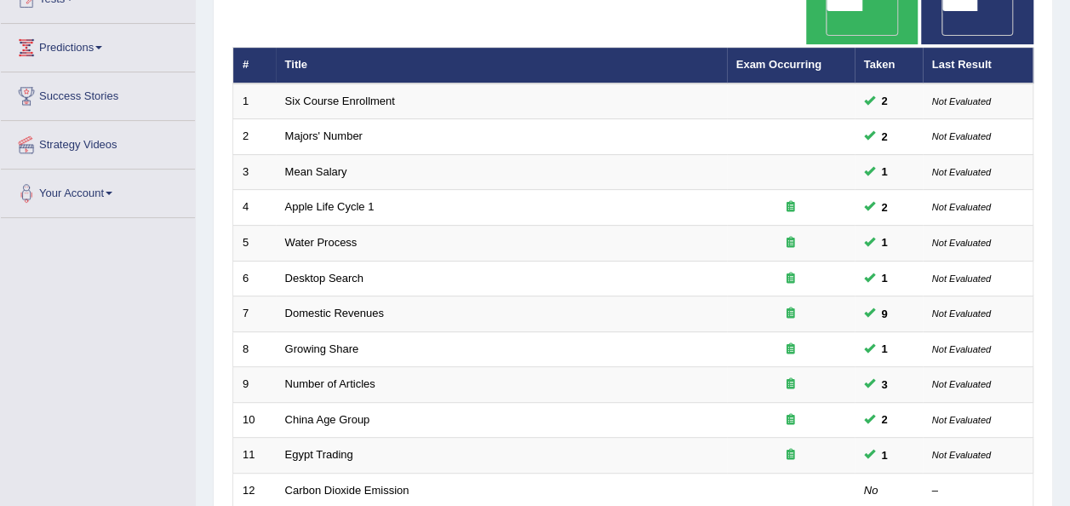
scroll to position [202, 0]
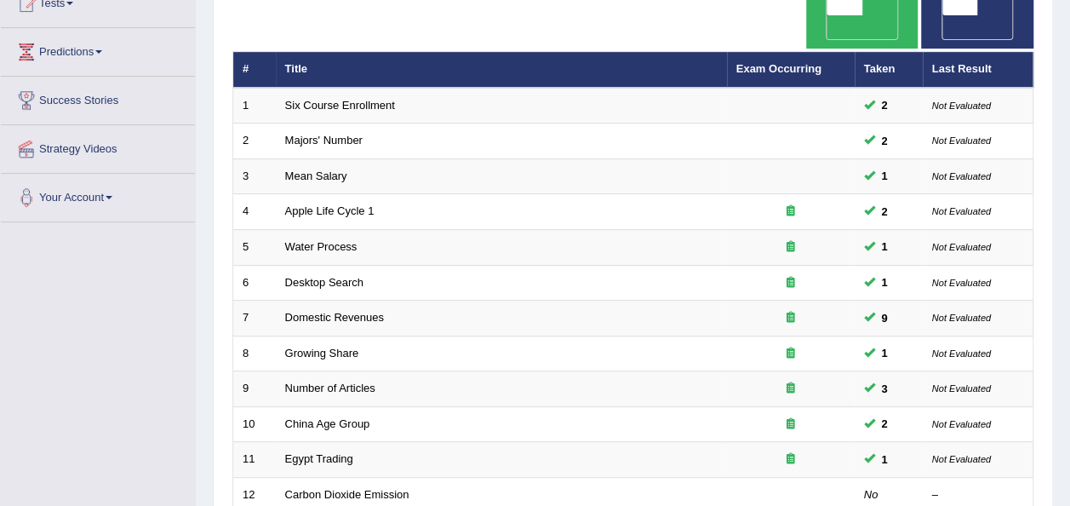
click at [943, 15] on span "OFF" at bounding box center [925, 27] width 36 height 24
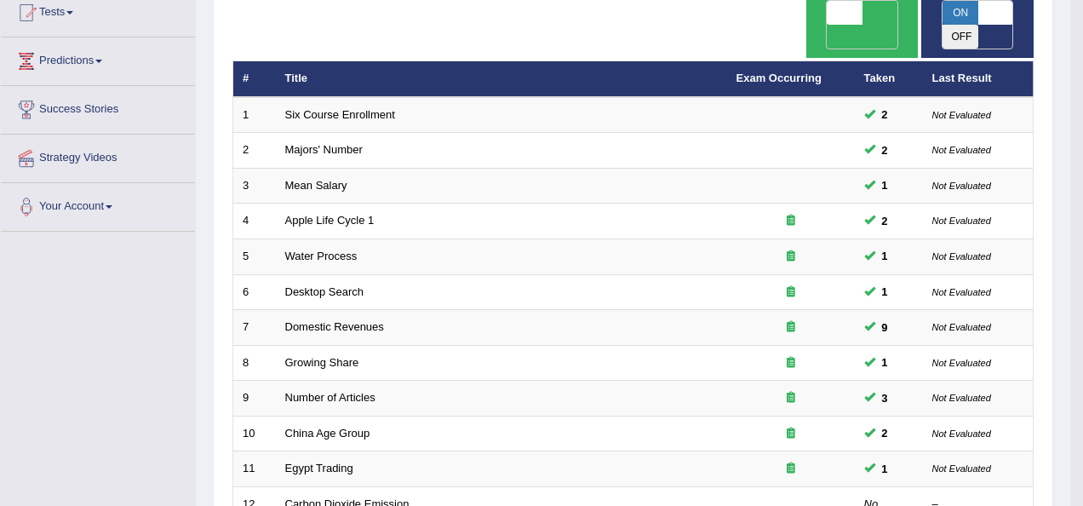
click at [874, 22] on body "Toggle navigation Home Practice Questions Speaking Practice Read Aloud Repeat S…" at bounding box center [541, 61] width 1083 height 506
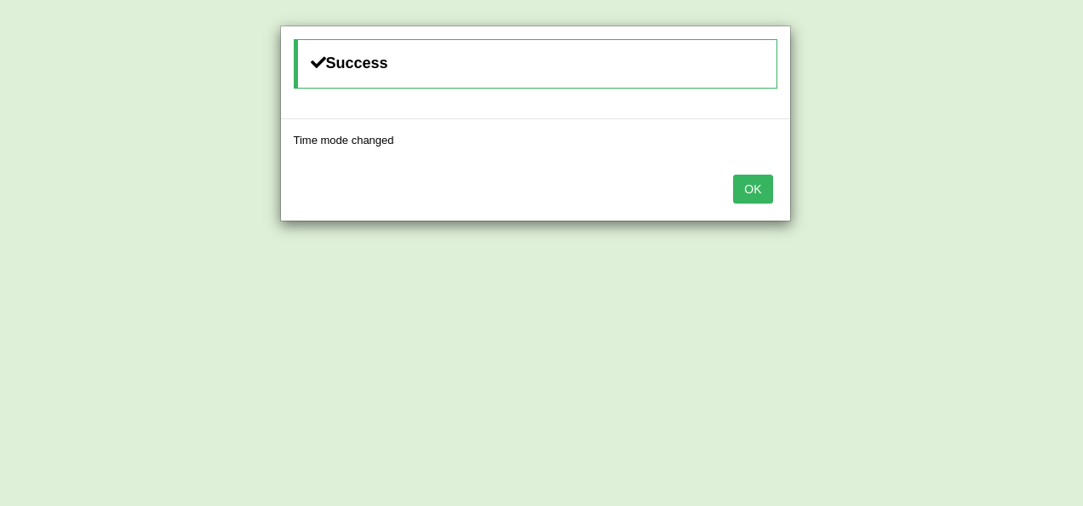
click at [755, 191] on button "OK" at bounding box center [752, 189] width 39 height 29
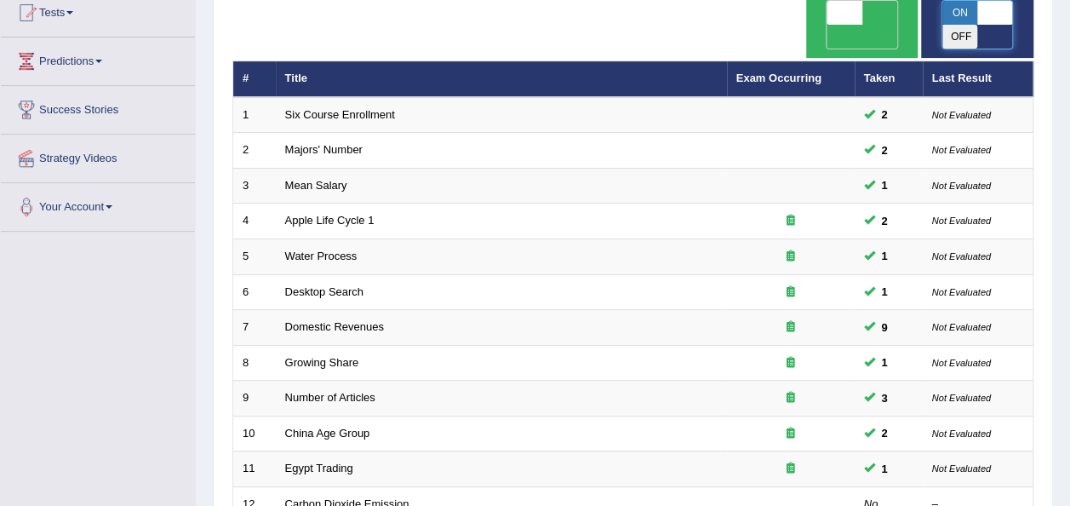
click at [996, 9] on span at bounding box center [996, 13] width 36 height 24
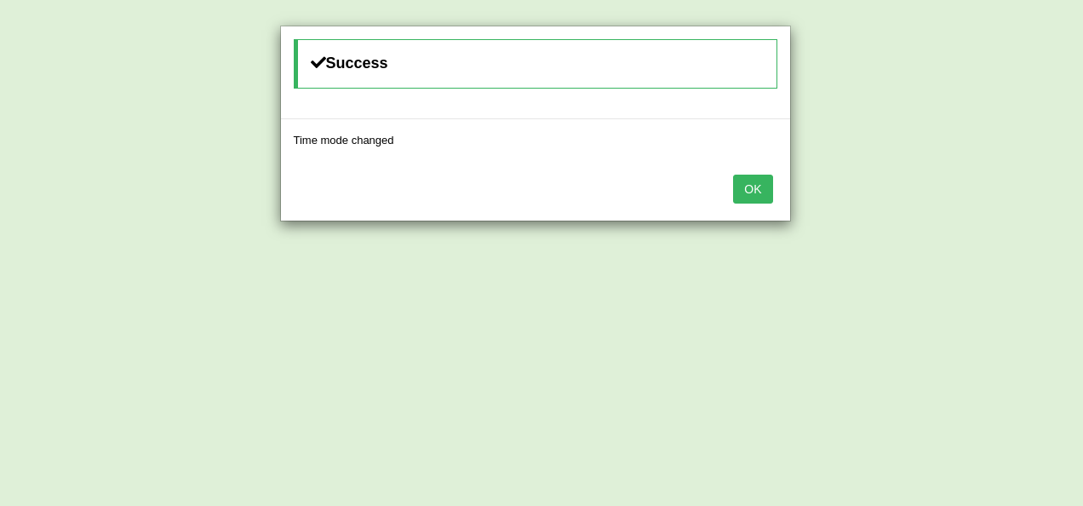
click at [746, 191] on button "OK" at bounding box center [752, 189] width 39 height 29
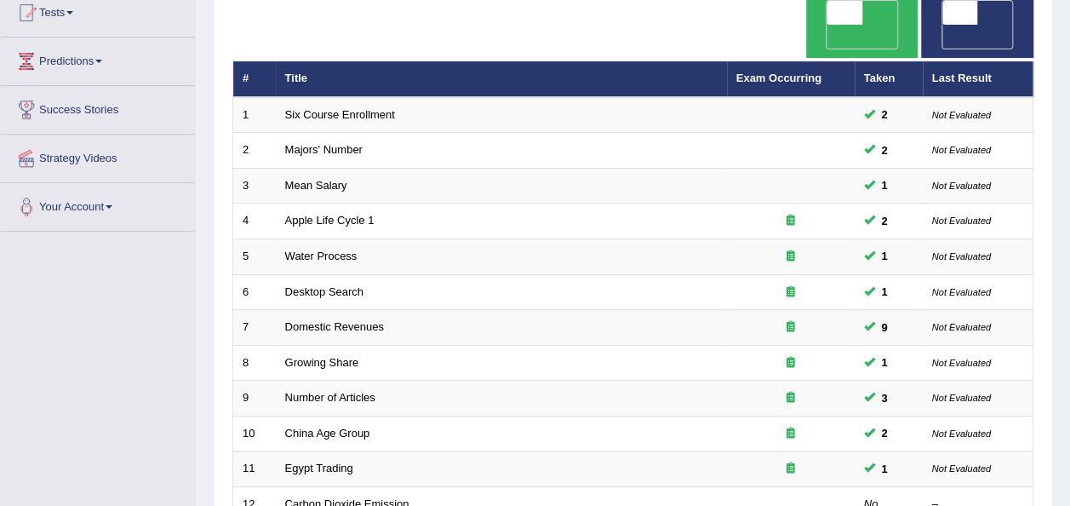
click at [982, 28] on div "Time Mode: ON OFF" at bounding box center [977, 20] width 112 height 76
click at [963, 13] on span at bounding box center [961, 13] width 36 height 24
checkbox input "true"
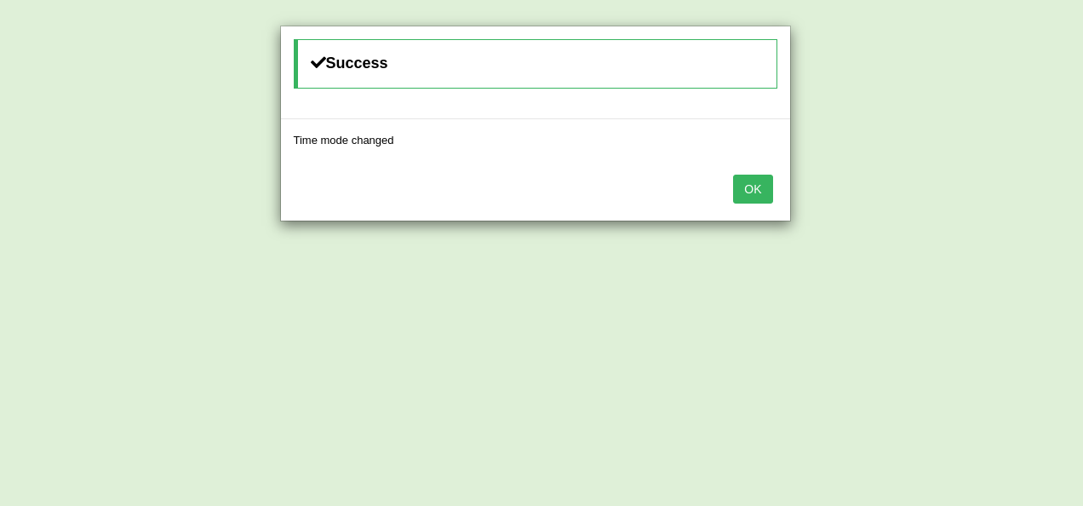
click at [749, 191] on button "OK" at bounding box center [752, 189] width 39 height 29
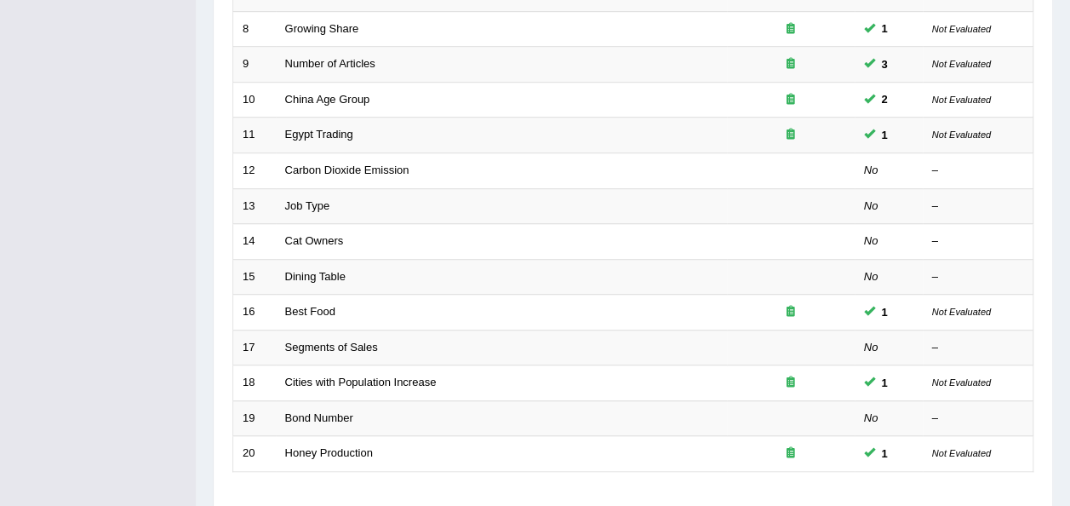
scroll to position [84, 0]
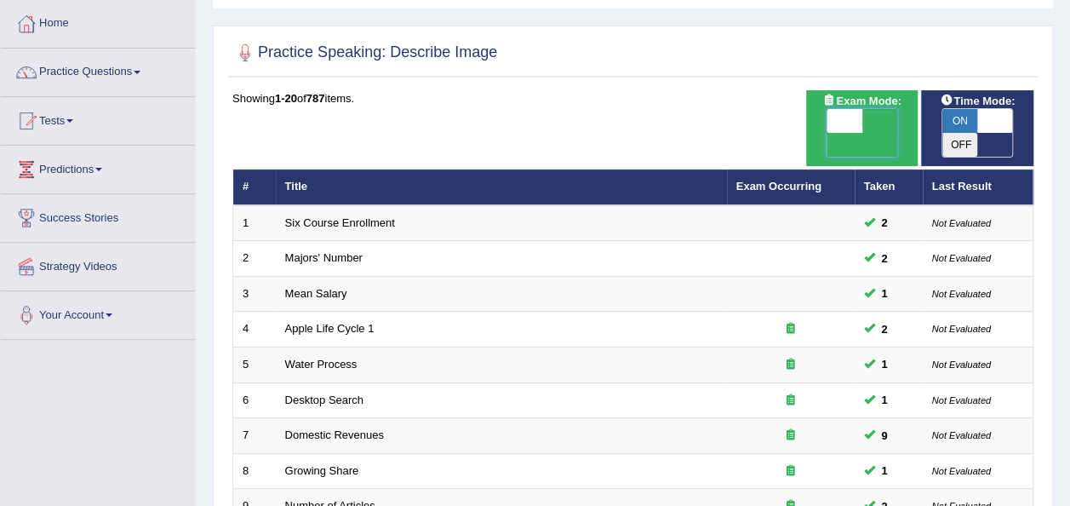
click at [837, 123] on span at bounding box center [845, 121] width 36 height 24
checkbox input "true"
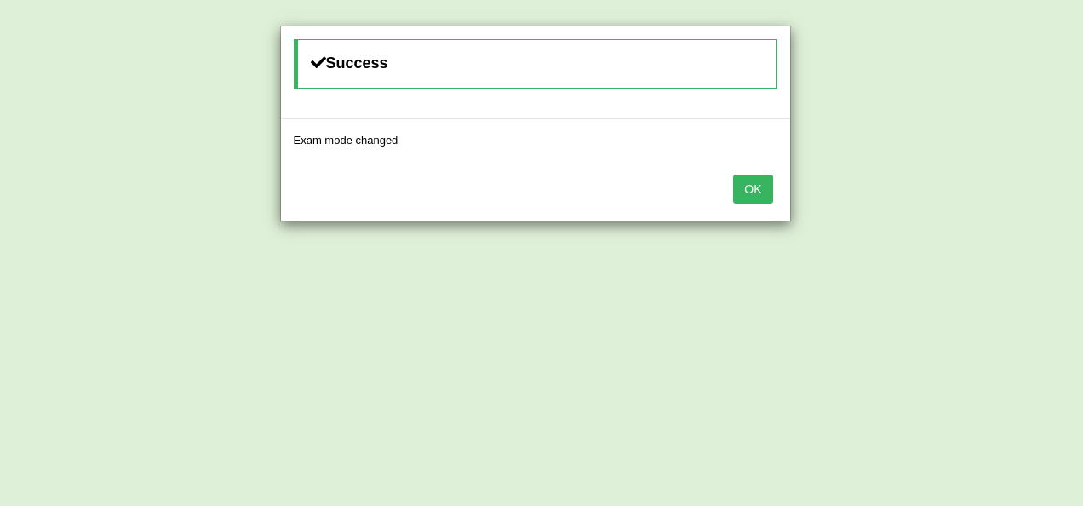
click at [742, 184] on button "OK" at bounding box center [752, 189] width 39 height 29
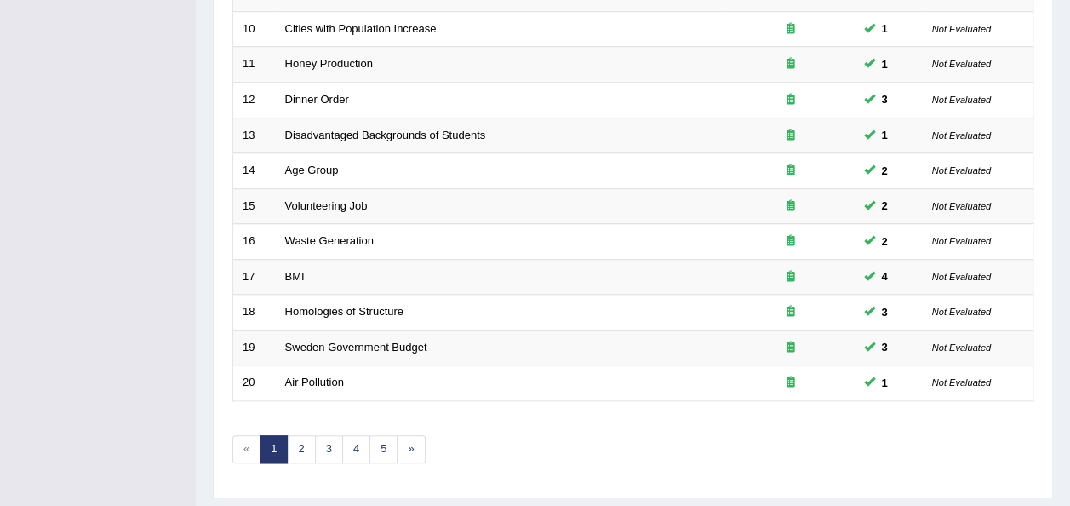
scroll to position [155, 0]
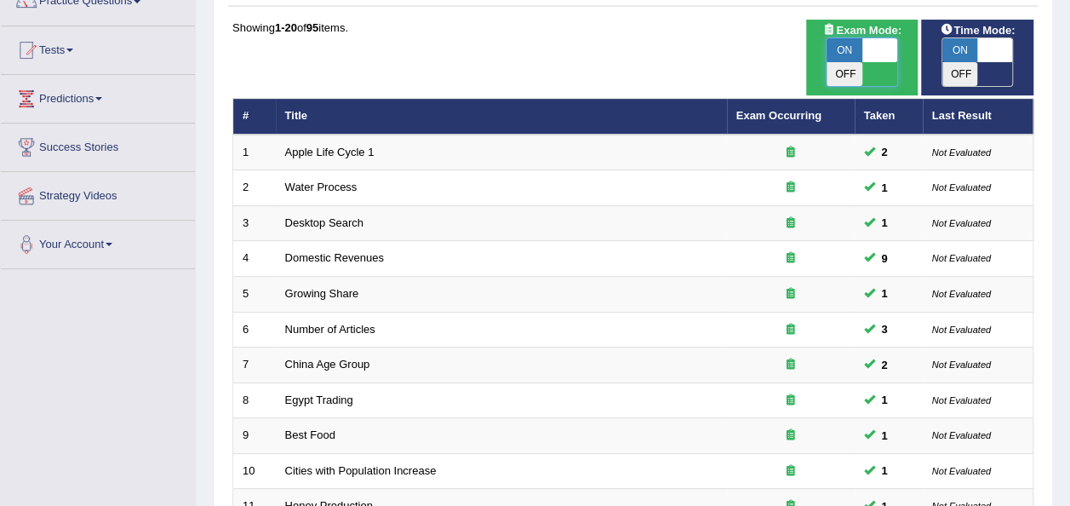
click at [881, 61] on span at bounding box center [881, 50] width 36 height 24
checkbox input "false"
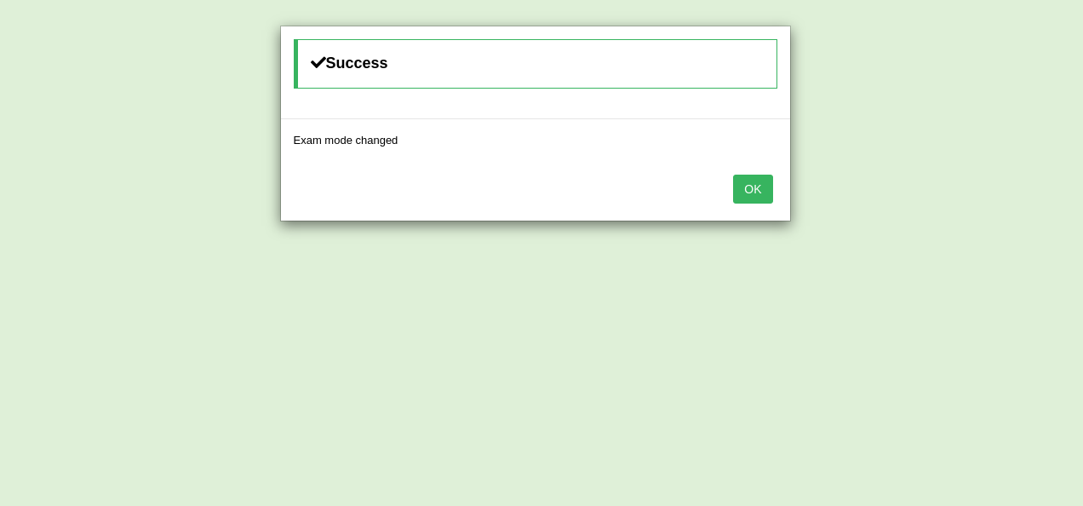
click at [755, 190] on button "OK" at bounding box center [752, 189] width 39 height 29
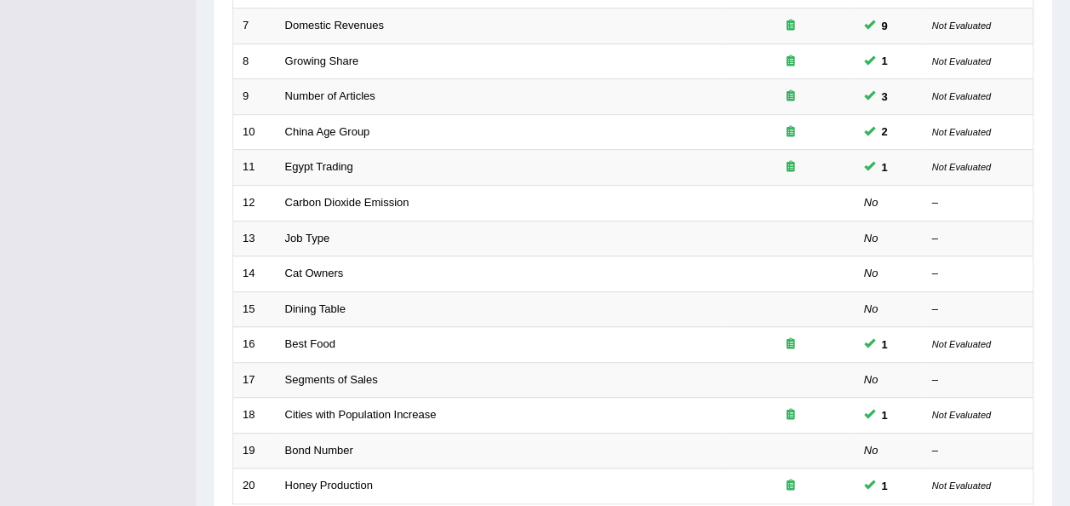
scroll to position [613, 0]
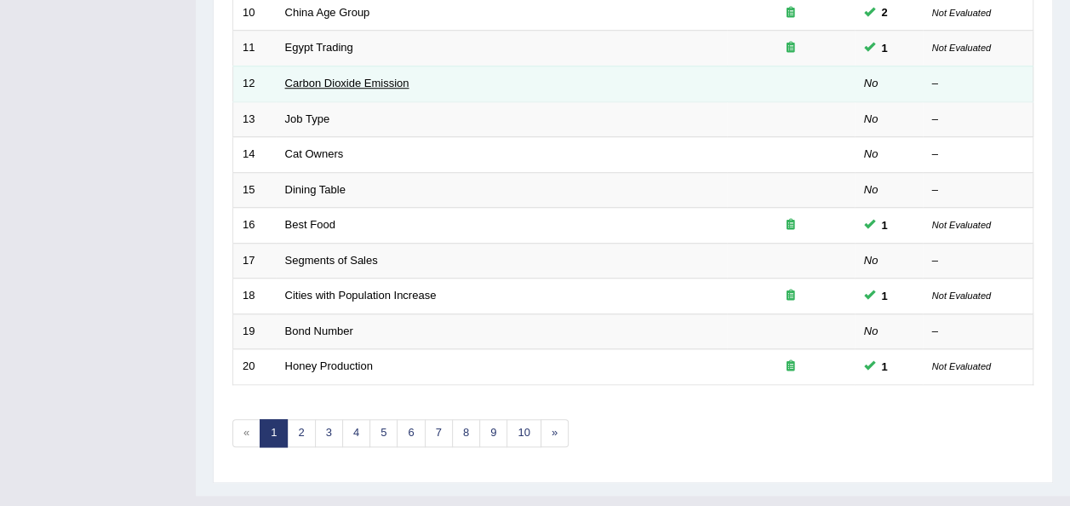
click at [290, 77] on link "Carbon Dioxide Emission" at bounding box center [347, 83] width 124 height 13
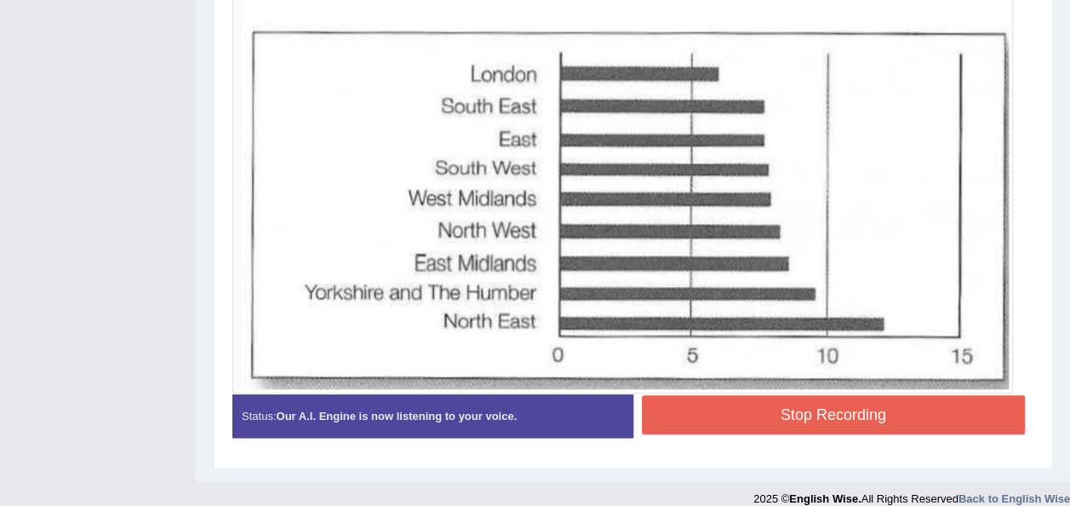
scroll to position [617, 0]
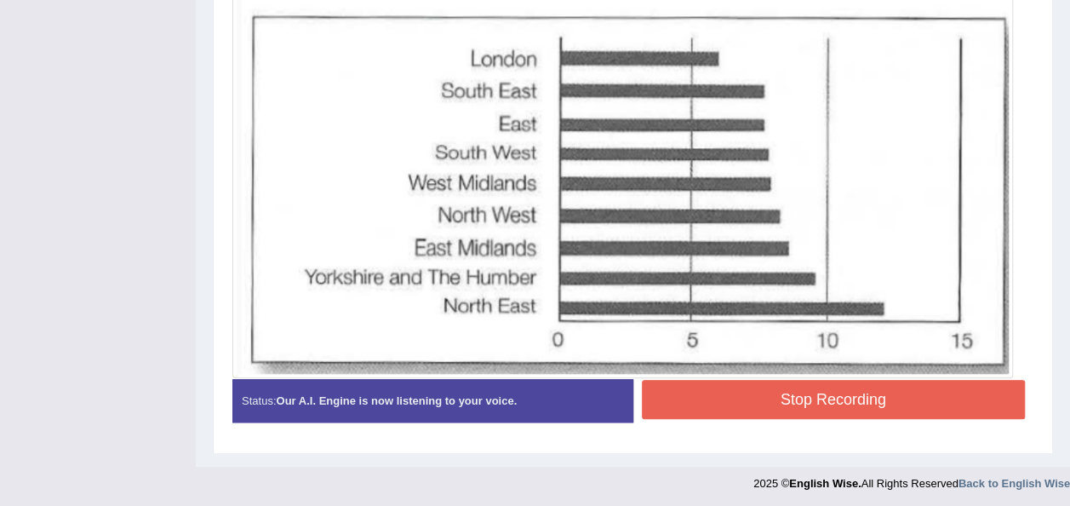
click at [862, 396] on button "Stop Recording" at bounding box center [834, 399] width 384 height 39
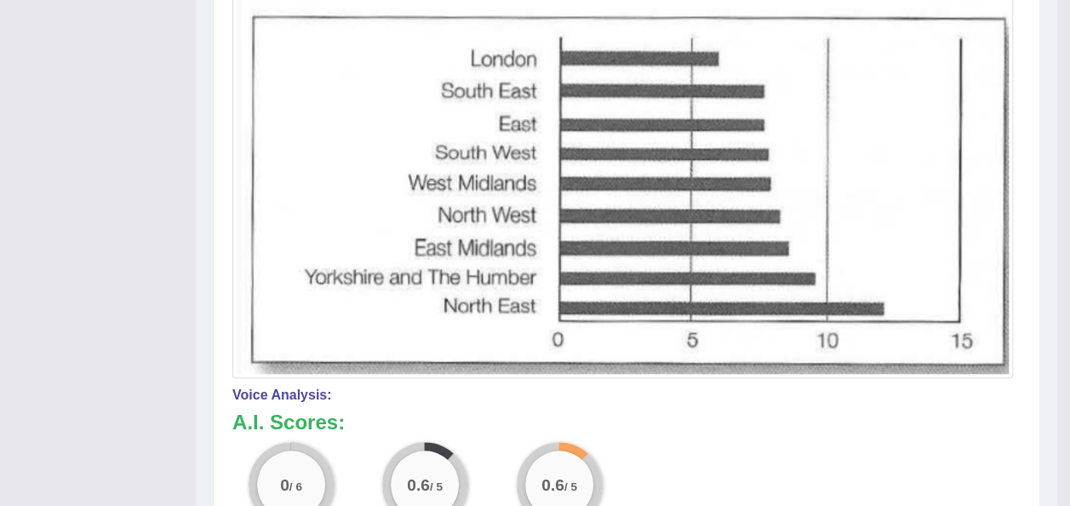
scroll to position [175, 0]
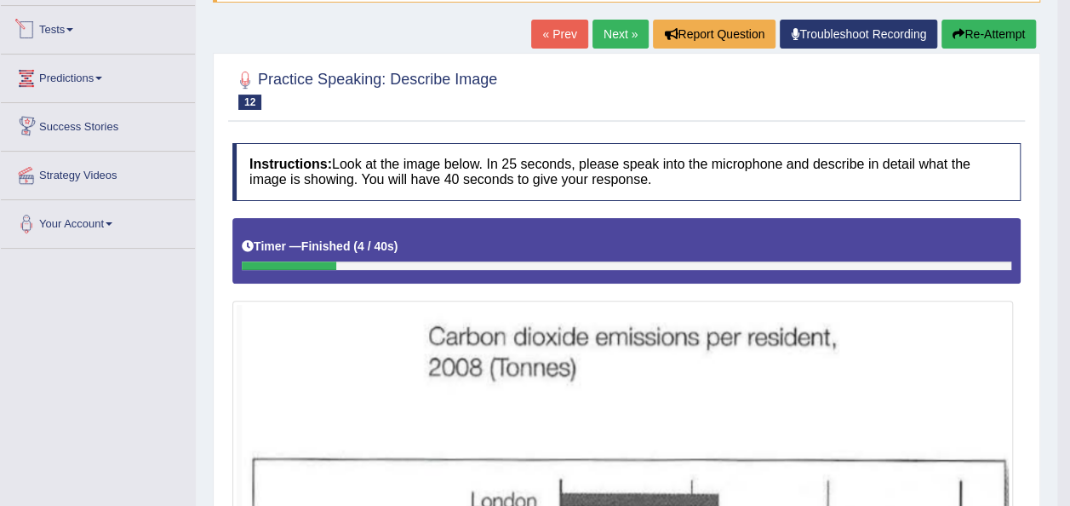
click at [87, 30] on link "Tests" at bounding box center [98, 27] width 194 height 43
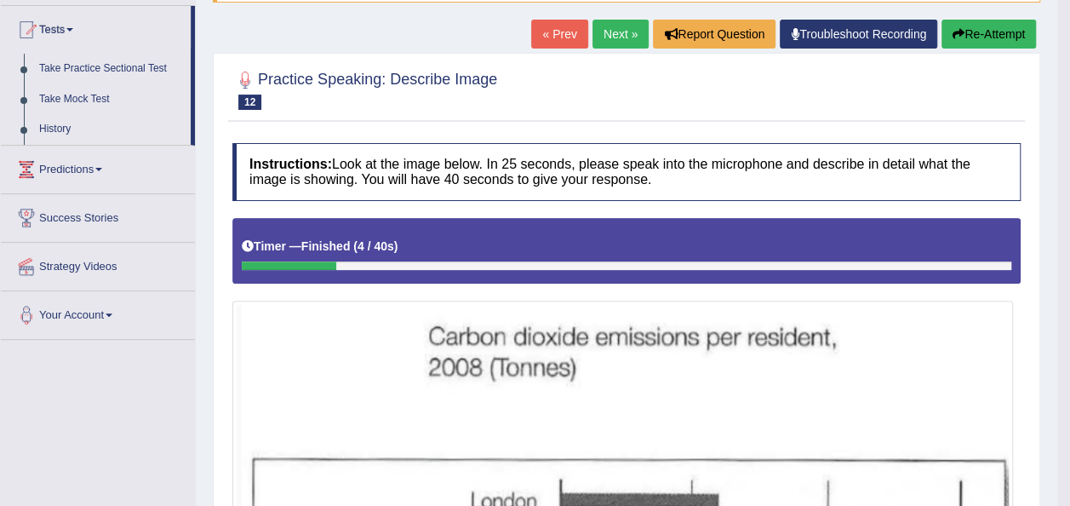
scroll to position [0, 0]
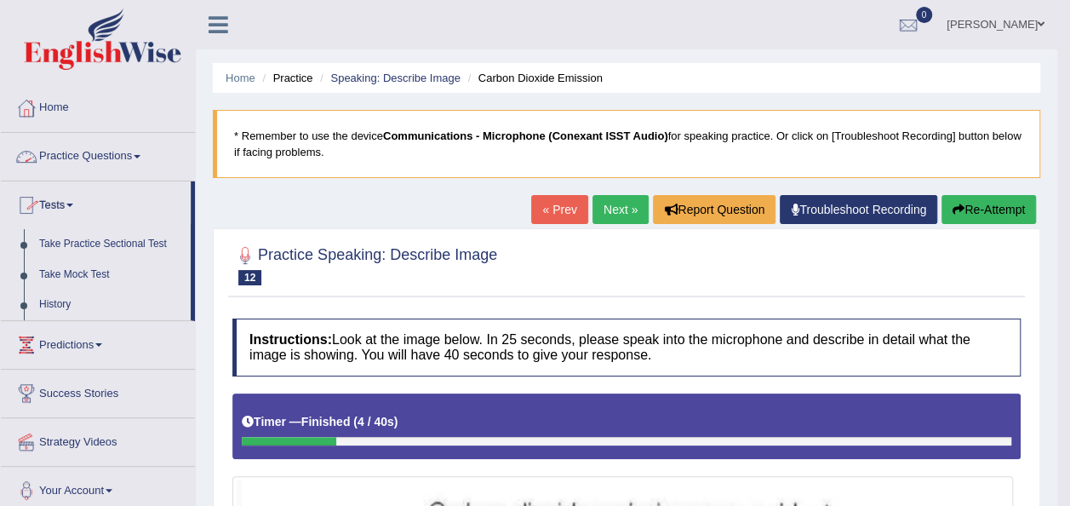
click at [116, 149] on link "Practice Questions" at bounding box center [98, 154] width 194 height 43
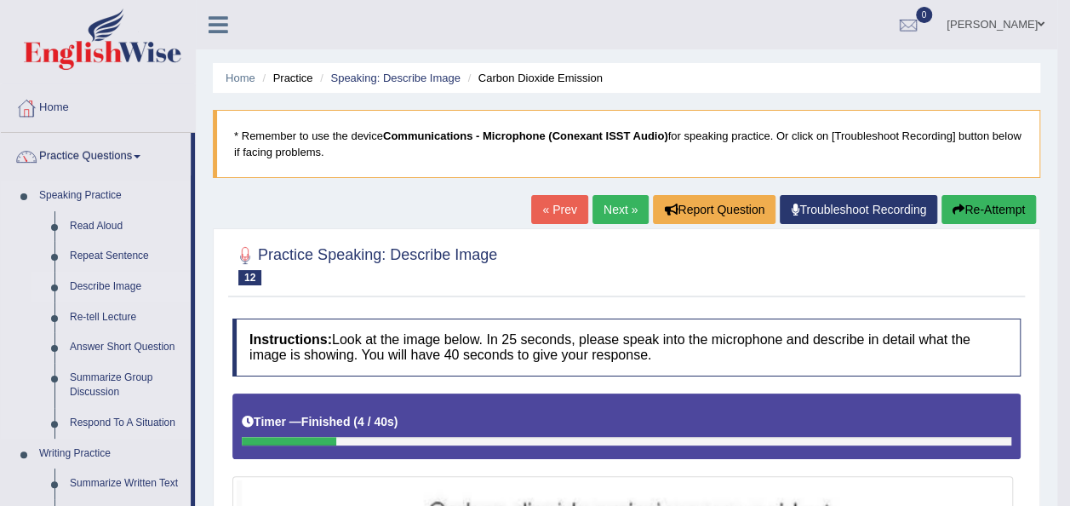
click at [95, 288] on link "Describe Image" at bounding box center [126, 287] width 129 height 31
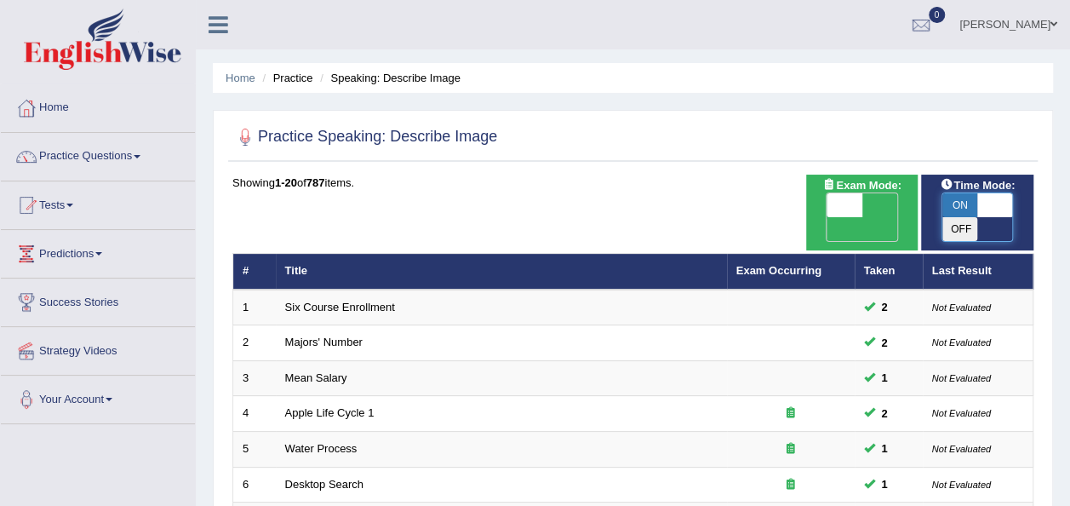
click at [1007, 198] on span at bounding box center [996, 205] width 36 height 24
checkbox input "false"
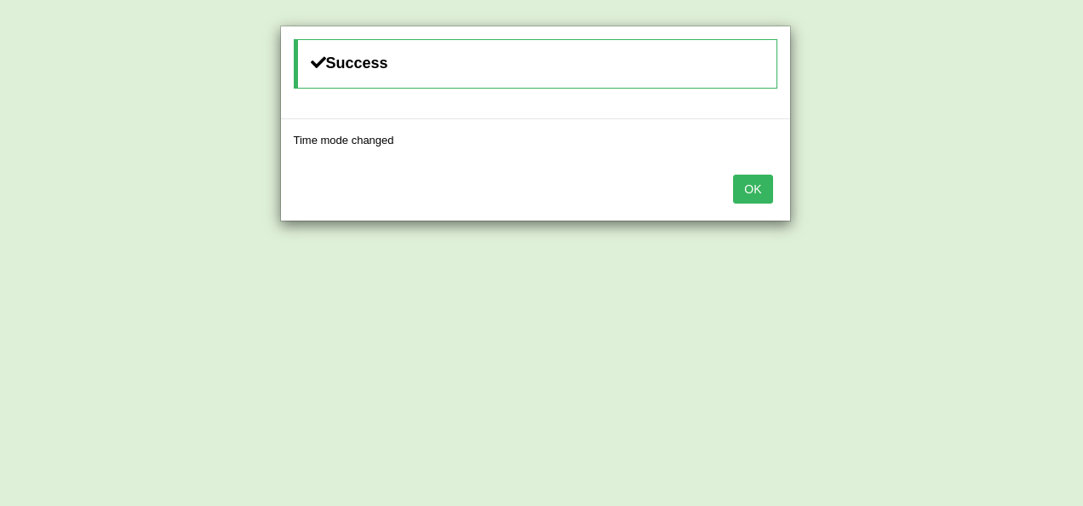
click at [749, 175] on button "OK" at bounding box center [752, 189] width 39 height 29
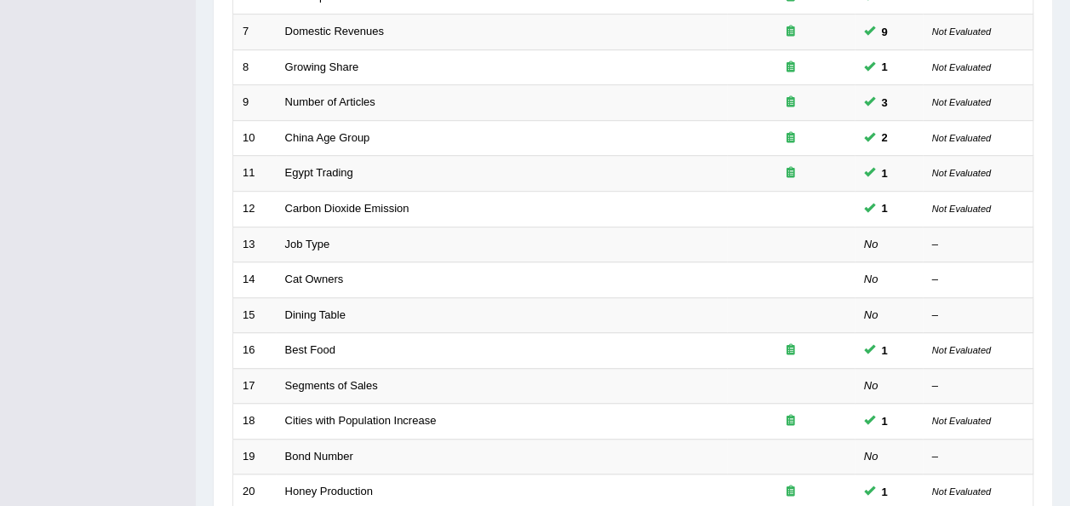
scroll to position [489, 0]
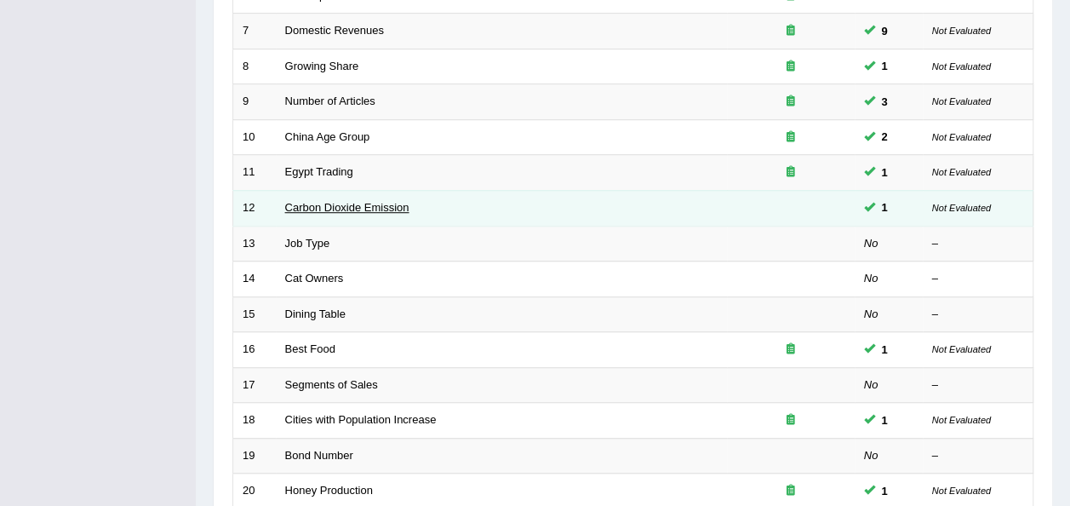
click at [314, 201] on link "Carbon Dioxide Emission" at bounding box center [347, 207] width 124 height 13
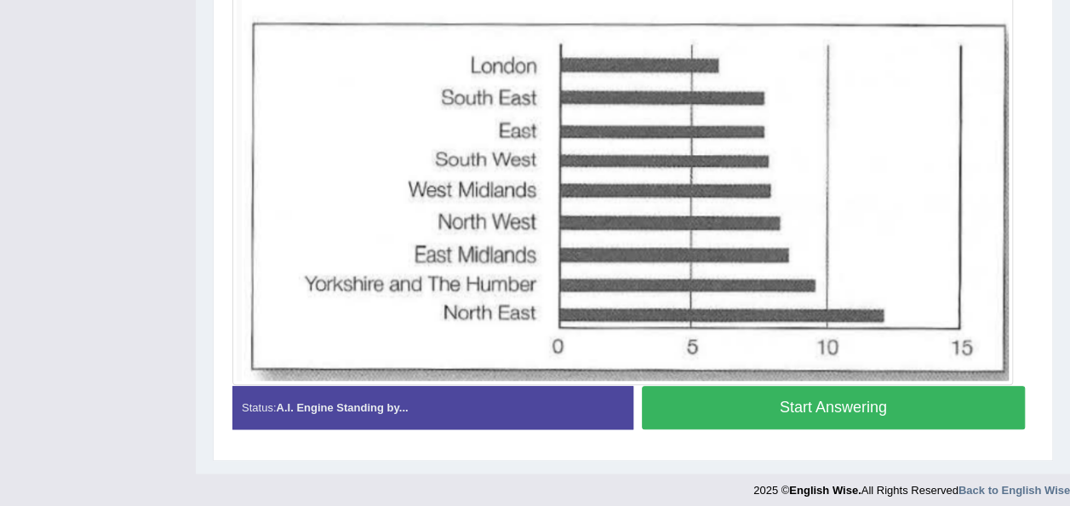
scroll to position [588, 0]
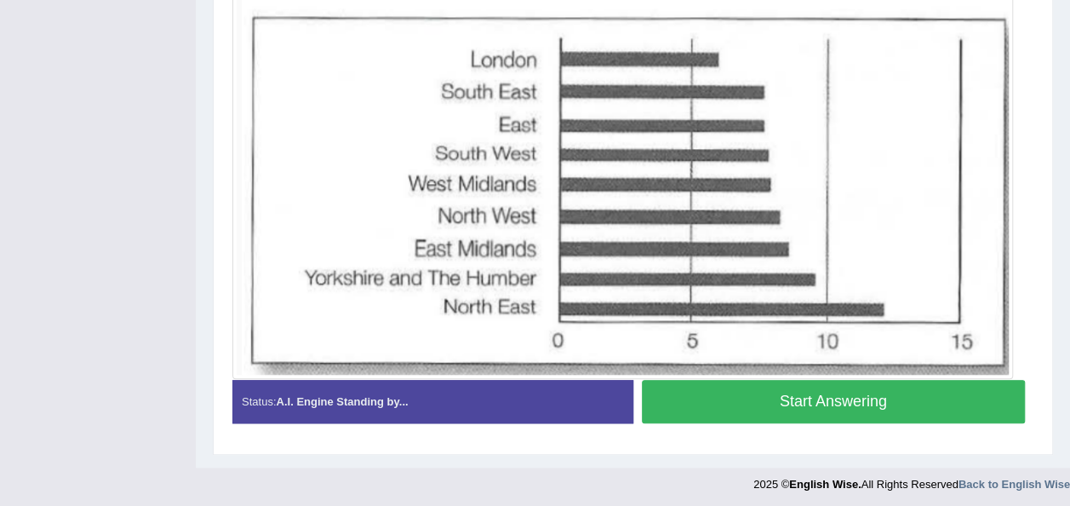
click at [866, 401] on button "Start Answering" at bounding box center [834, 401] width 384 height 43
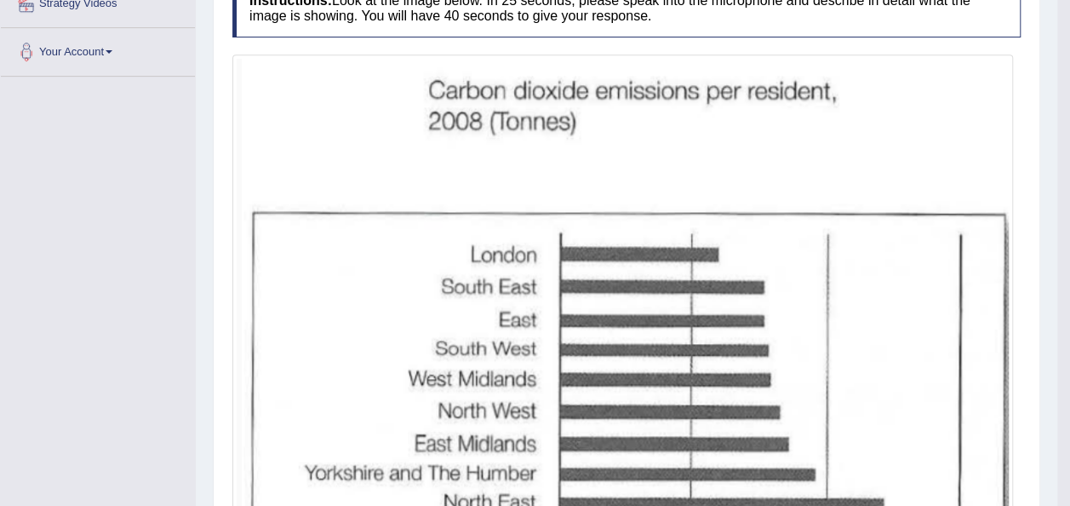
scroll to position [203, 0]
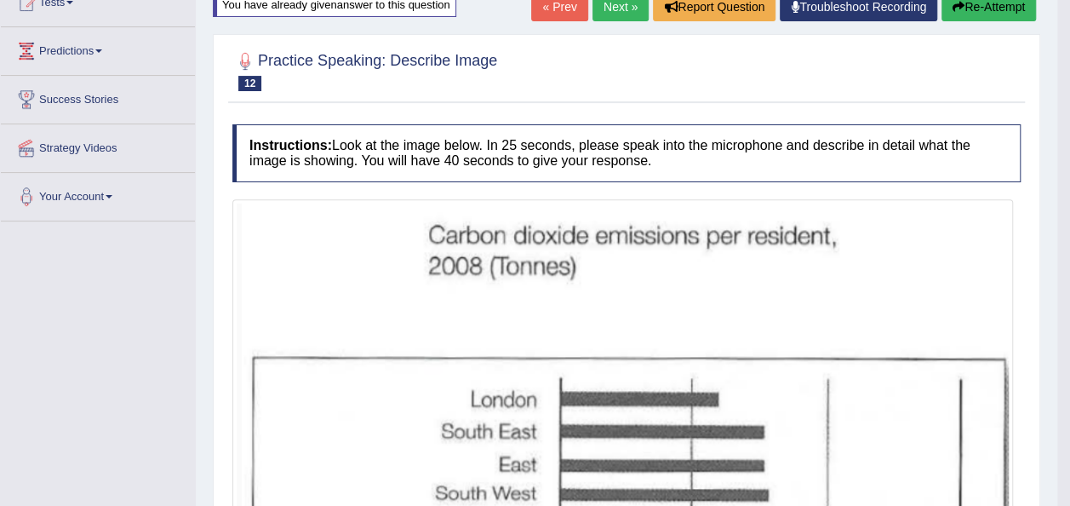
click at [614, 6] on link "Next »" at bounding box center [621, 6] width 56 height 29
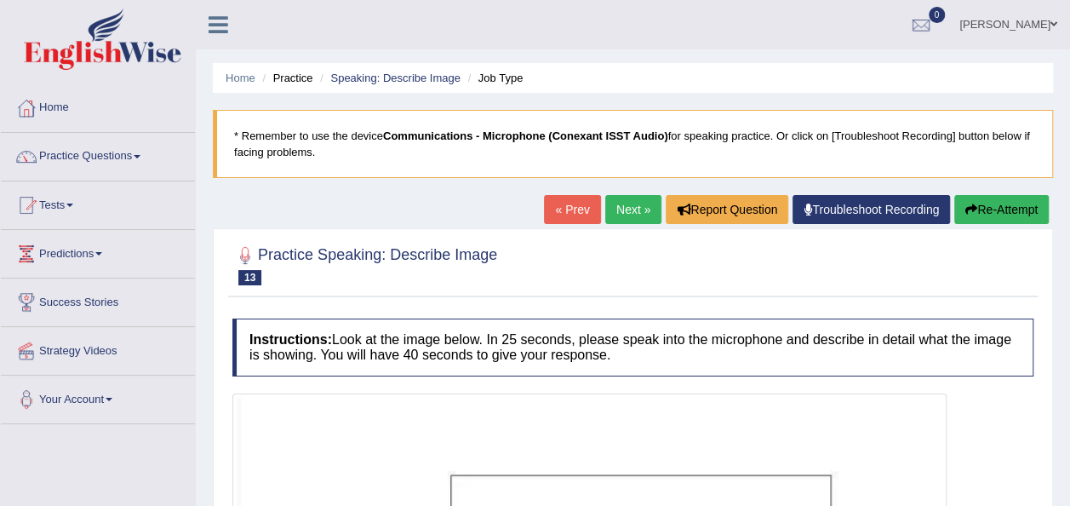
click at [564, 209] on link "« Prev" at bounding box center [572, 209] width 56 height 29
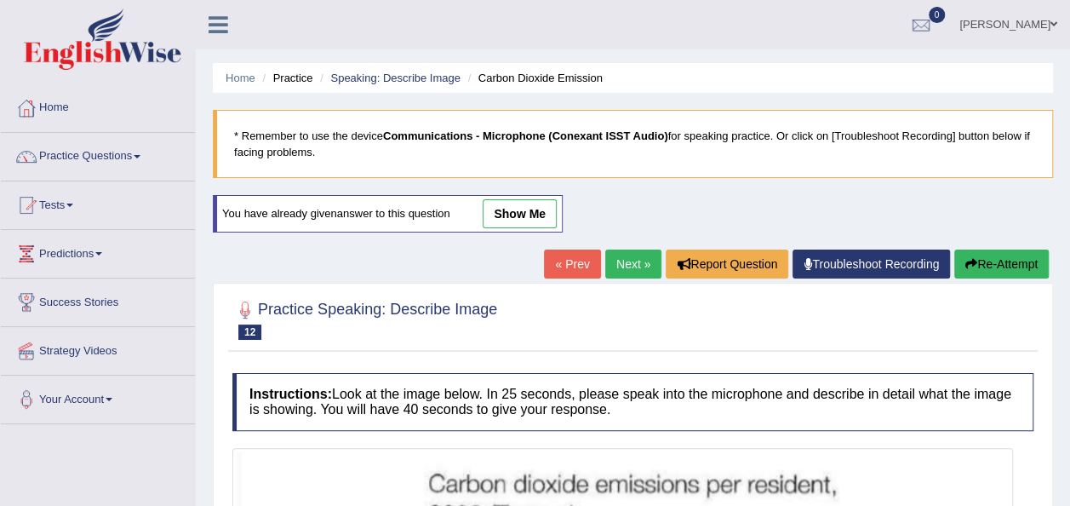
click at [617, 261] on link "Next »" at bounding box center [633, 264] width 56 height 29
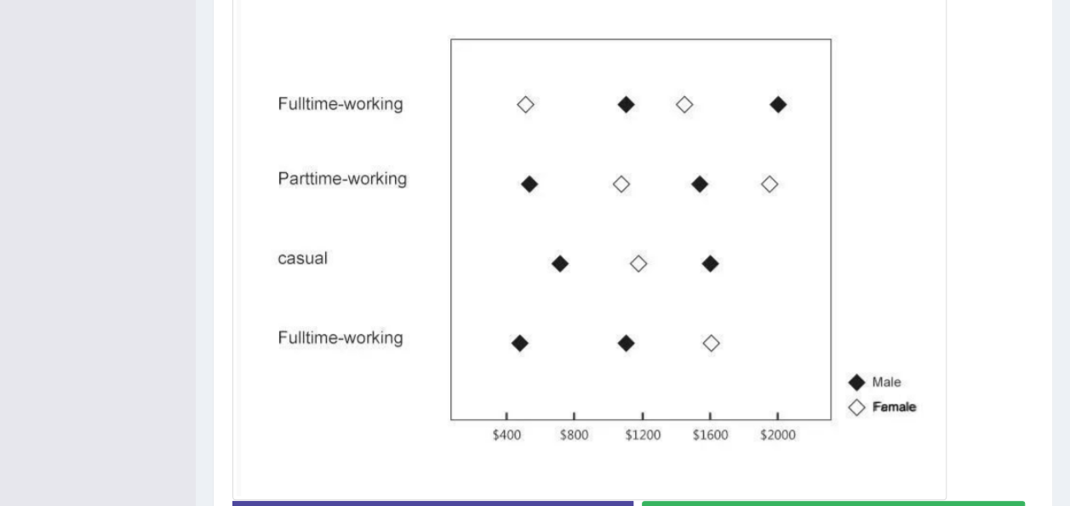
scroll to position [559, 0]
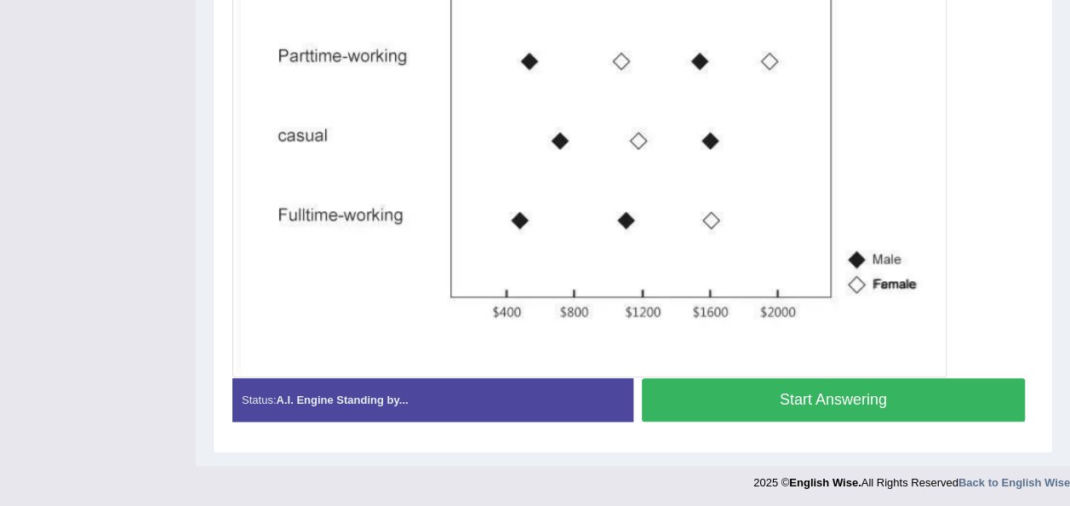
click at [908, 387] on button "Start Answering" at bounding box center [834, 399] width 384 height 43
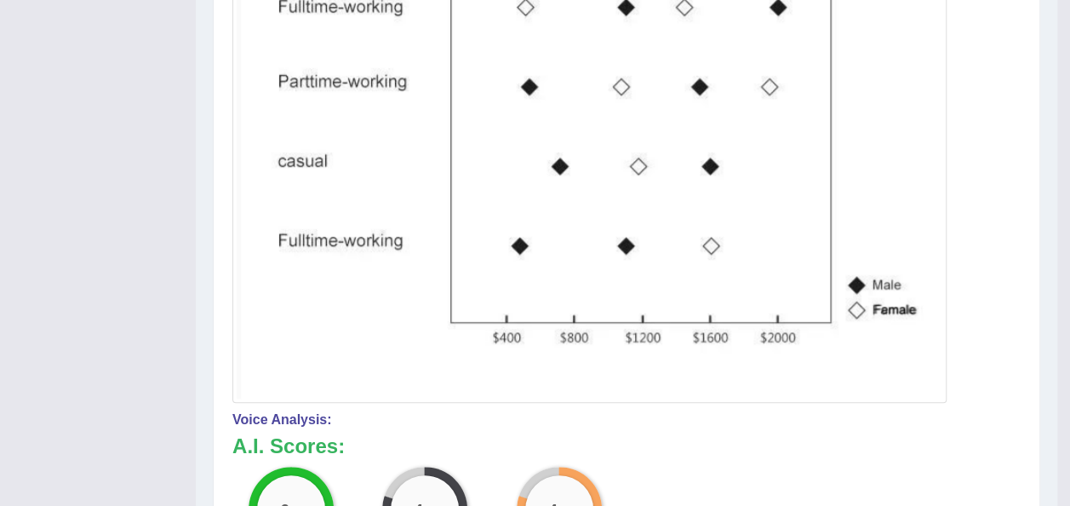
scroll to position [19, 0]
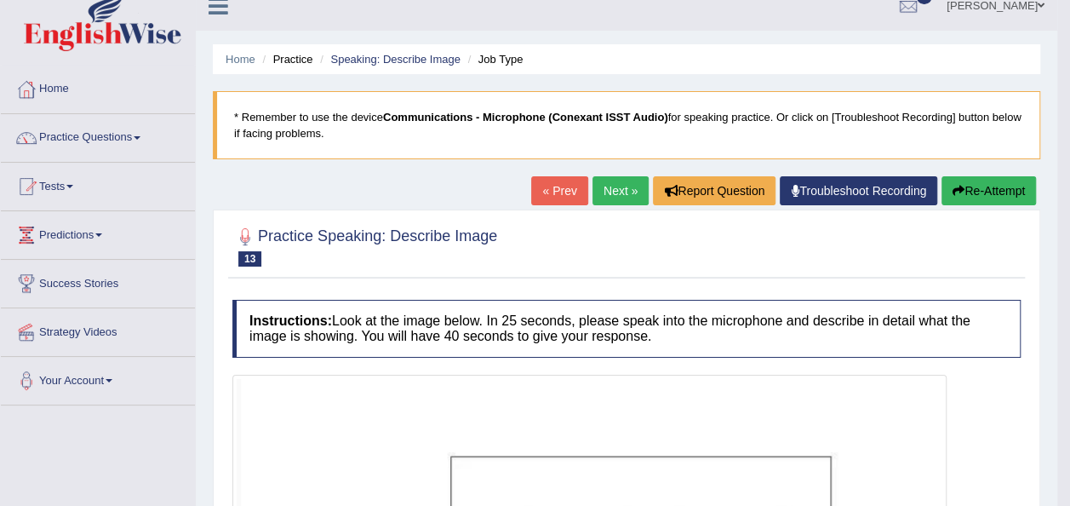
drag, startPoint x: 1077, startPoint y: 324, endPoint x: 1040, endPoint y: 218, distance: 112.0
click at [1040, 218] on html "Toggle navigation Home Practice Questions Speaking Practice Read Aloud Repeat S…" at bounding box center [535, 234] width 1070 height 506
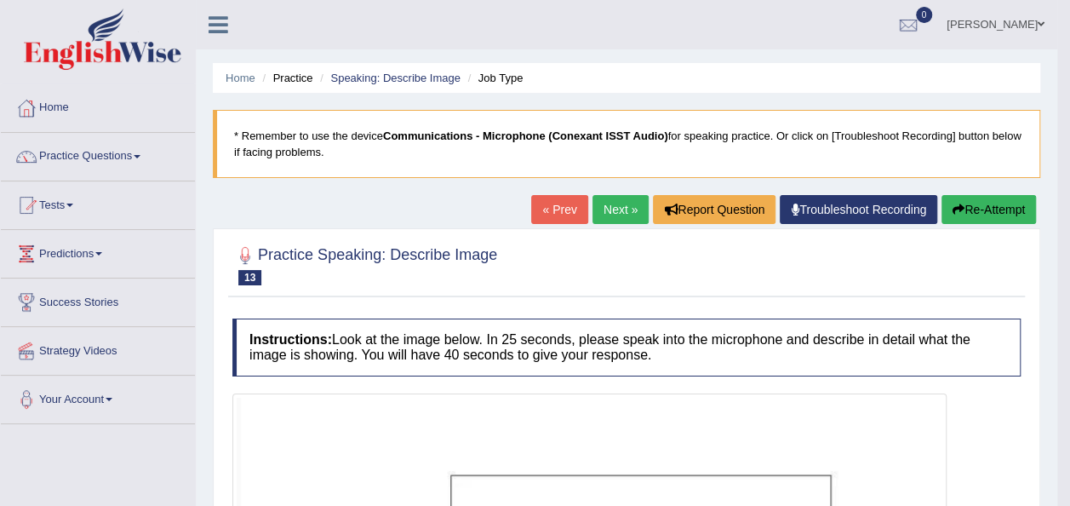
click at [611, 209] on link "Next »" at bounding box center [621, 209] width 56 height 29
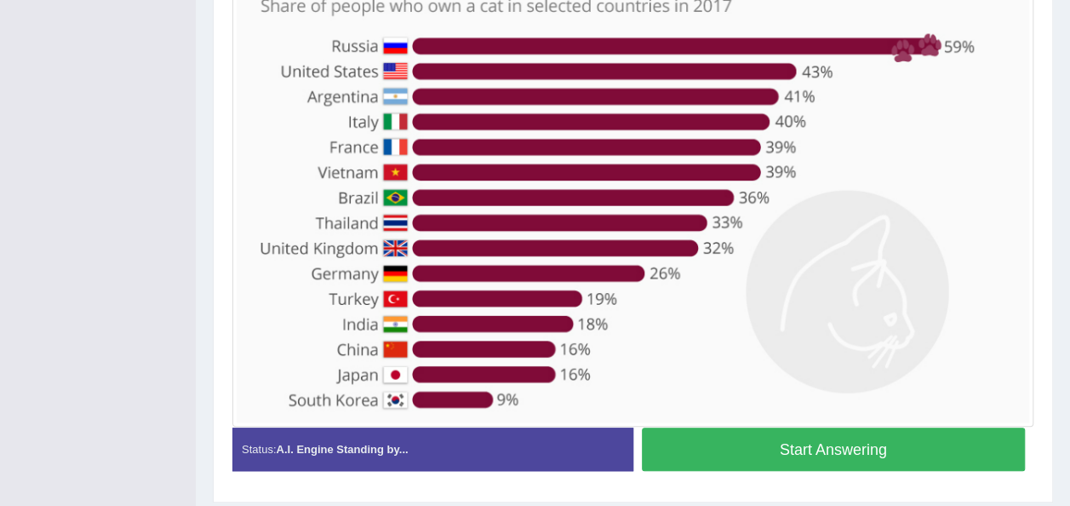
scroll to position [479, 0]
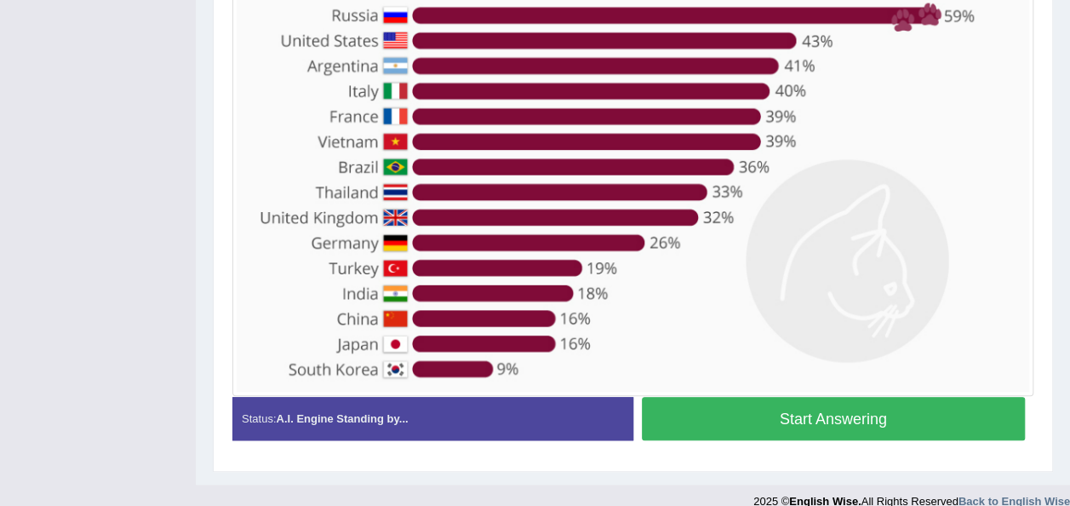
click at [814, 420] on button "Start Answering" at bounding box center [834, 418] width 384 height 43
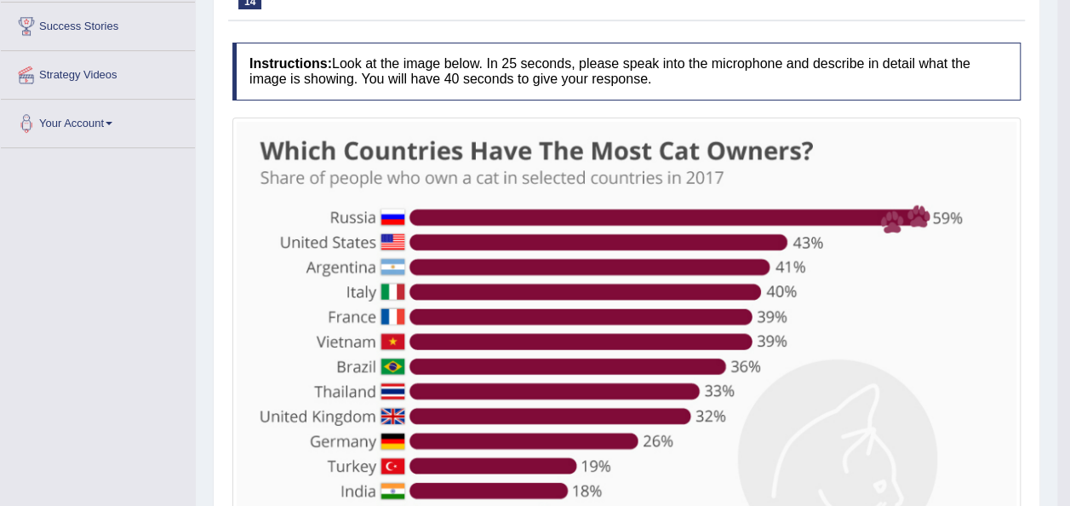
scroll to position [51, 0]
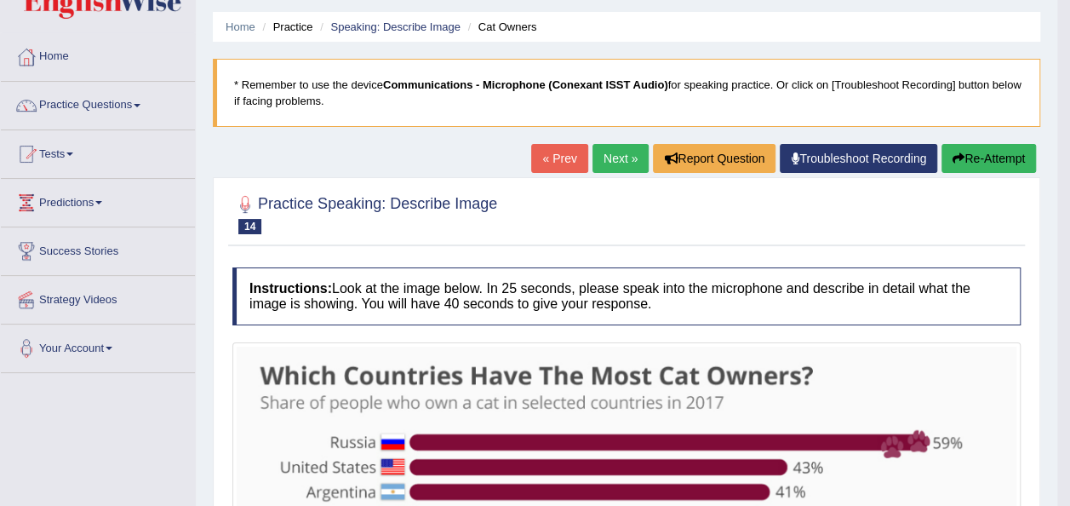
click at [976, 145] on button "Re-Attempt" at bounding box center [989, 158] width 95 height 29
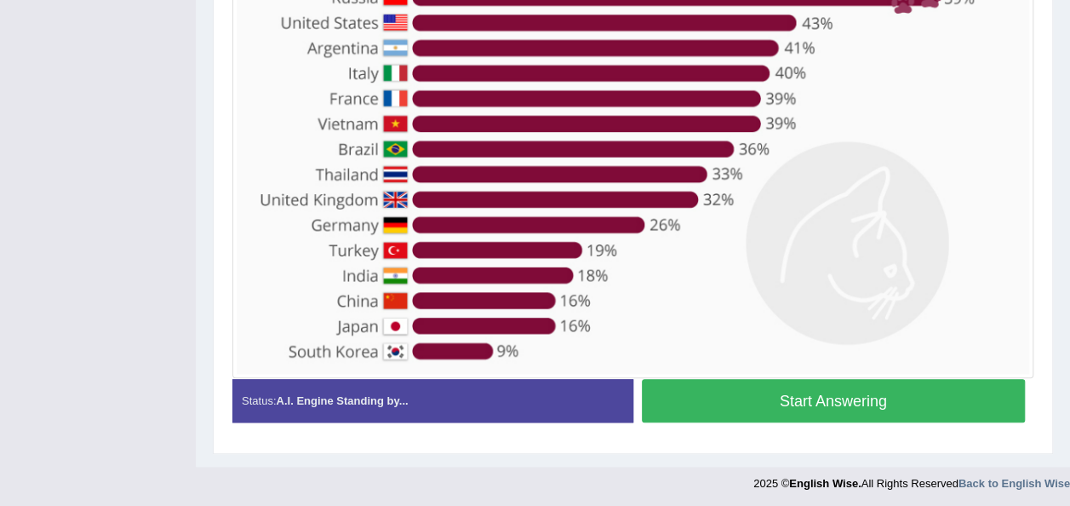
click at [840, 389] on button "Start Answering" at bounding box center [834, 400] width 384 height 43
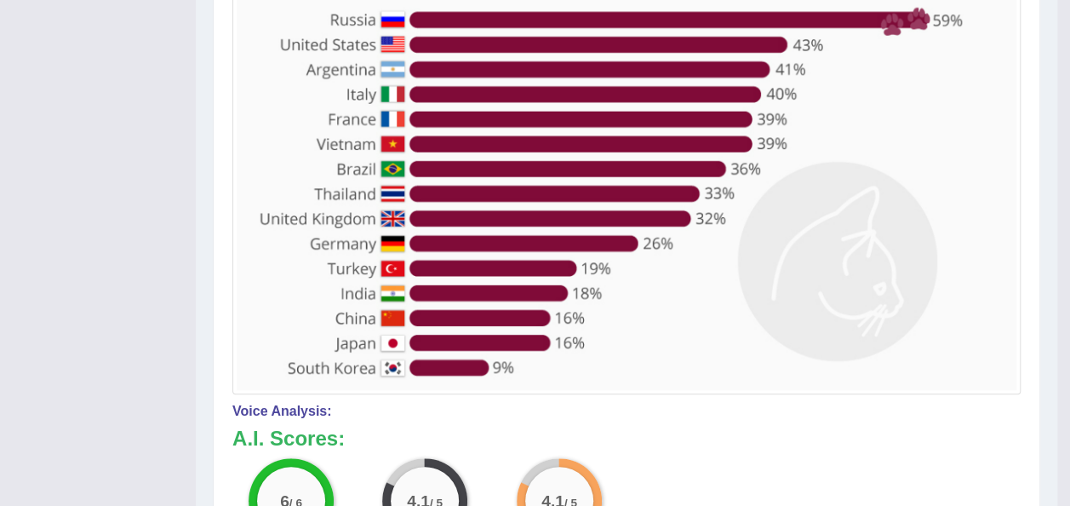
scroll to position [40, 0]
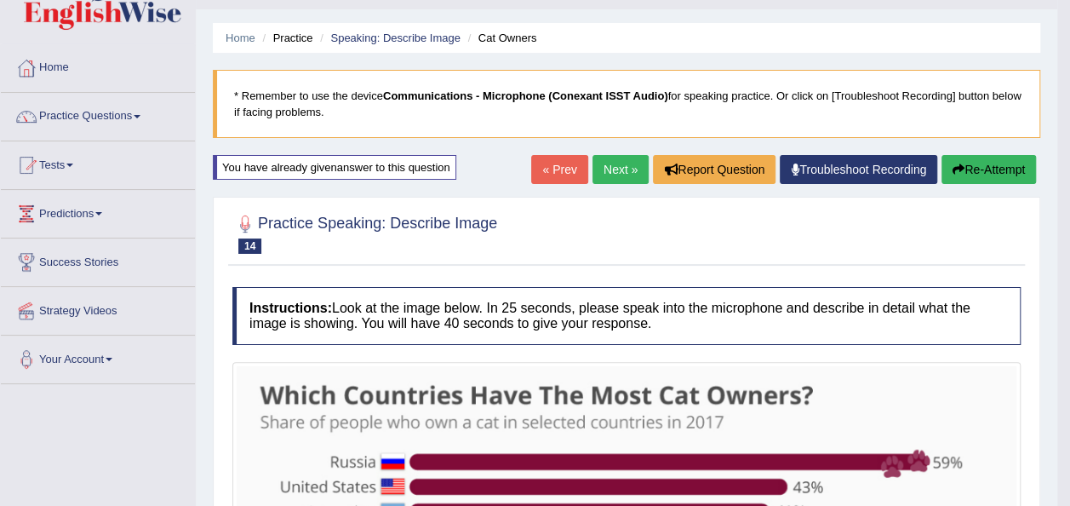
click at [603, 177] on link "Next »" at bounding box center [621, 169] width 56 height 29
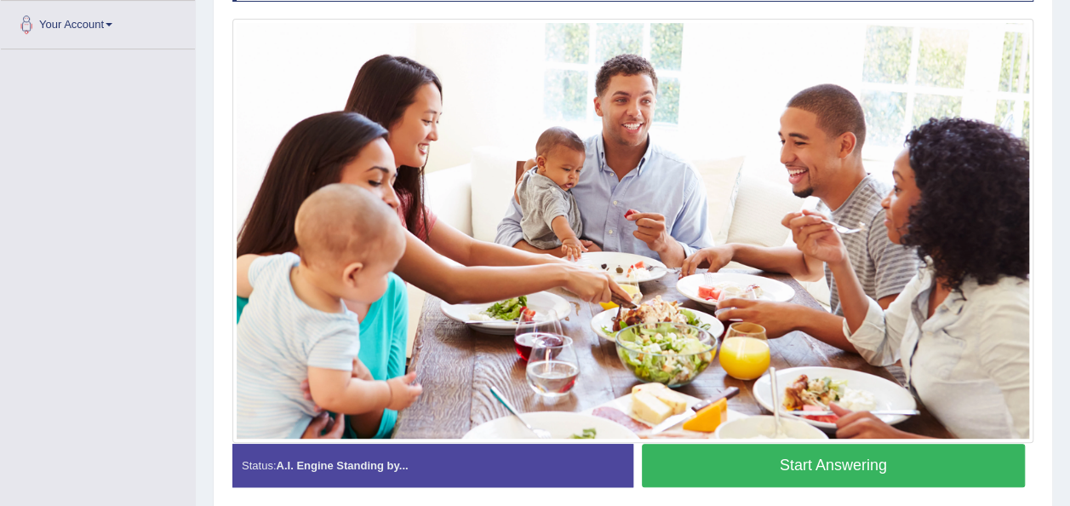
scroll to position [440, 0]
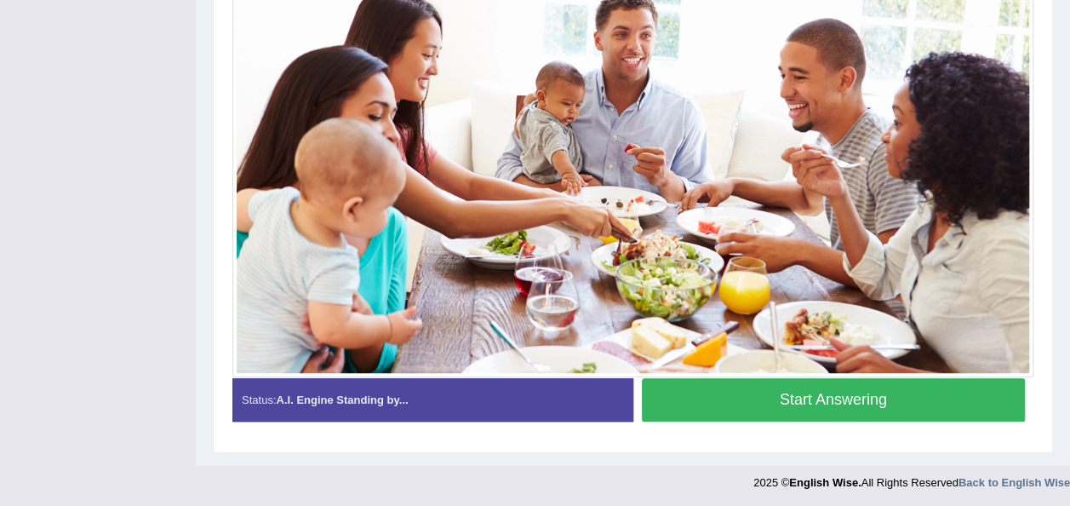
drag, startPoint x: 1070, startPoint y: 370, endPoint x: 1070, endPoint y: 347, distance: 23.0
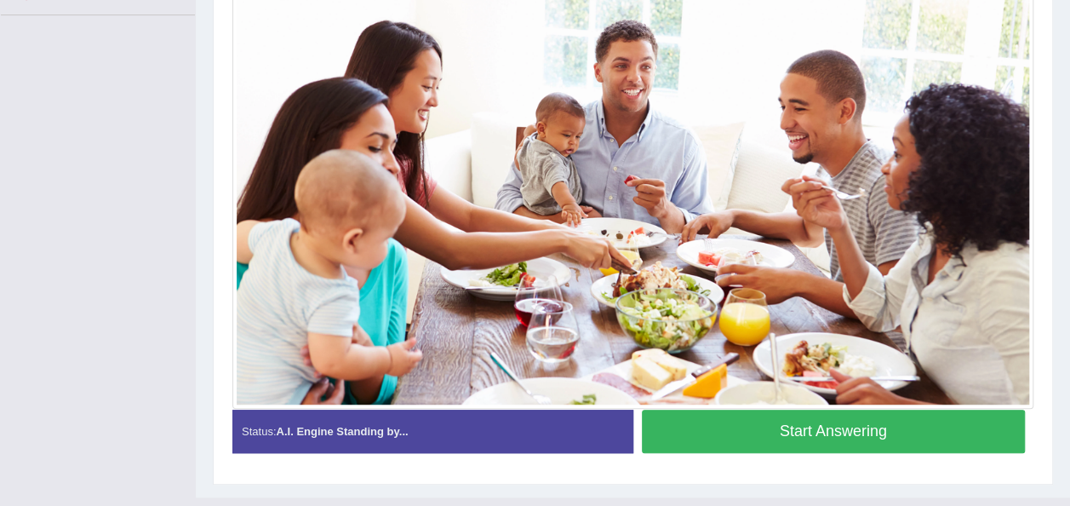
scroll to position [412, 0]
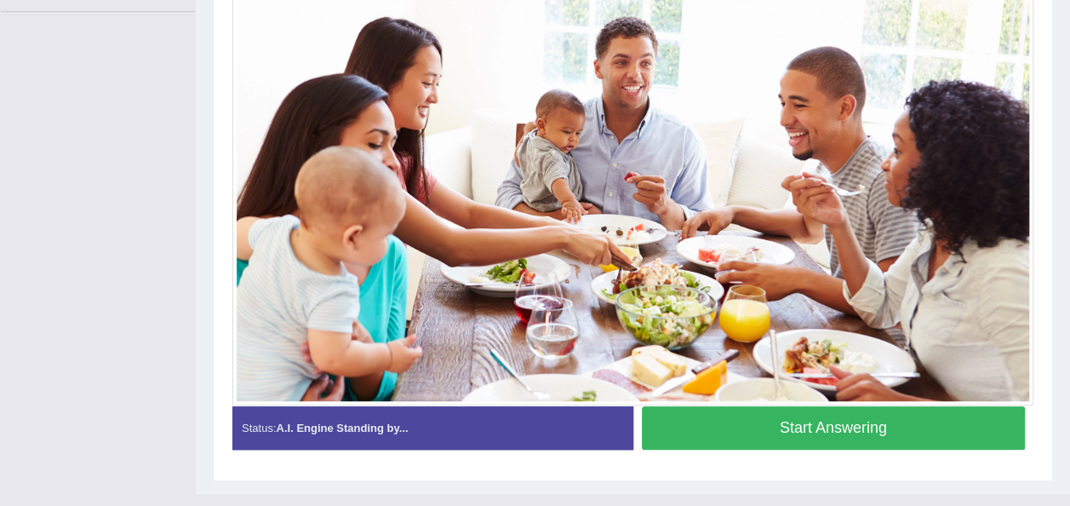
click at [862, 415] on button "Start Answering" at bounding box center [834, 427] width 384 height 43
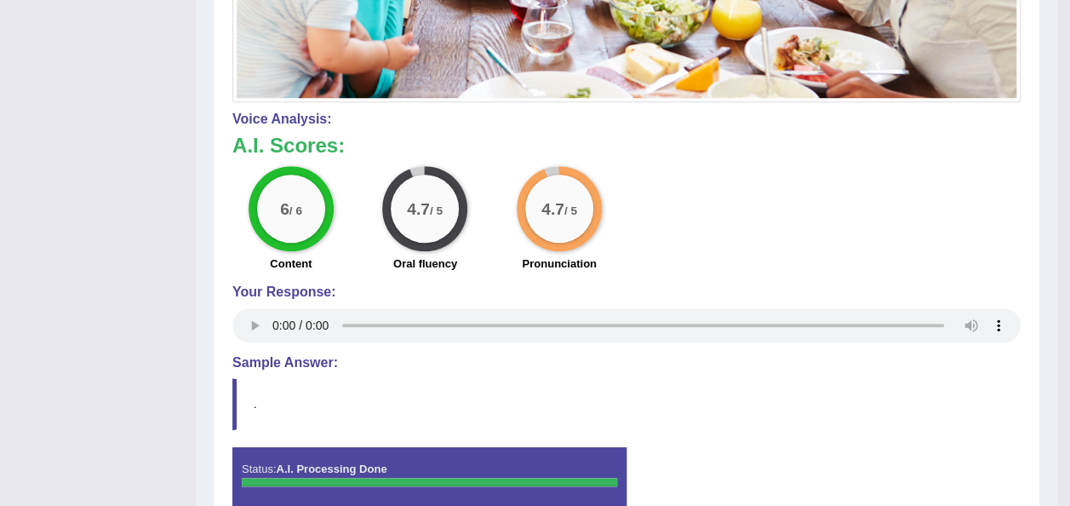
scroll to position [701, 0]
